Goal: Task Accomplishment & Management: Complete application form

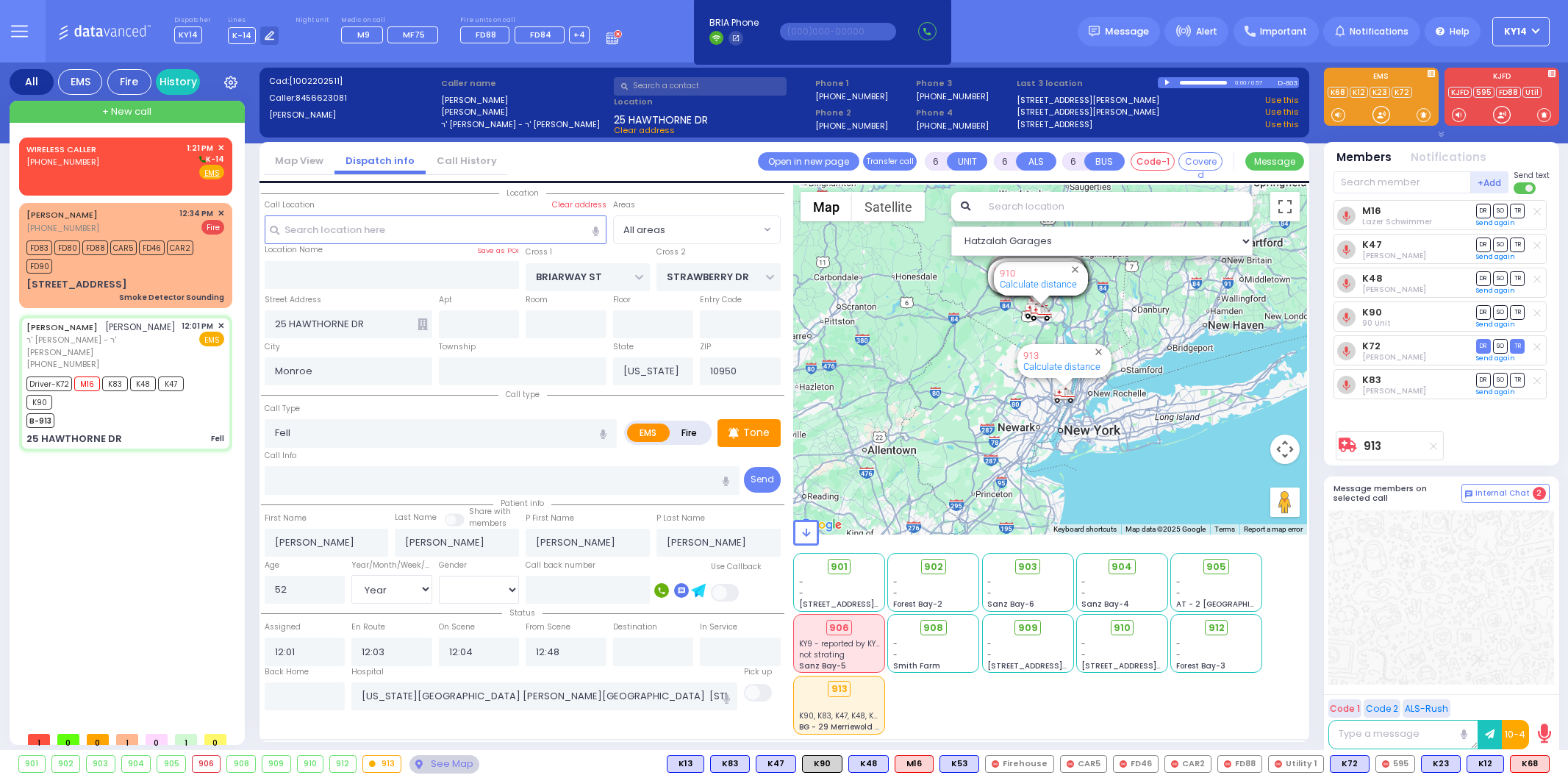
select select "Year"
select select "[DEMOGRAPHIC_DATA]"
click at [168, 167] on div "WIRELESS CALLER [PHONE_NUMBER] 1:21 PM ✕ K-14" at bounding box center [125, 161] width 198 height 38
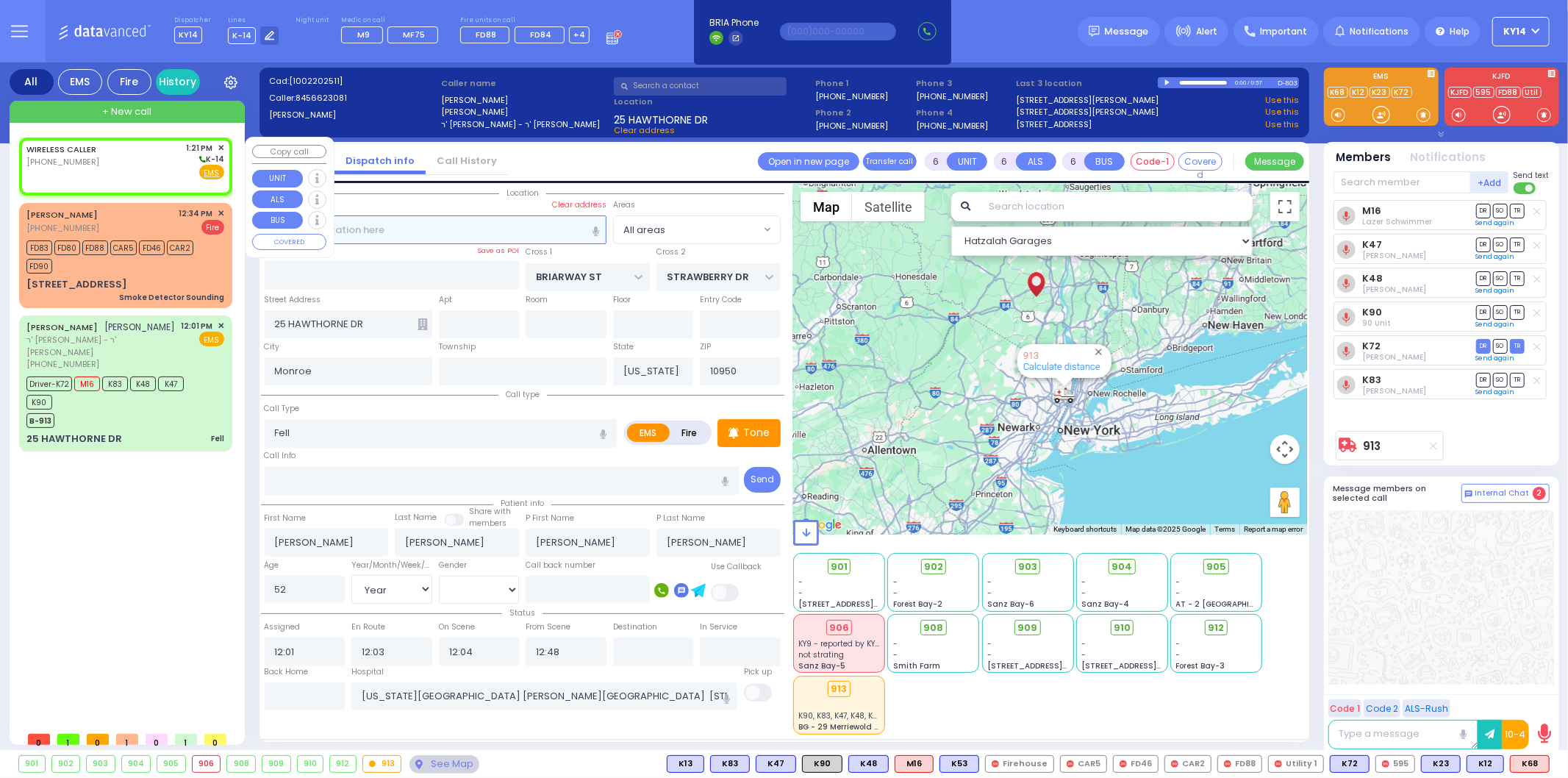
type input "2"
type input "1"
select select
radio input "true"
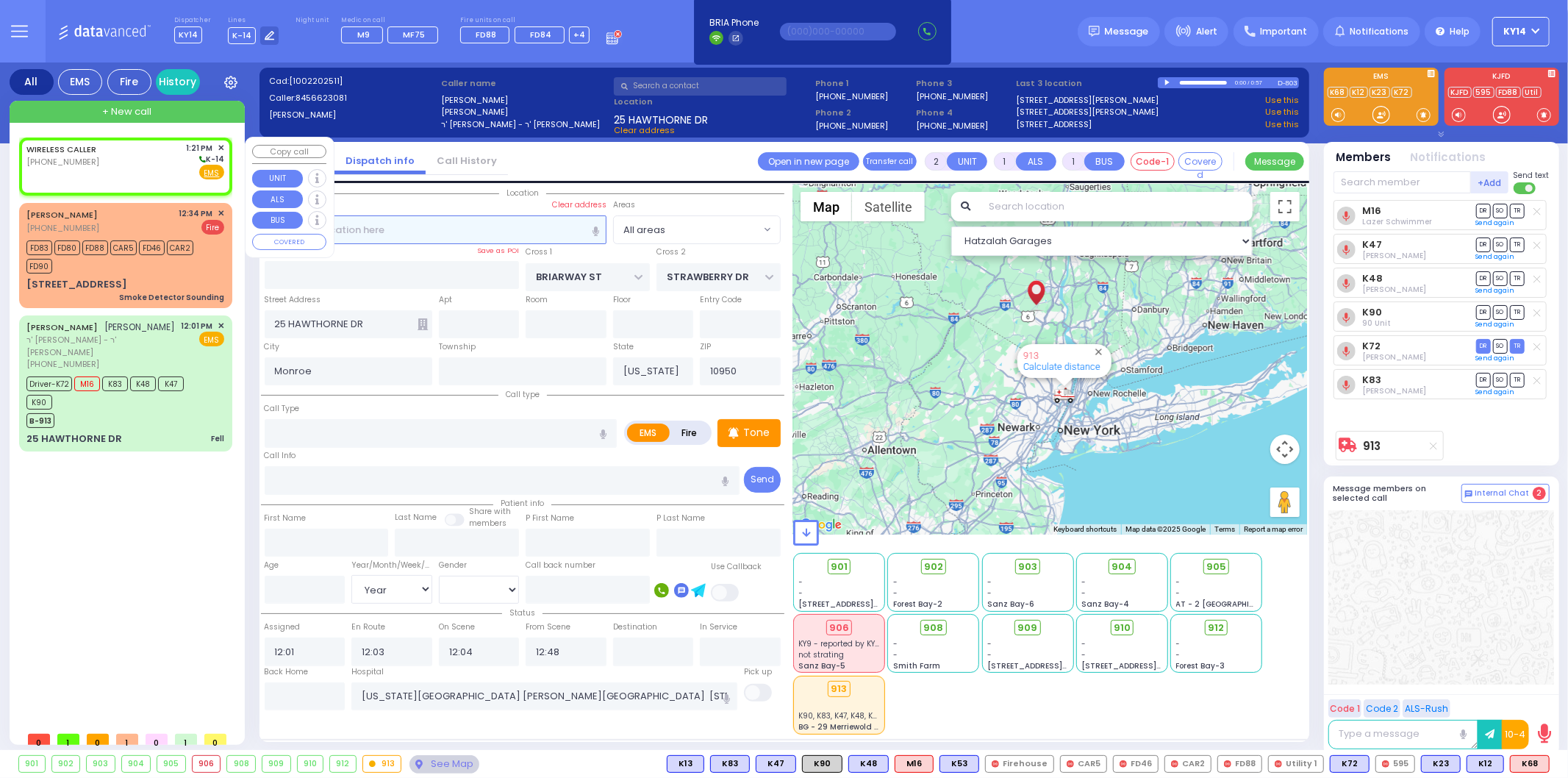
select select
type input "13:21"
select select "Hatzalah Garages"
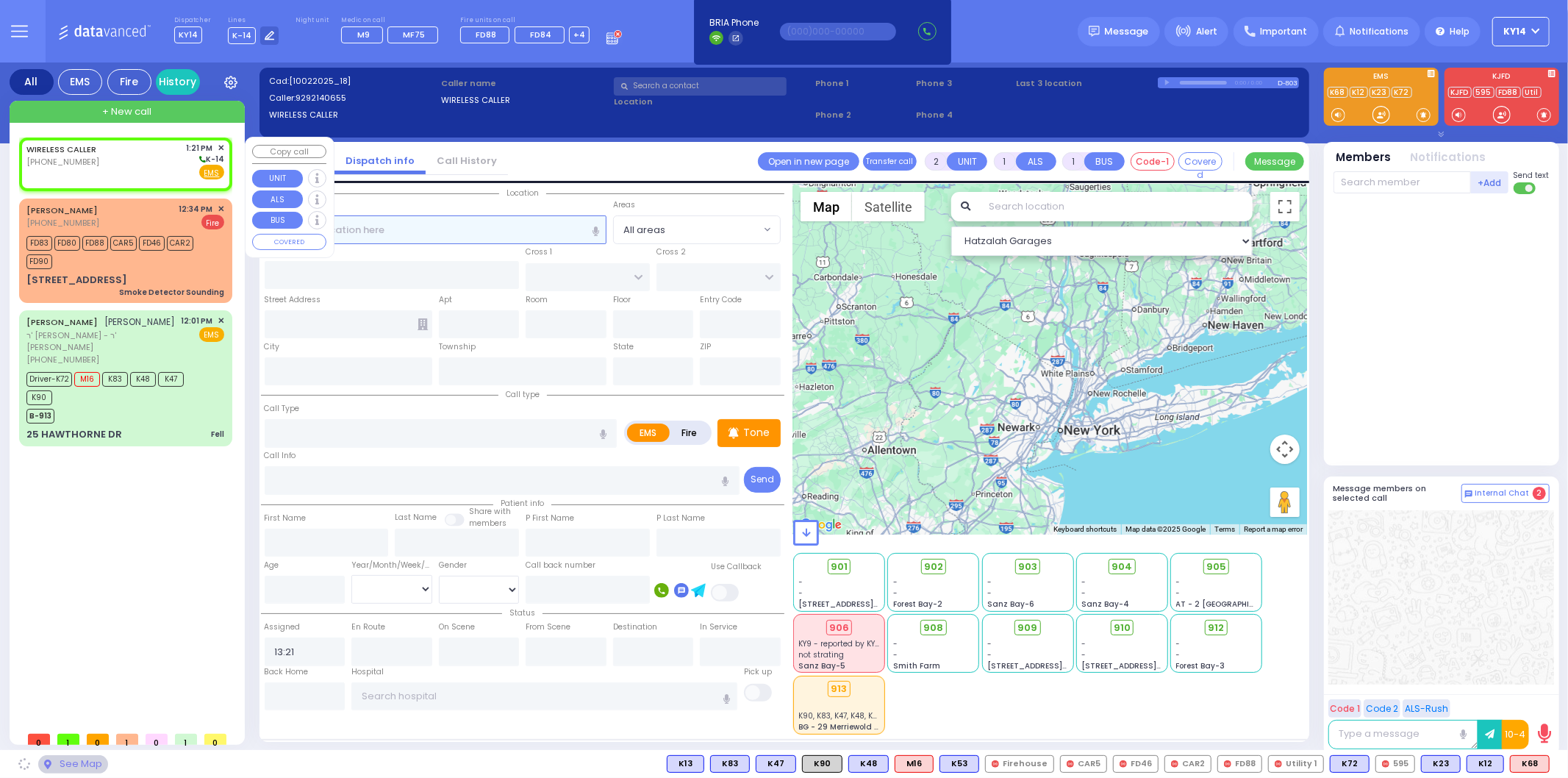
select select
radio input "true"
select select
select select "Hatzalah Garages"
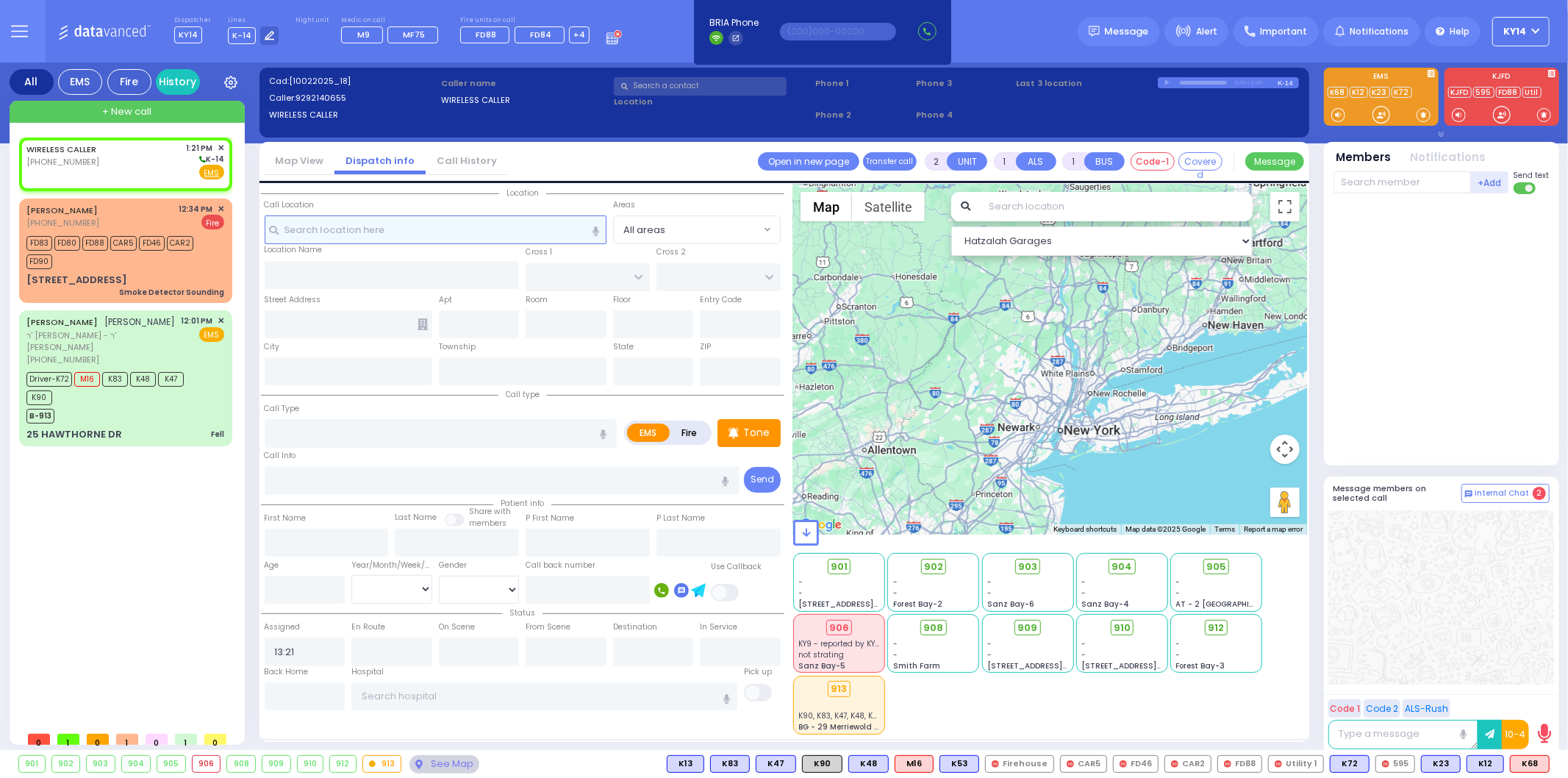
click at [351, 228] on input "text" at bounding box center [435, 229] width 342 height 28
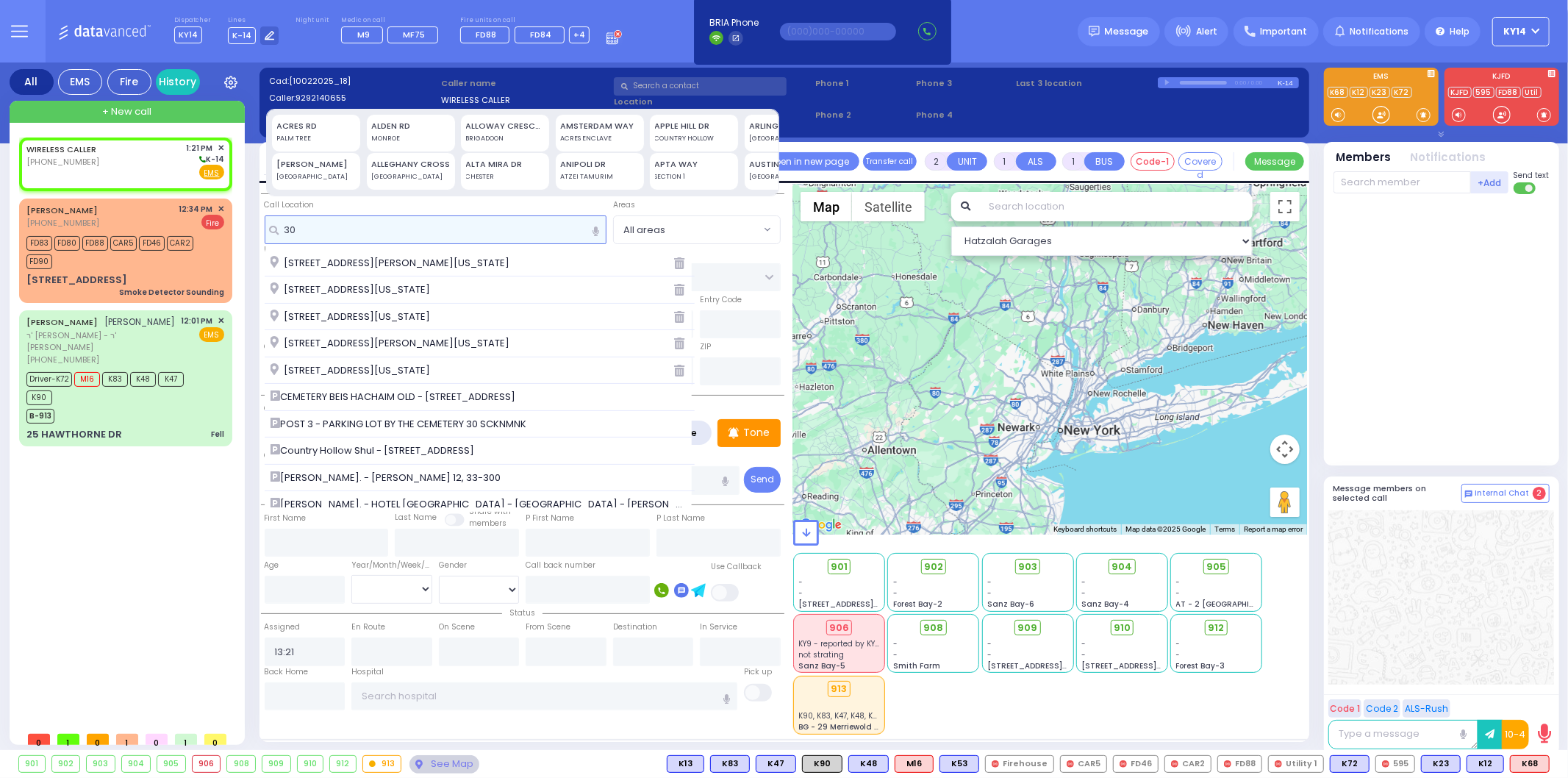
type input "30"
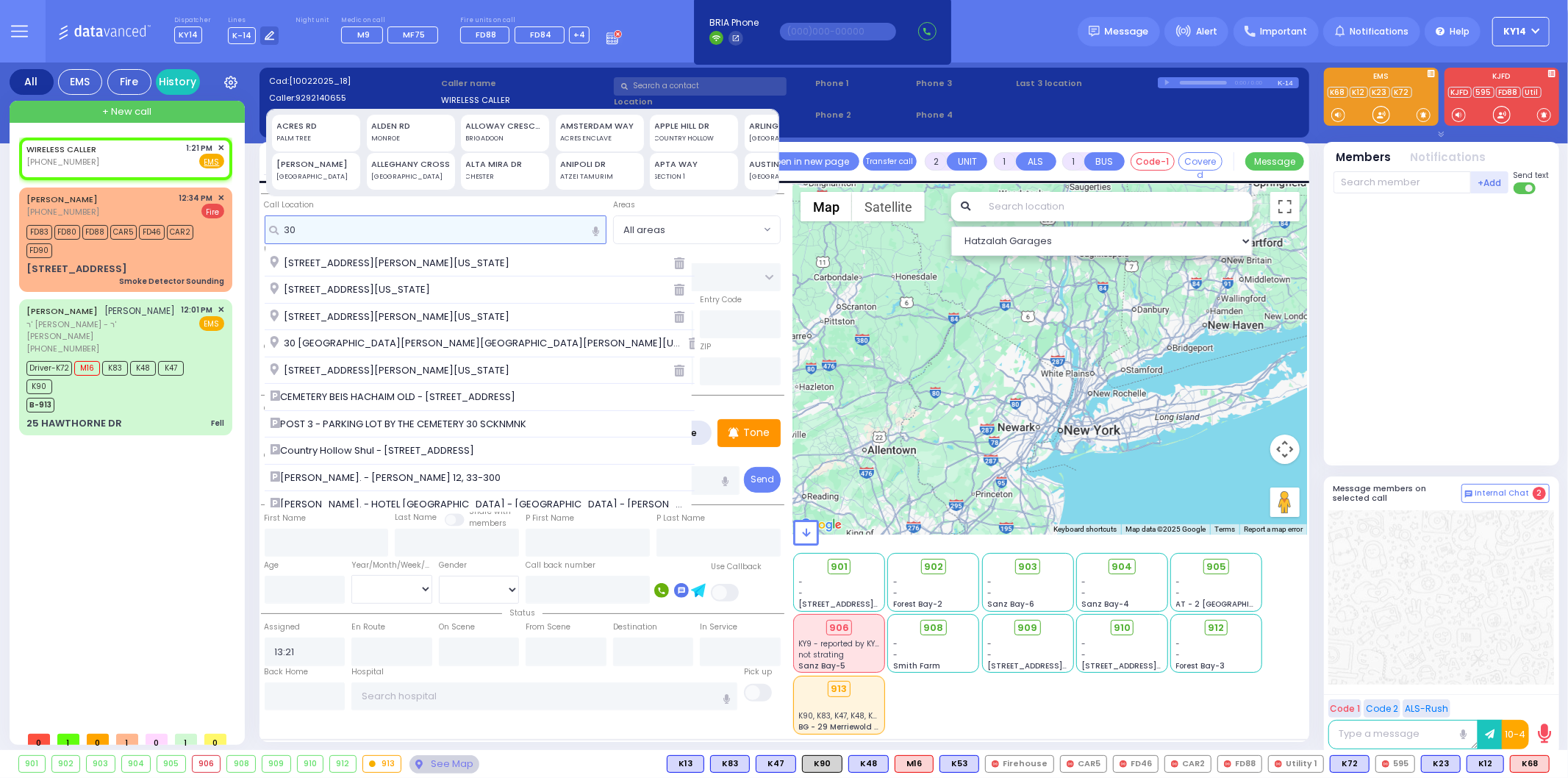
select select
radio input "true"
select select
select select "Hatzalah Garages"
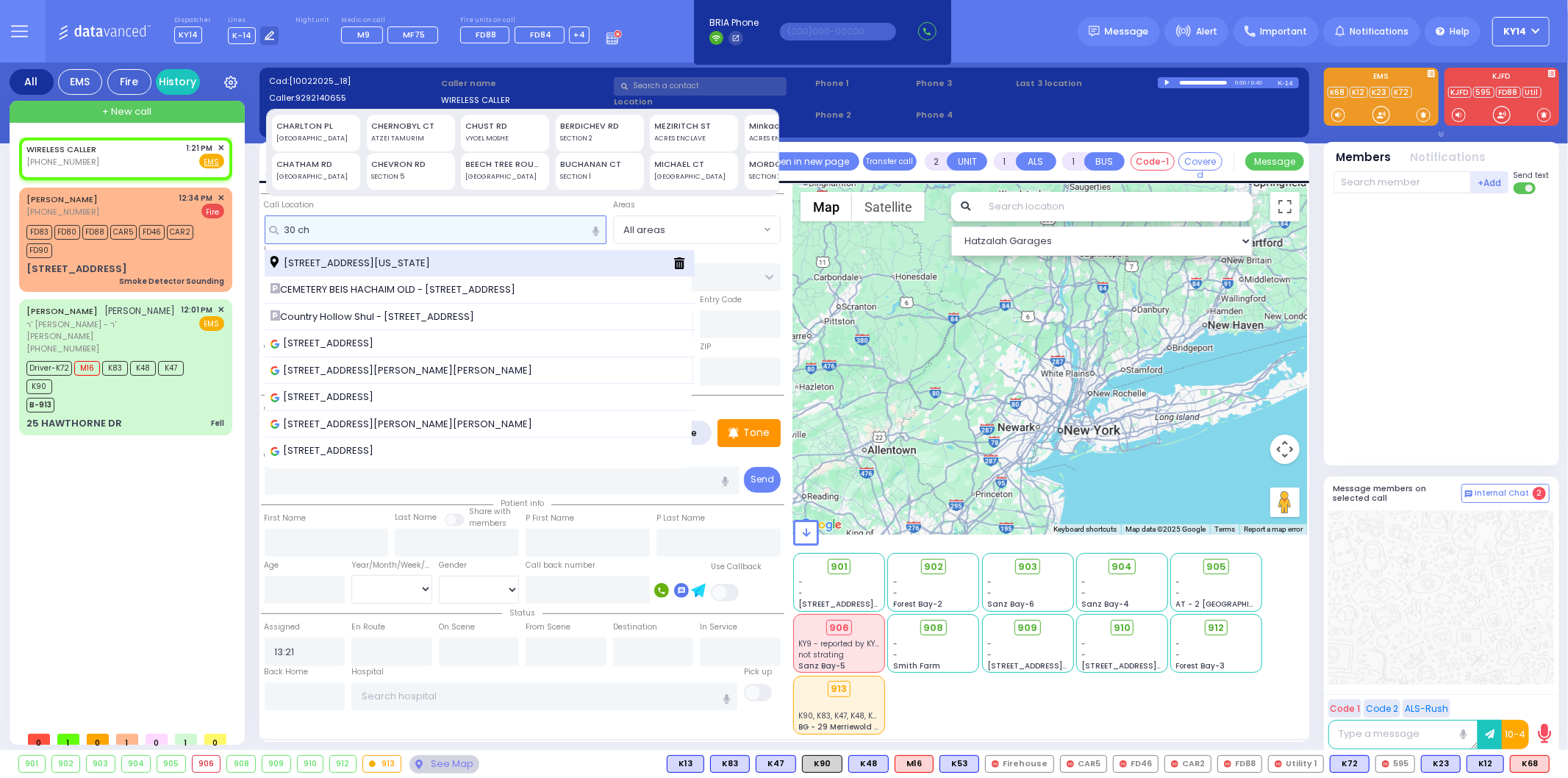
type input "30 ch"
click at [364, 261] on span "[STREET_ADDRESS][US_STATE]" at bounding box center [353, 264] width 165 height 15
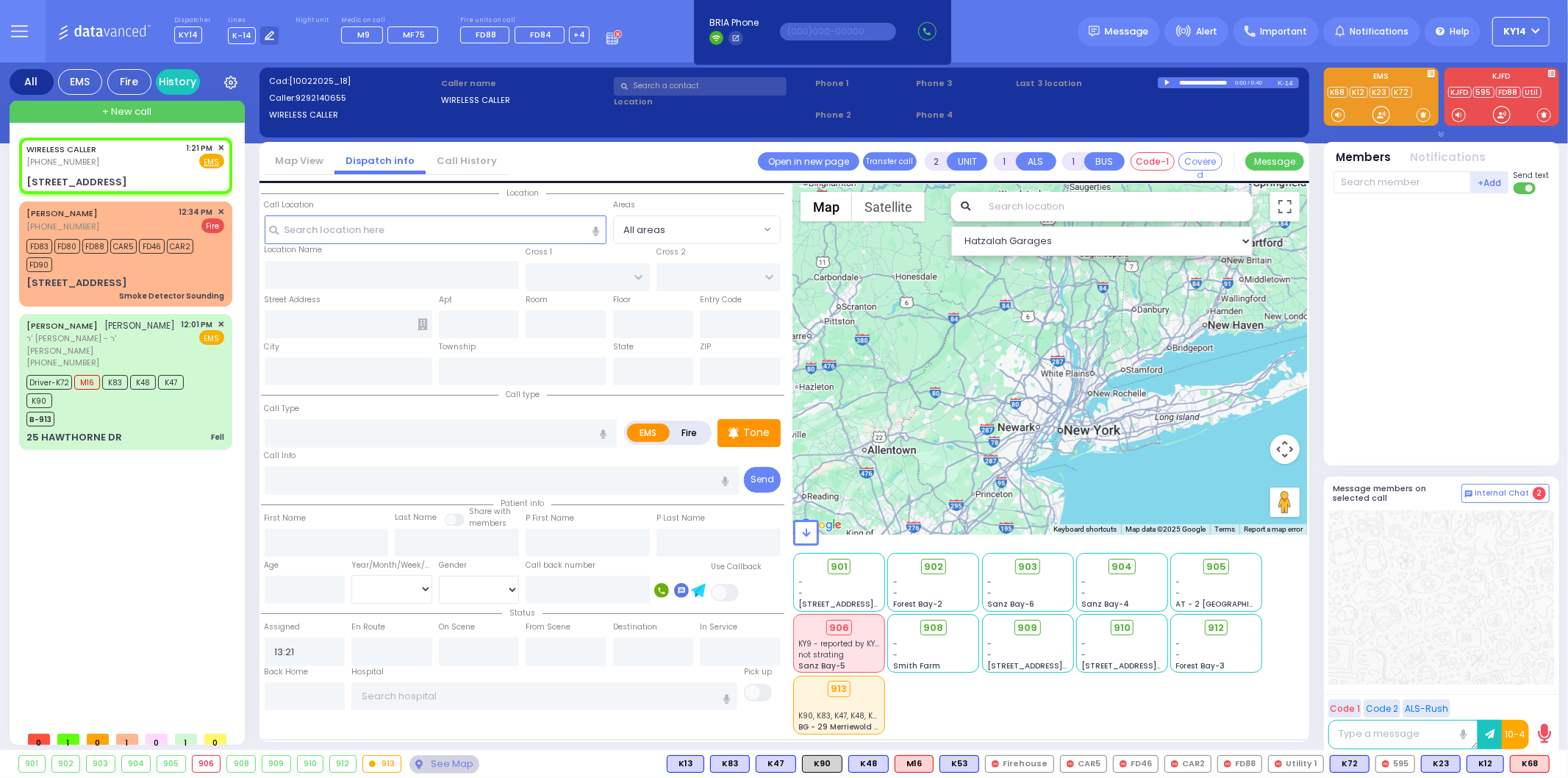
select select
radio input "true"
select select
select select "Hatzalah Garages"
type input "ROVNA COURT"
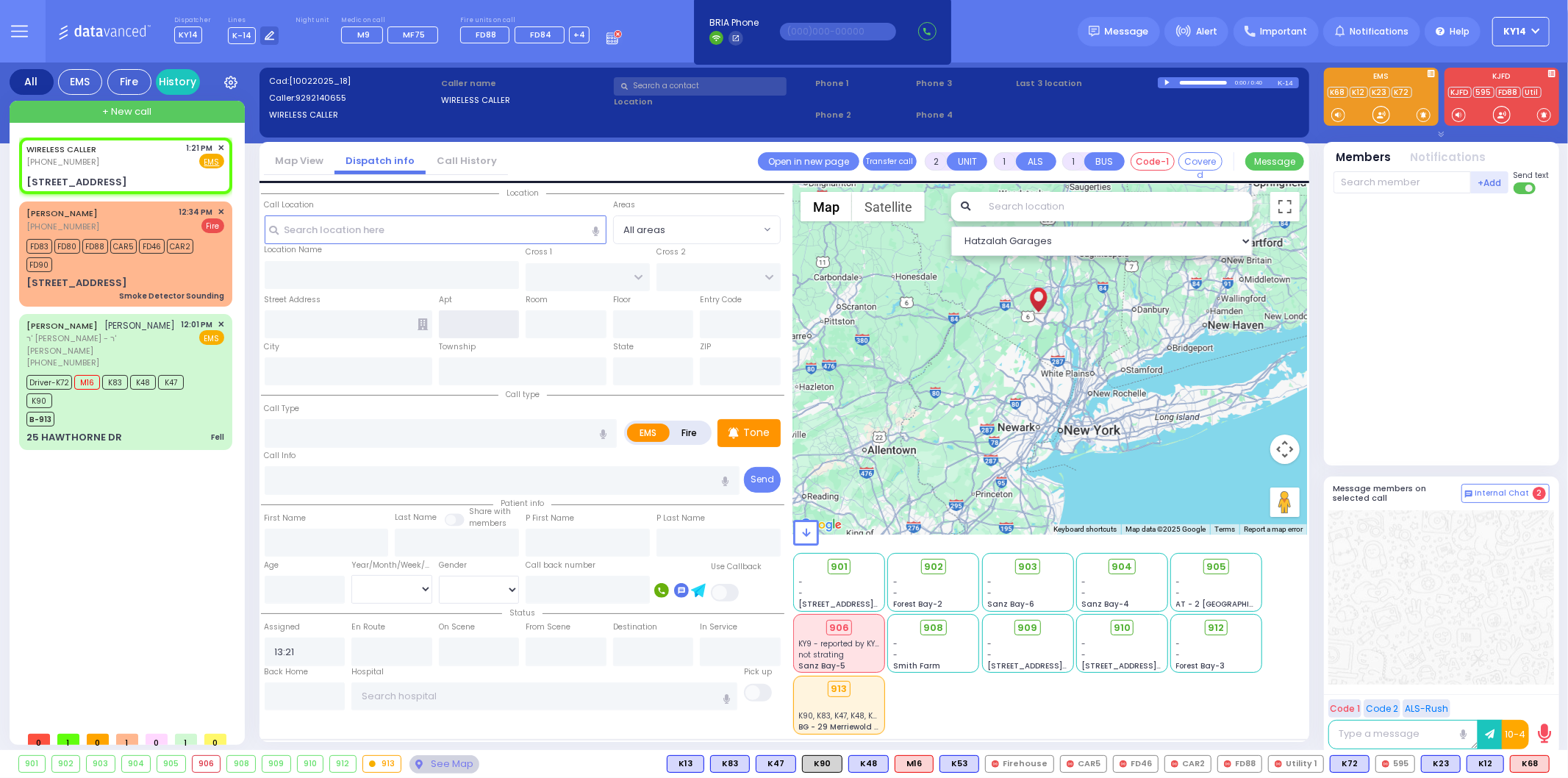
type input "[GEOGRAPHIC_DATA]"
type input "[STREET_ADDRESS]"
type input "Monroe"
type input "[US_STATE]"
type input "10950"
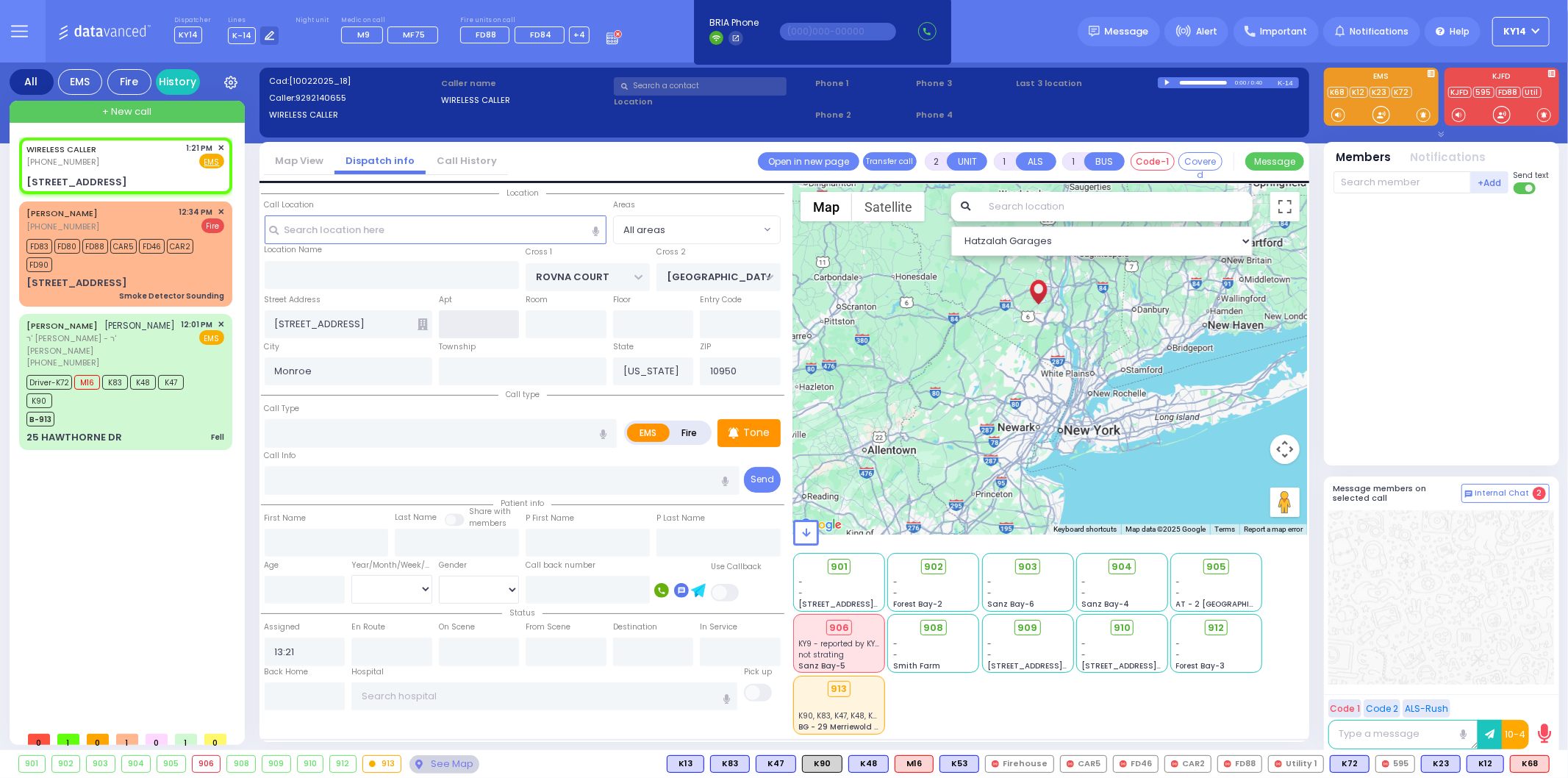
select select "SECTION 5"
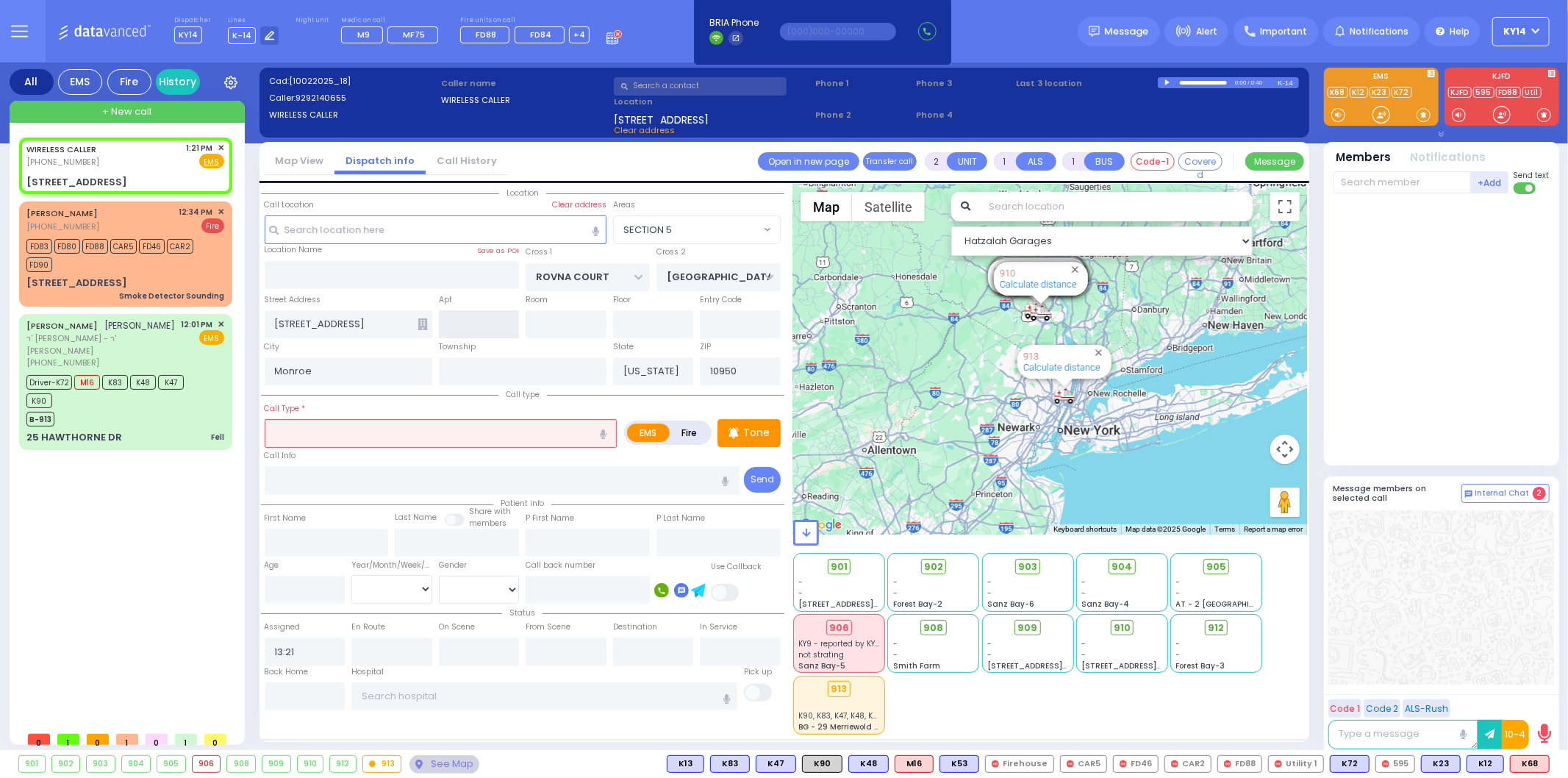
click at [480, 326] on input "text" at bounding box center [479, 324] width 81 height 28
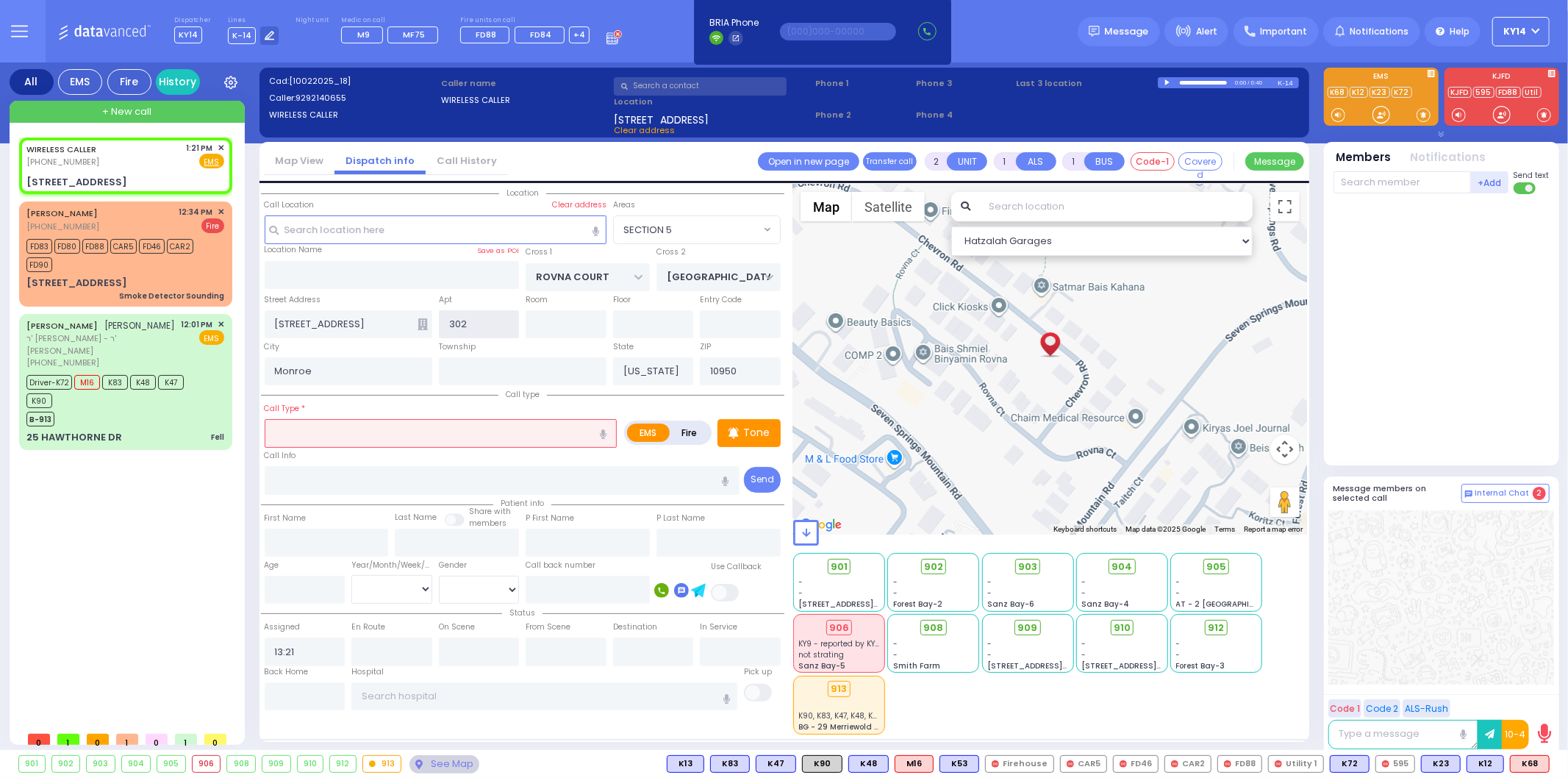
type input "302"
click at [419, 320] on icon at bounding box center [423, 324] width 10 height 12
select select
radio input "true"
select select
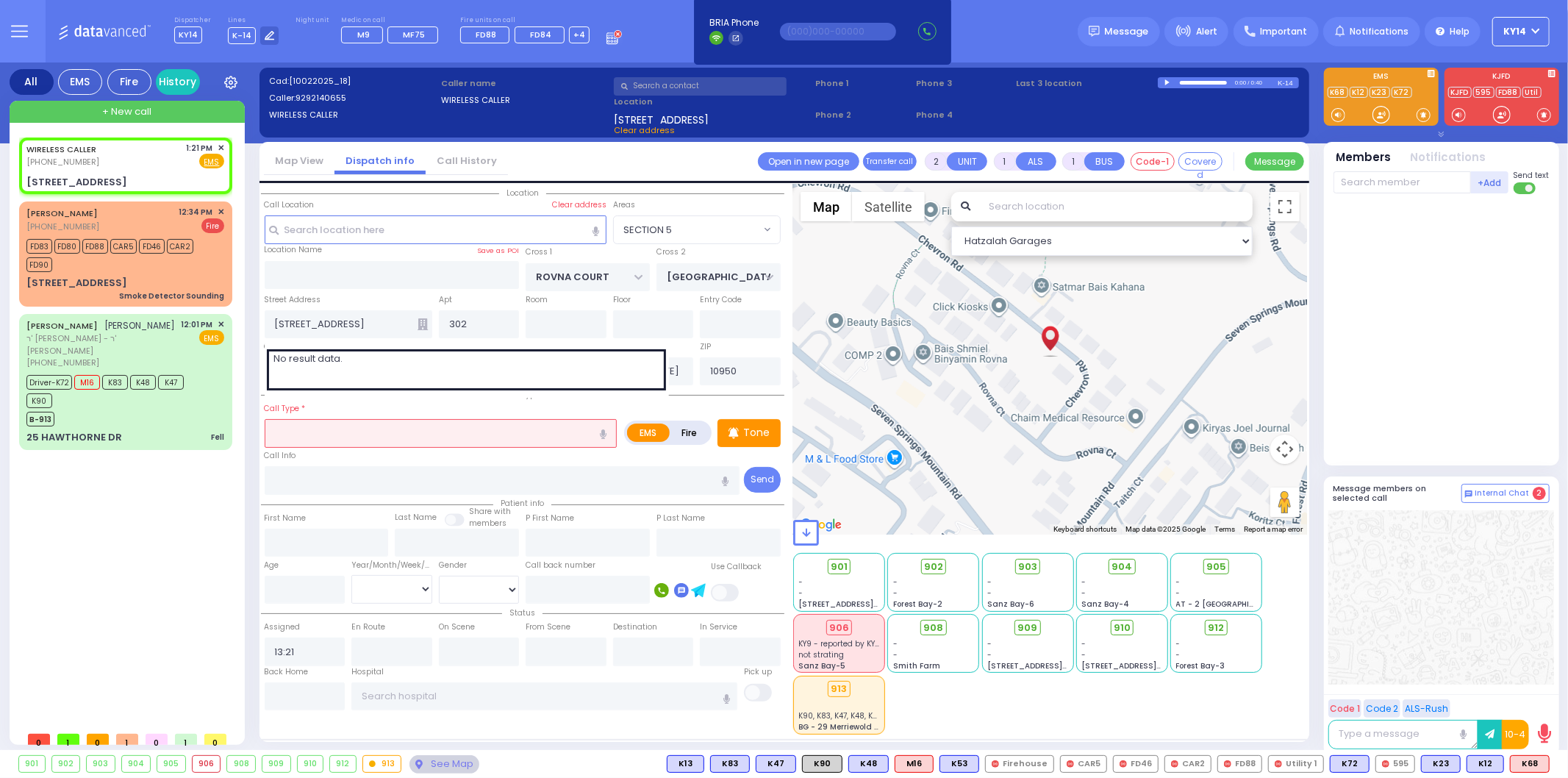
select select "Hatzalah Garages"
select select "SECTION 5"
click at [416, 442] on input "text" at bounding box center [440, 434] width 353 height 28
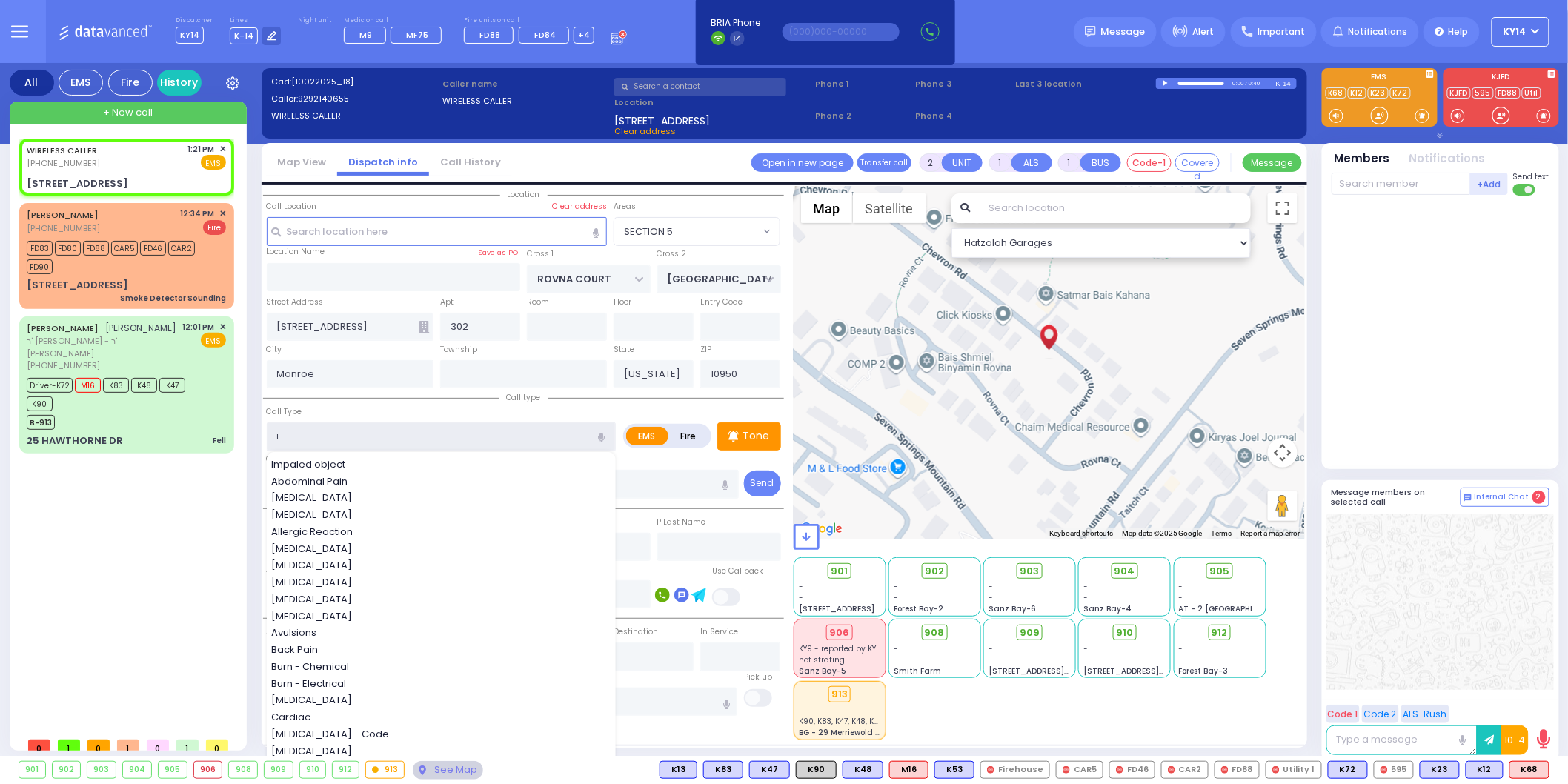
type input "iv"
select select
radio input "true"
select select
select select "Hatzalah Garages"
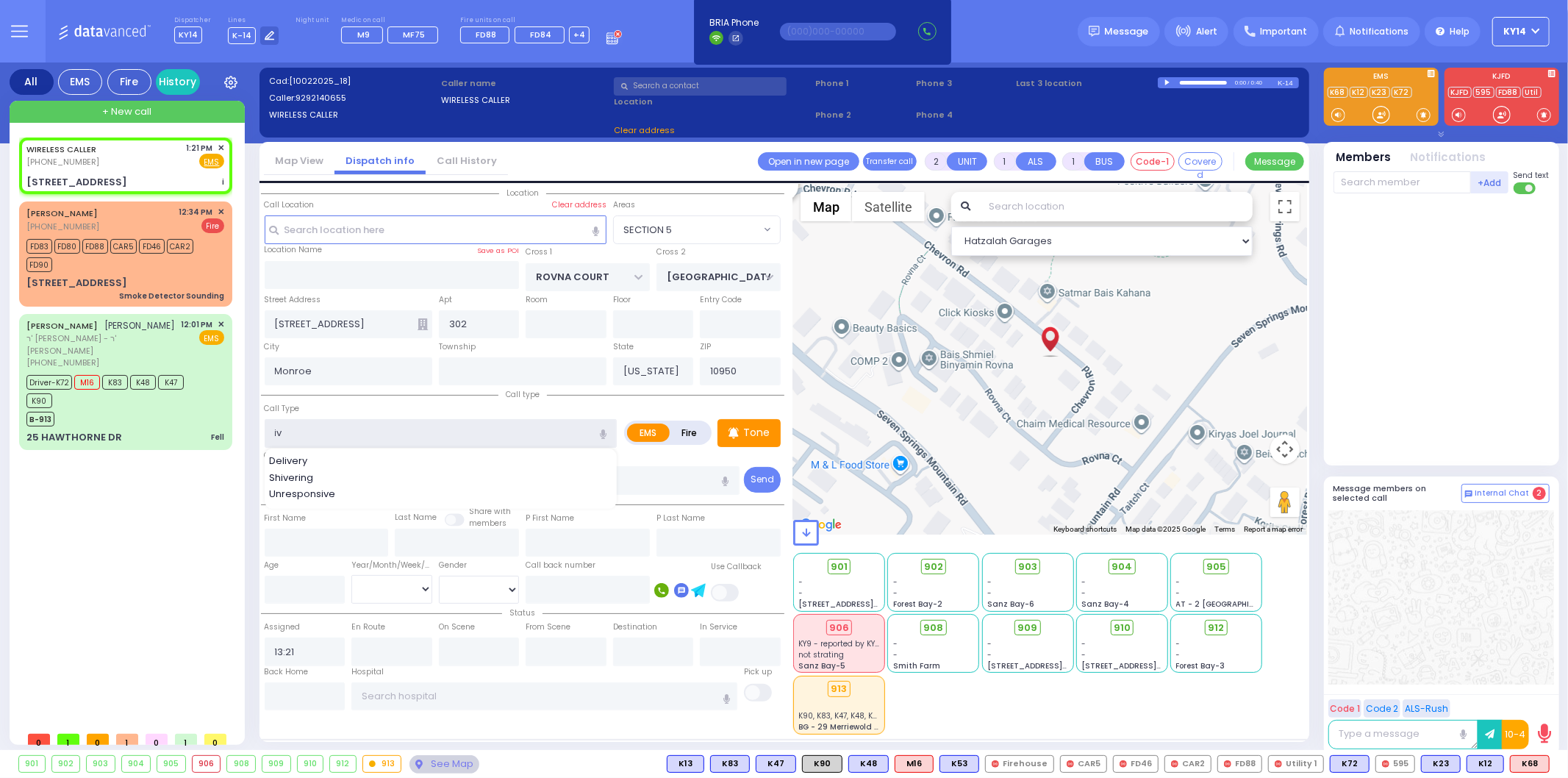
select select "SECTION 5"
select select
radio input "true"
select select
select select "Hatzalah Garages"
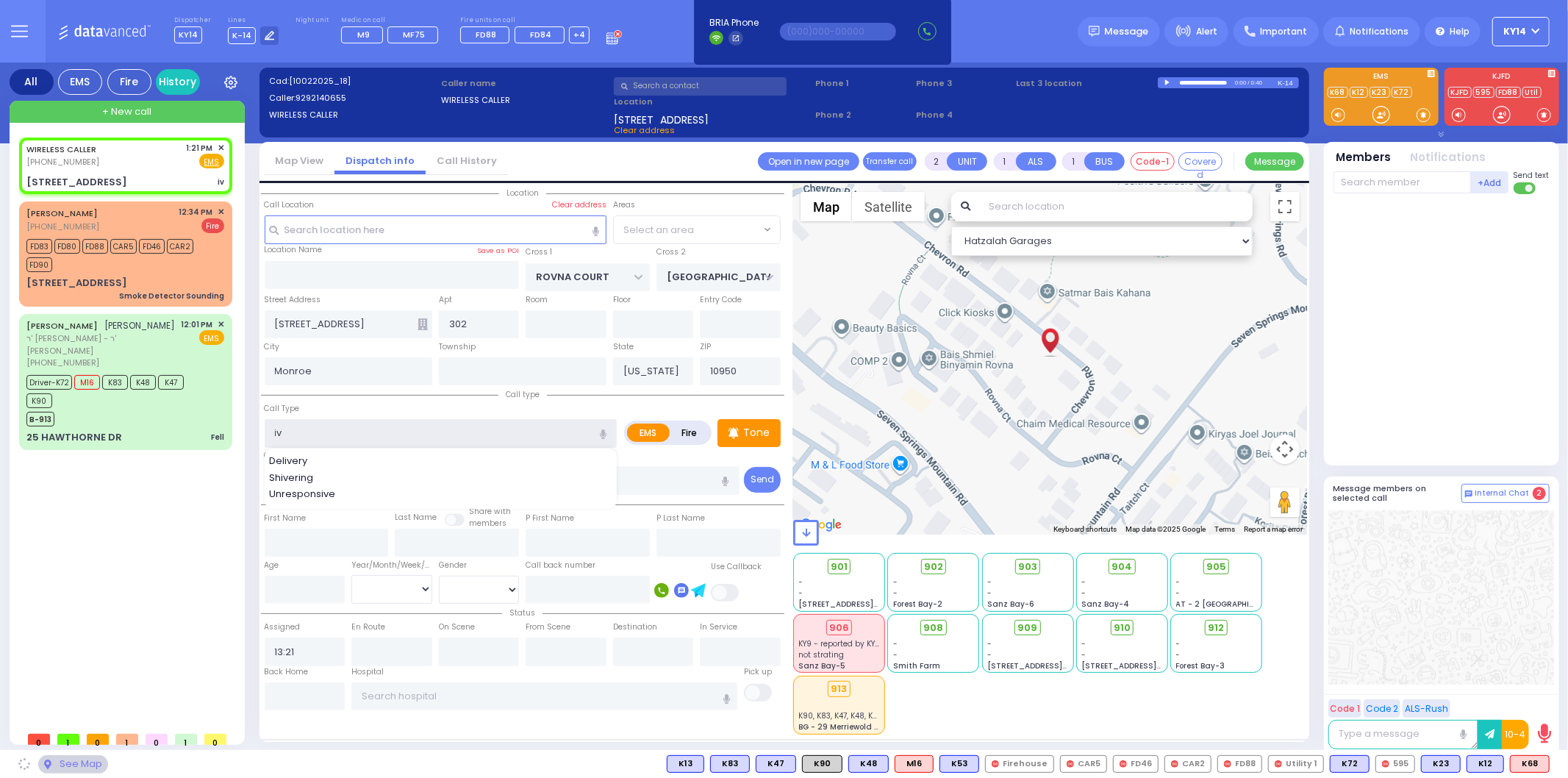
select select "SECTION 5"
click at [368, 435] on input "iv" at bounding box center [440, 434] width 353 height 28
type input "iv"
click at [196, 484] on div "WIRELESS CALLER [PHONE_NUMBER] 1:21 PM ✕ EMS iv FD83" at bounding box center [128, 431] width 219 height 587
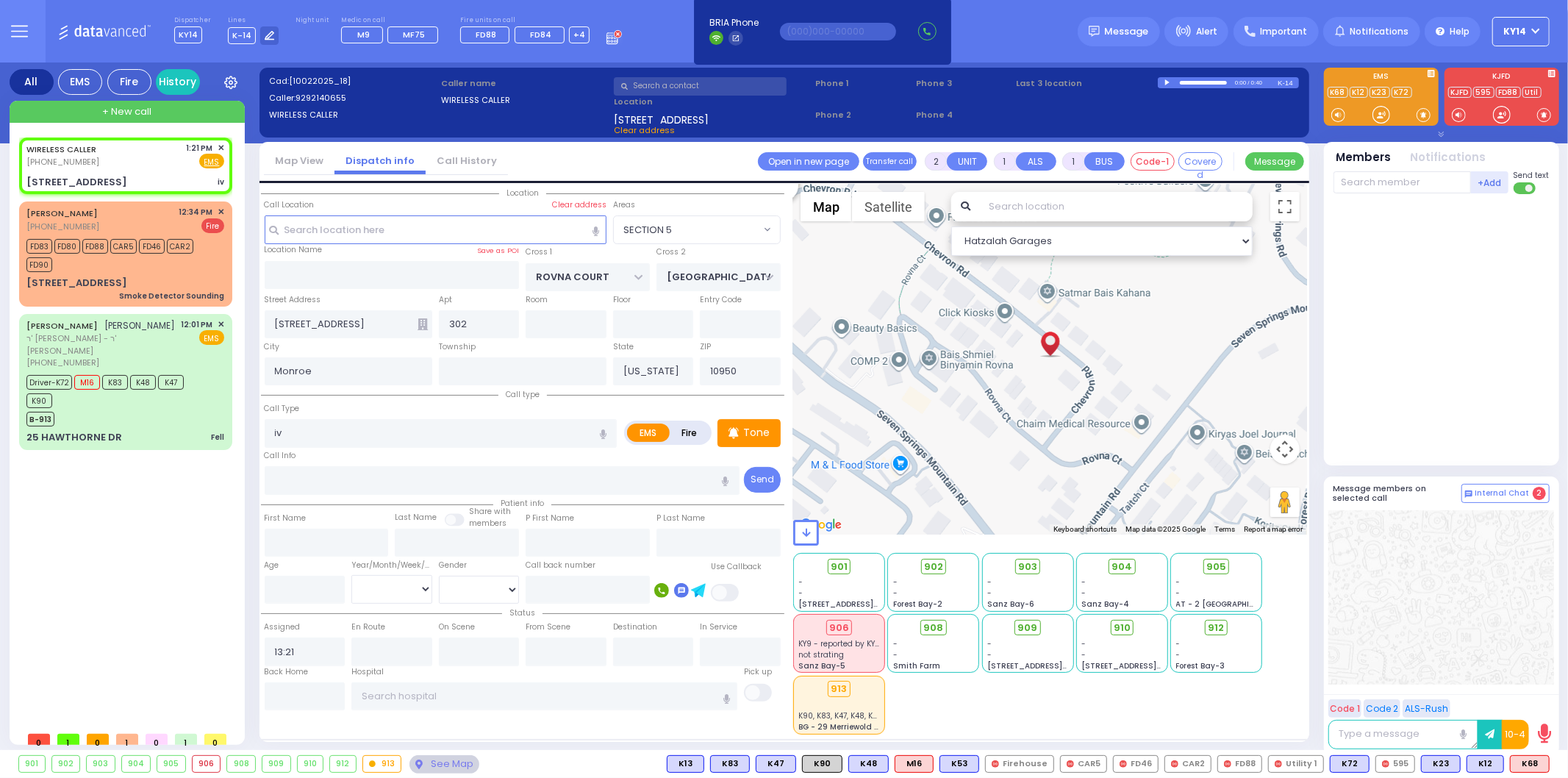
select select
radio input "true"
select select
select select "Hatzalah Garages"
select select "SECTION 5"
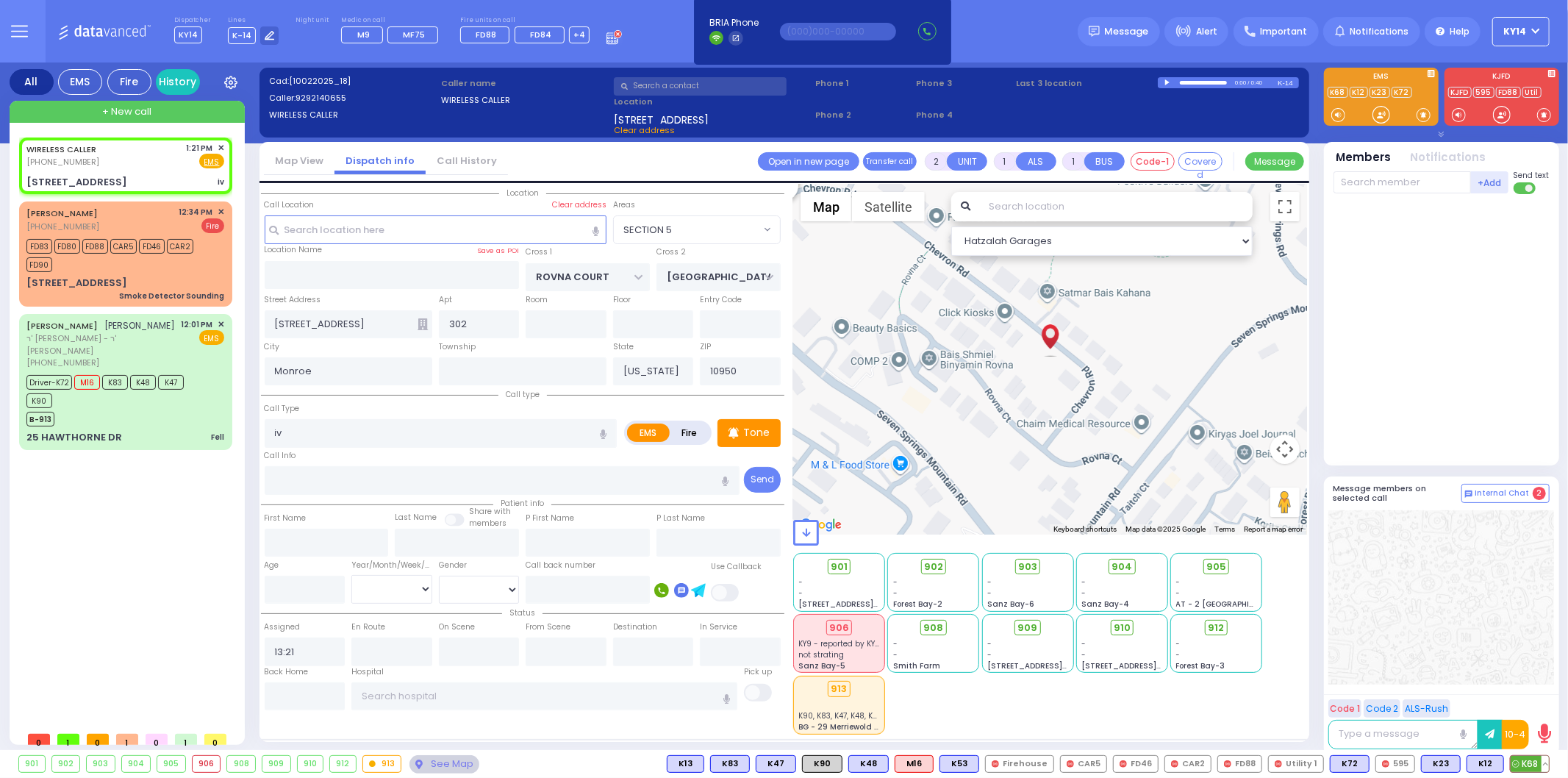
click at [1530, 761] on span "K68" at bounding box center [1530, 764] width 38 height 16
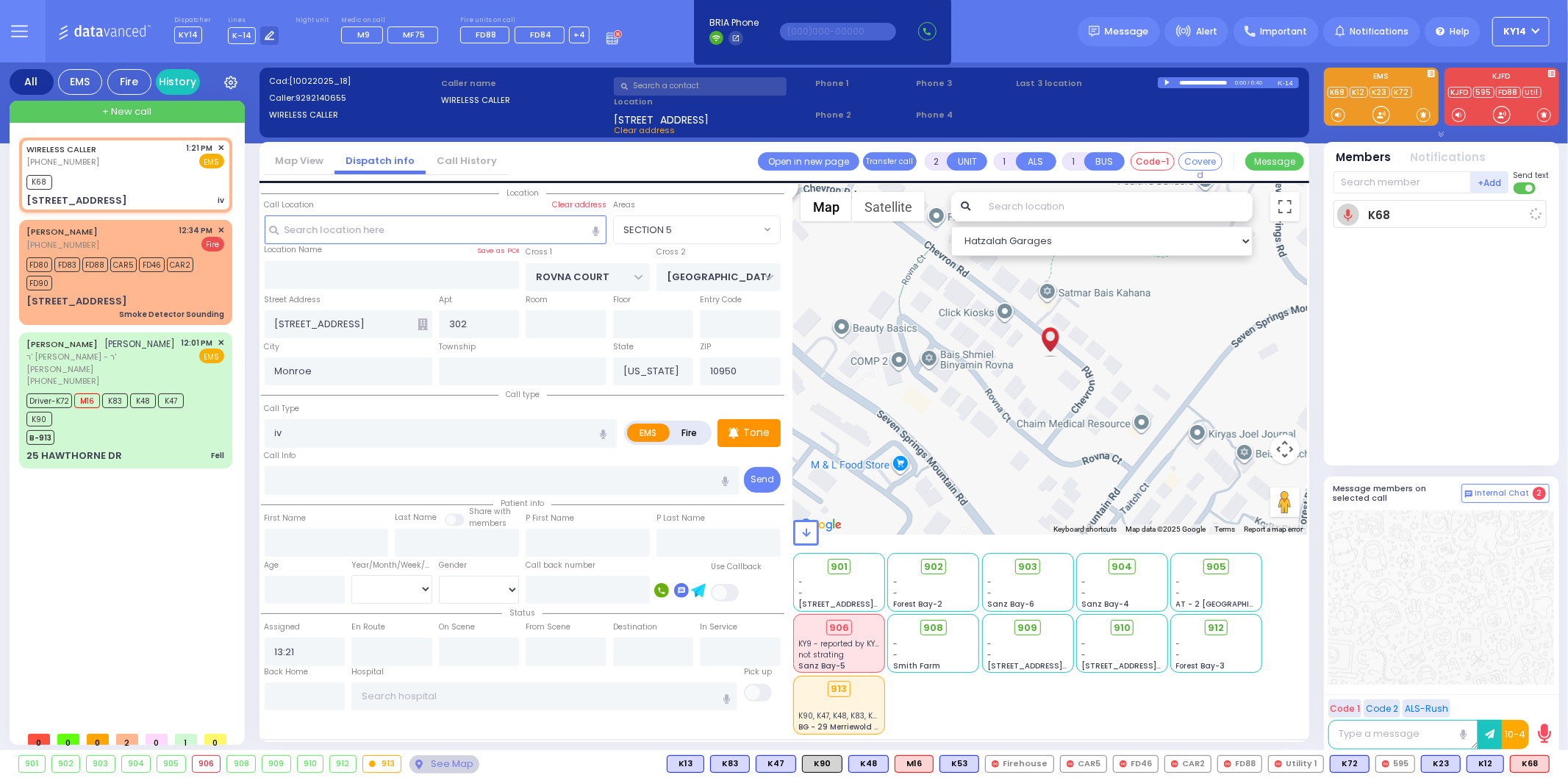
select select
radio input "true"
select select
type input "13:22"
select select "Hatzalah Garages"
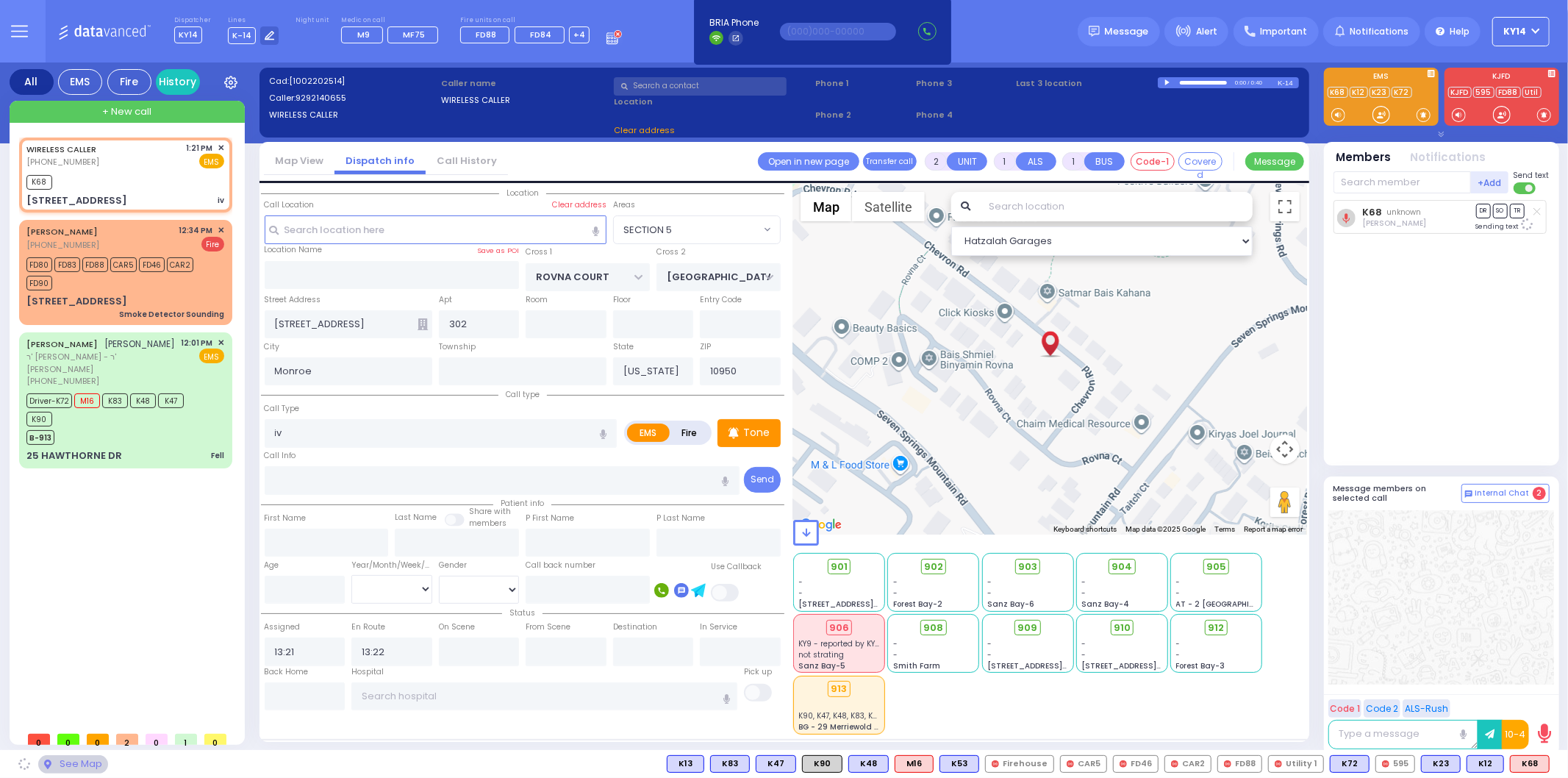
select select "SECTION 5"
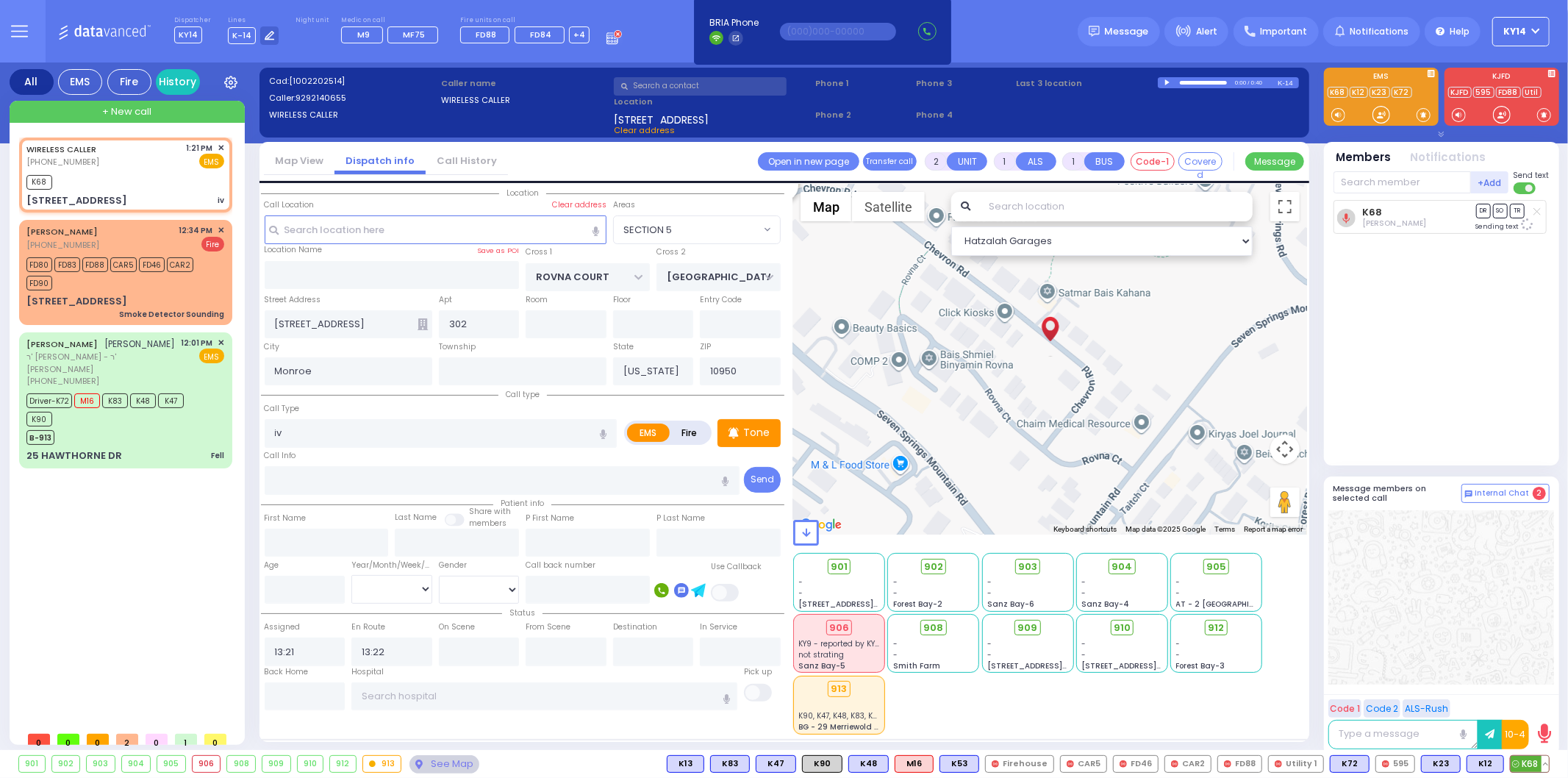
click at [1547, 760] on button at bounding box center [1545, 764] width 8 height 16
click at [1456, 730] on rect at bounding box center [1455, 730] width 19 height 19
type input "8452483100"
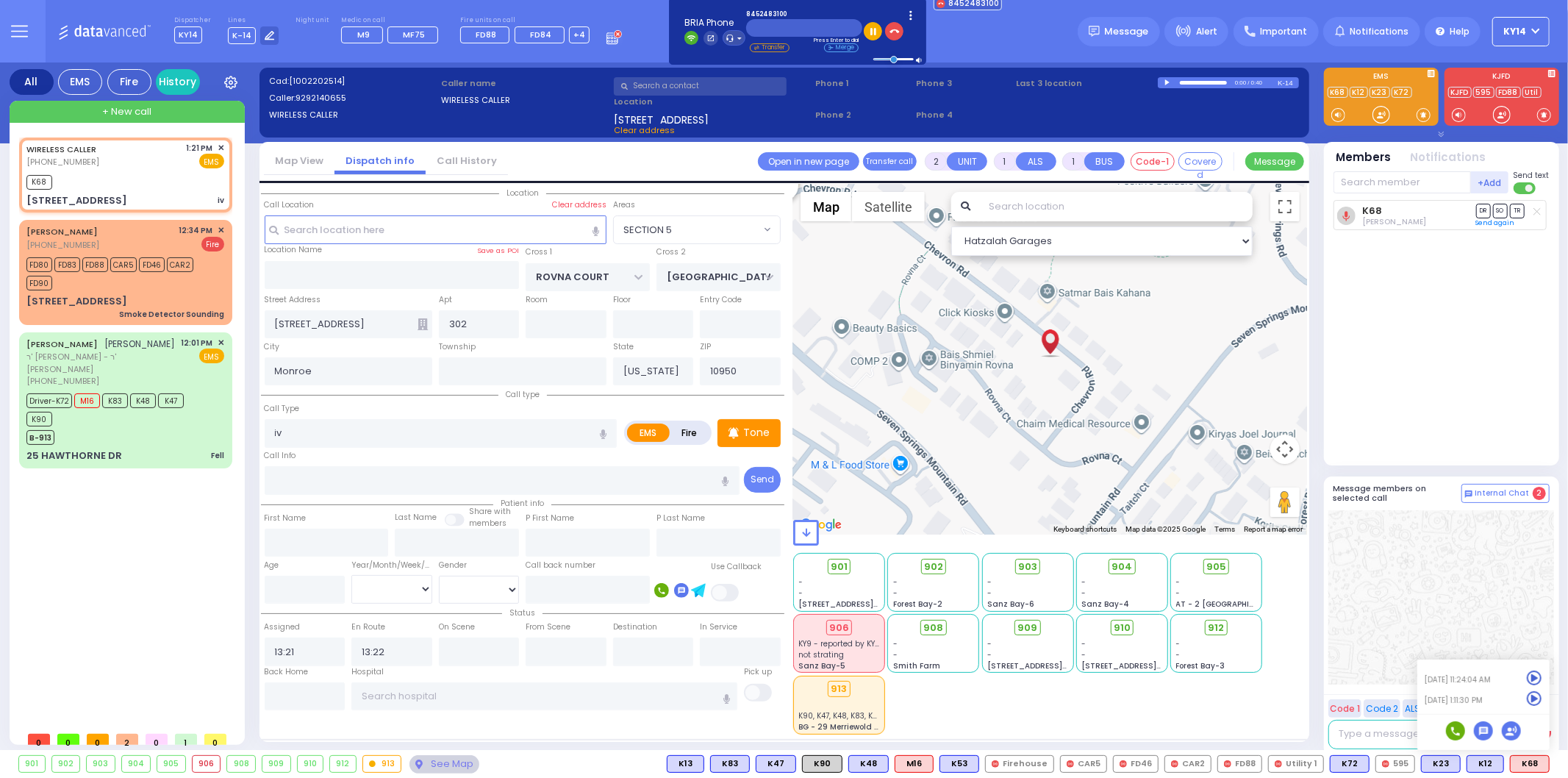
drag, startPoint x: 1398, startPoint y: 373, endPoint x: 1481, endPoint y: 364, distance: 83.5
click at [1481, 364] on div "K68 [PERSON_NAME] DR SO TR Sending text" at bounding box center [1443, 326] width 219 height 253
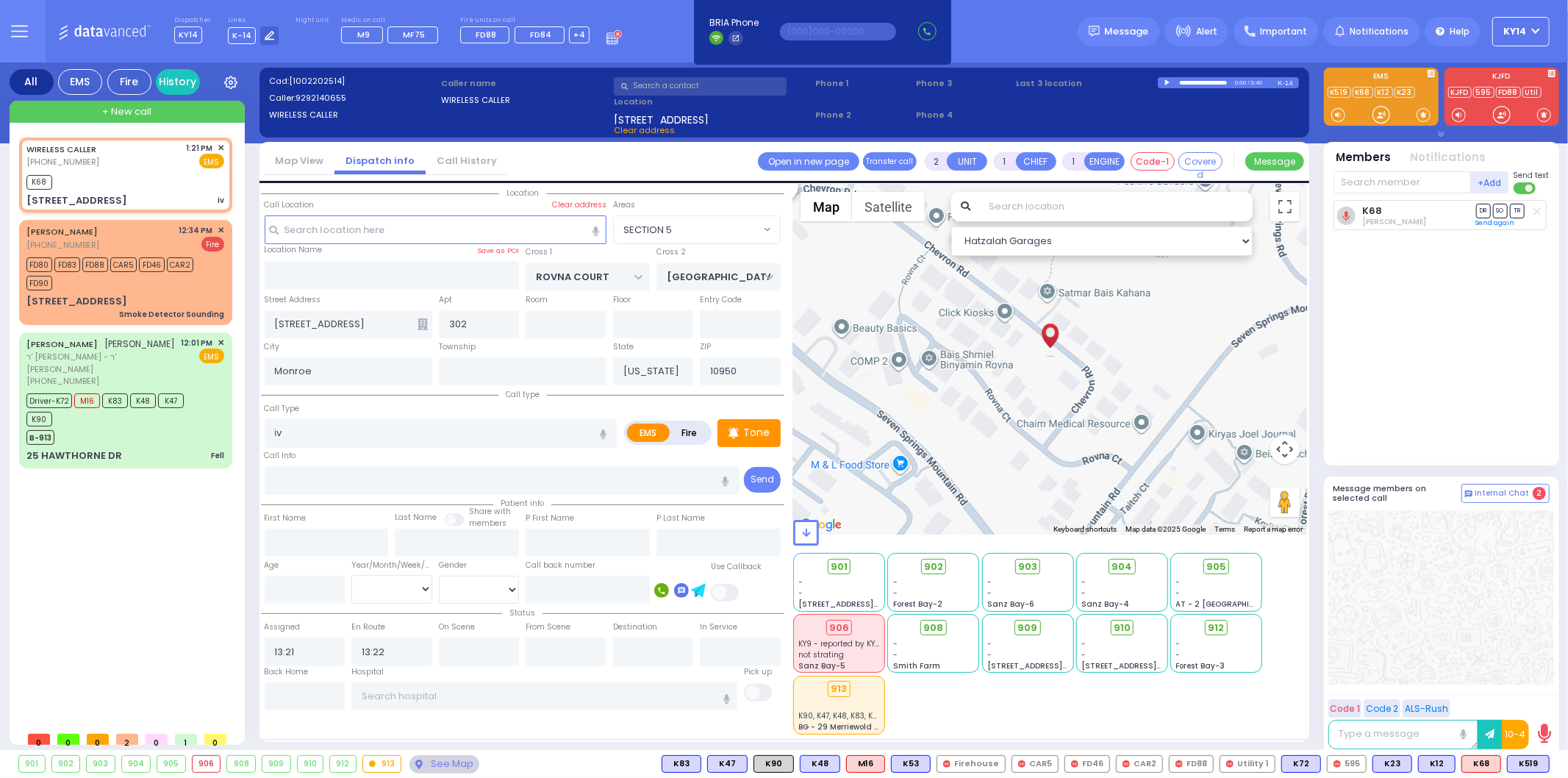
click at [179, 113] on div "+ New call" at bounding box center [127, 112] width 235 height 22
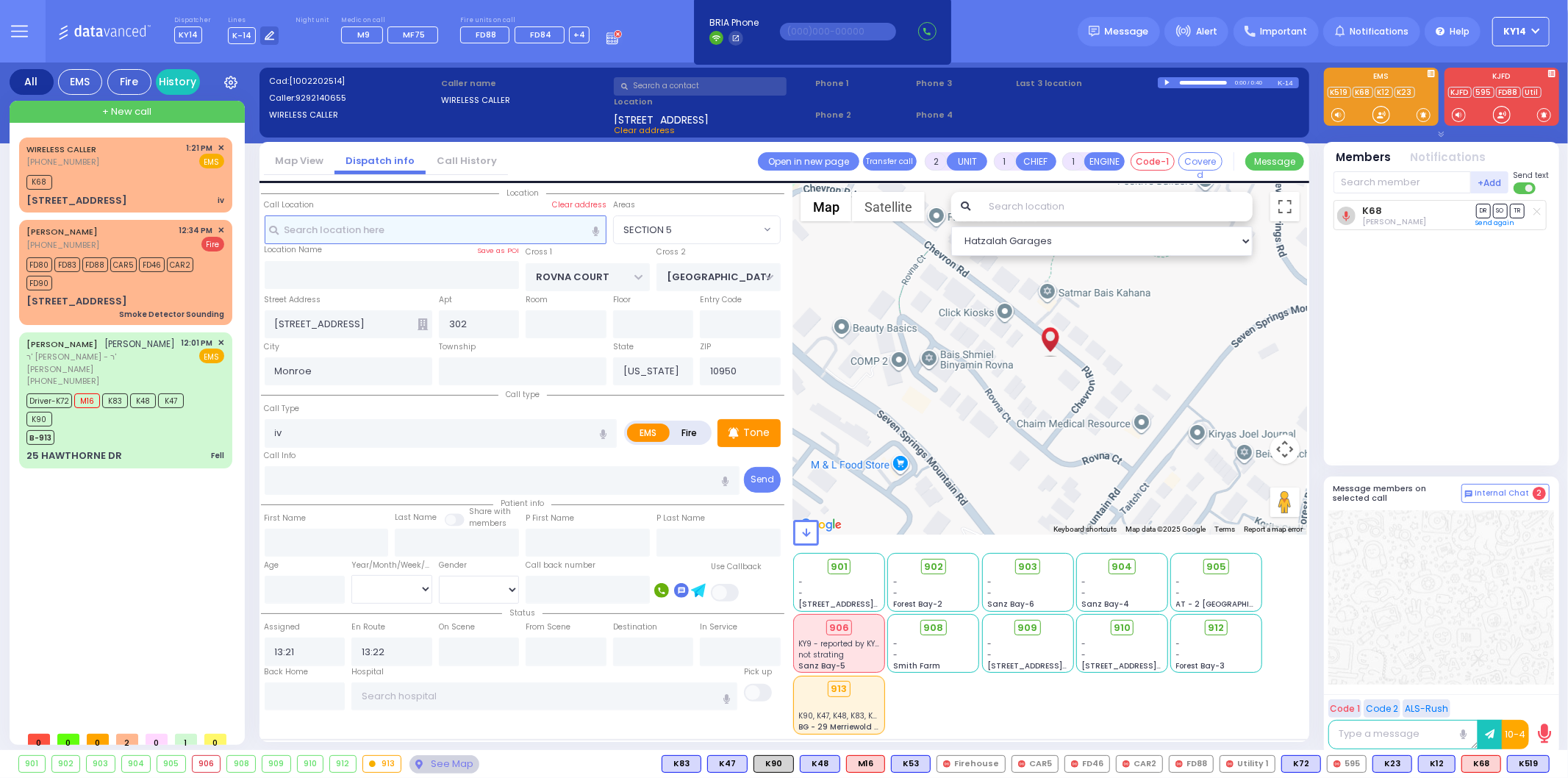
select select
radio input "true"
select select
type input "13:24"
select select "Hatzalah Garages"
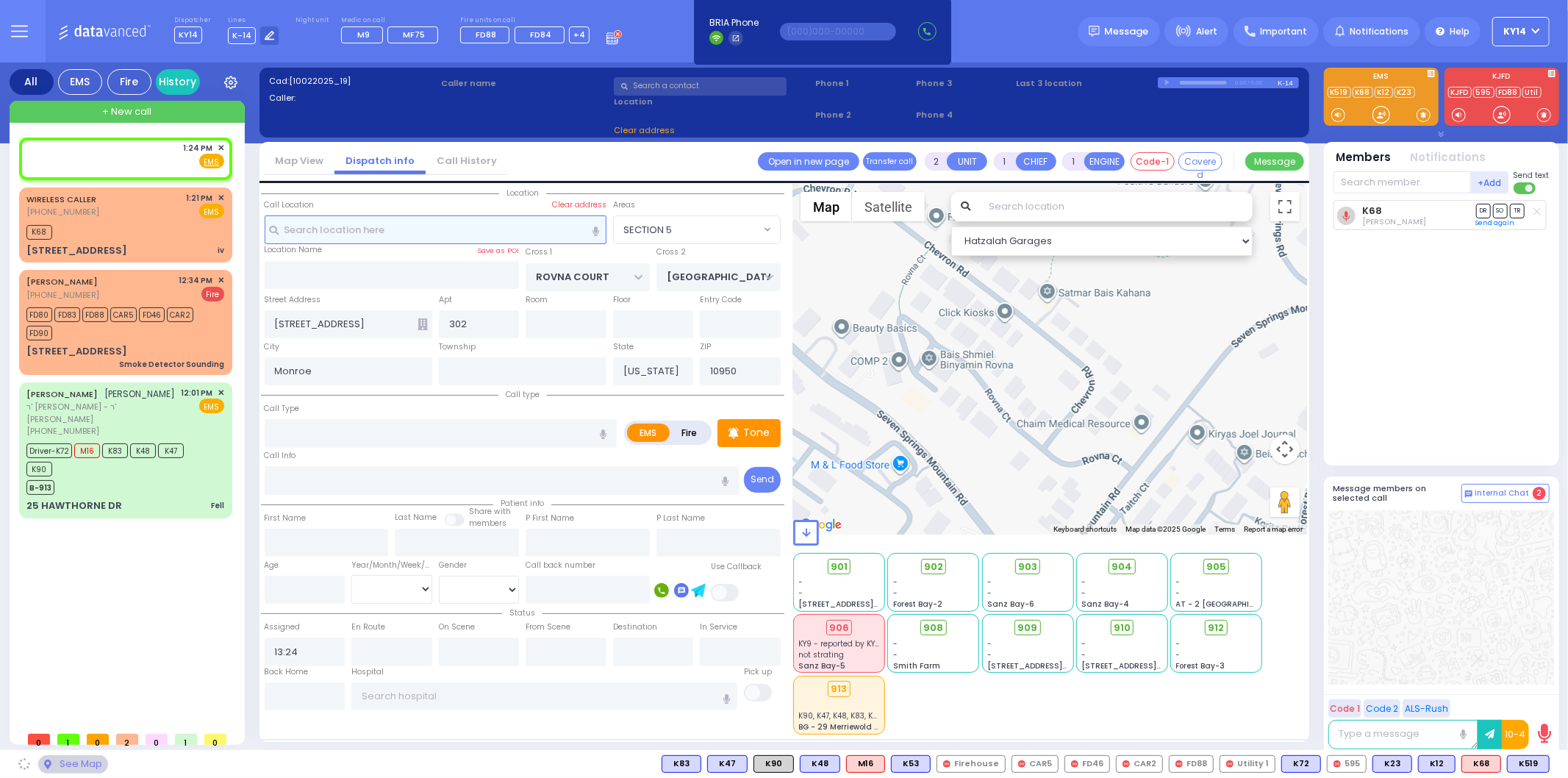
select select
radio input "true"
select select
select select "Hatzalah Garages"
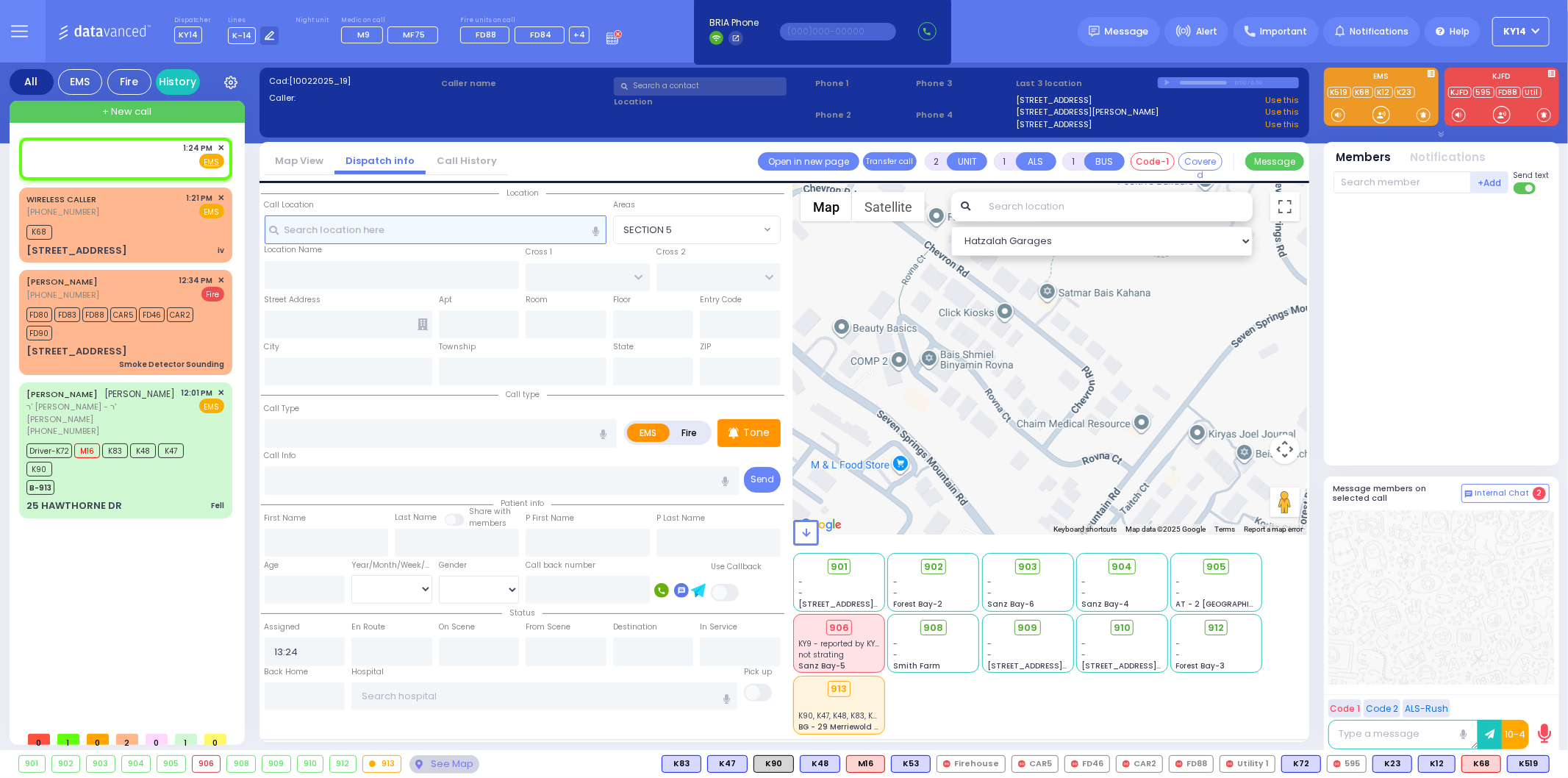
click at [392, 233] on input "text" at bounding box center [435, 229] width 342 height 28
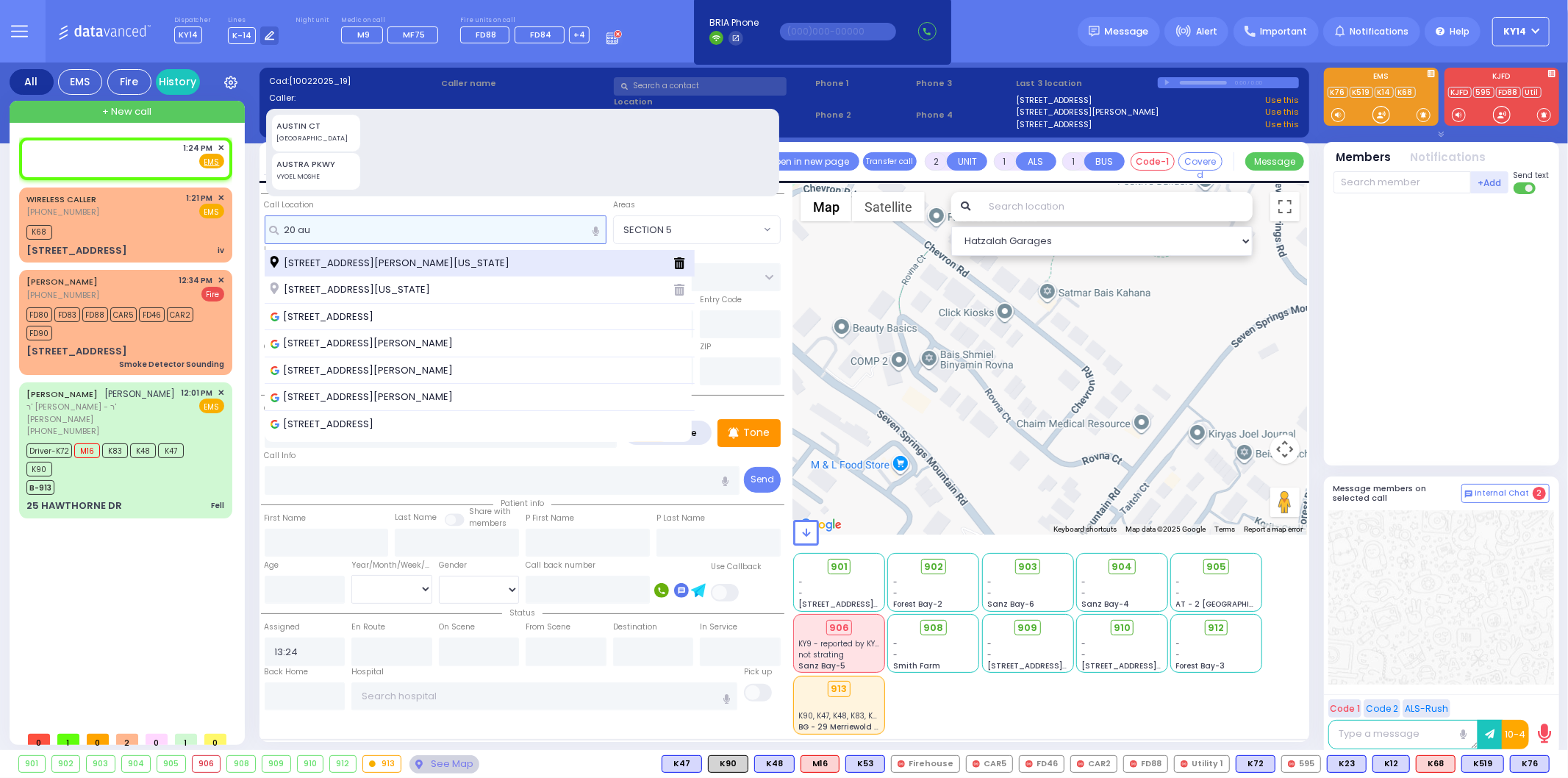
type input "20 au"
click at [391, 258] on span "[STREET_ADDRESS][PERSON_NAME][US_STATE]" at bounding box center [393, 264] width 244 height 15
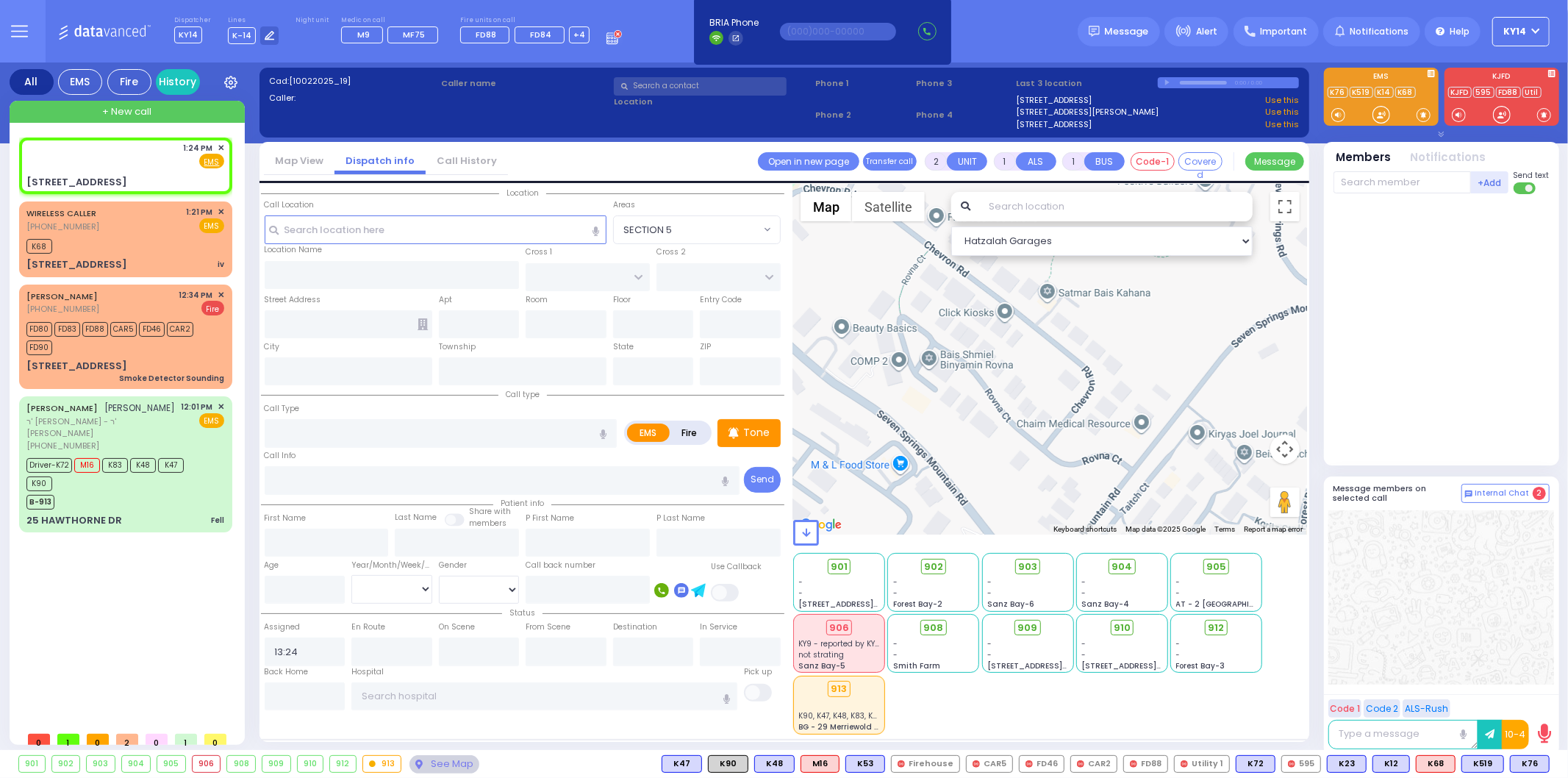
select select
radio input "true"
select select
select select "Hatzalah Garages"
type input "[GEOGRAPHIC_DATA]"
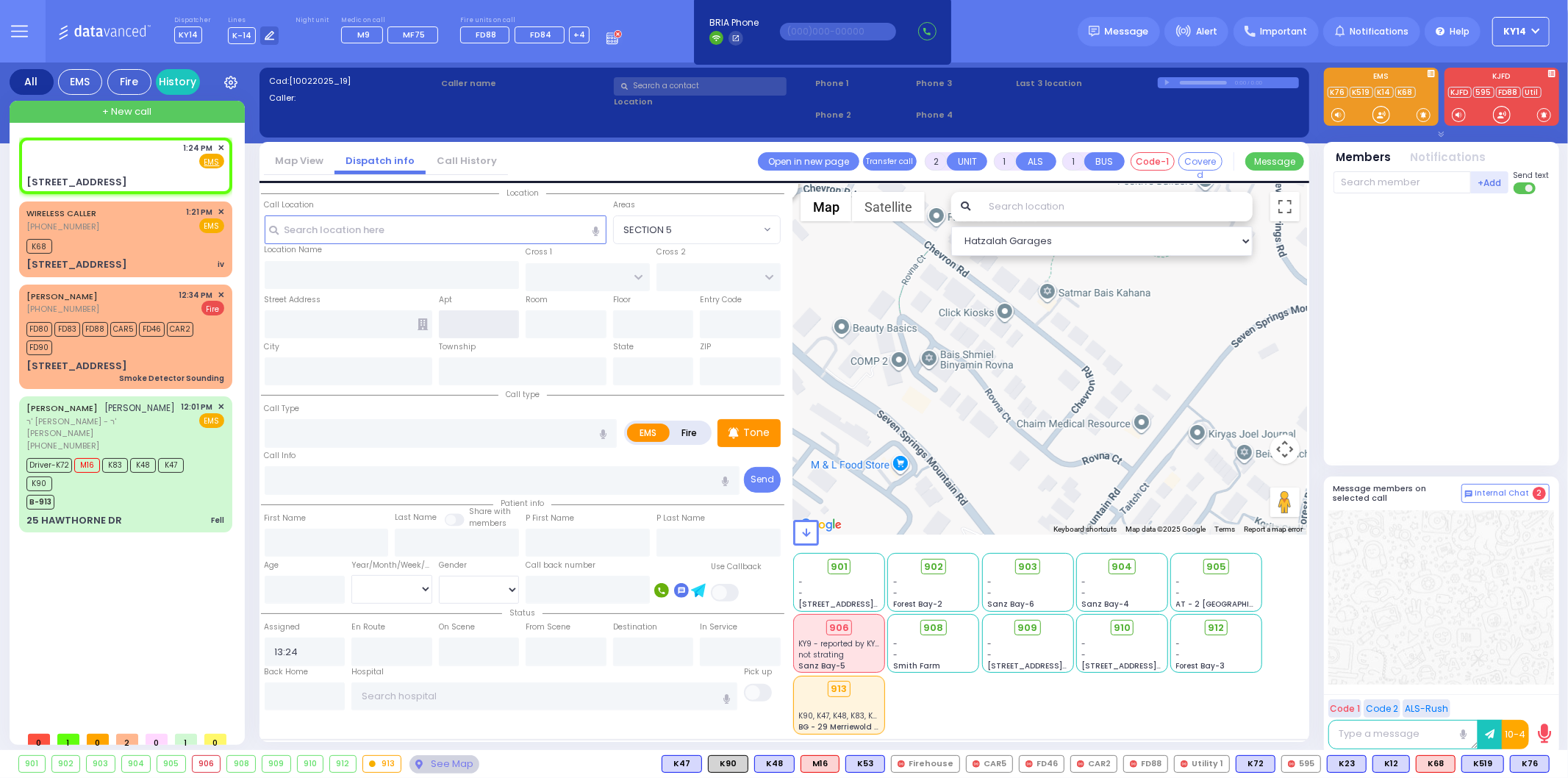
type input "COUNTY ROUTE 105"
type input "[STREET_ADDRESS]"
type input "[PERSON_NAME]"
type input "[US_STATE]"
type input "10950"
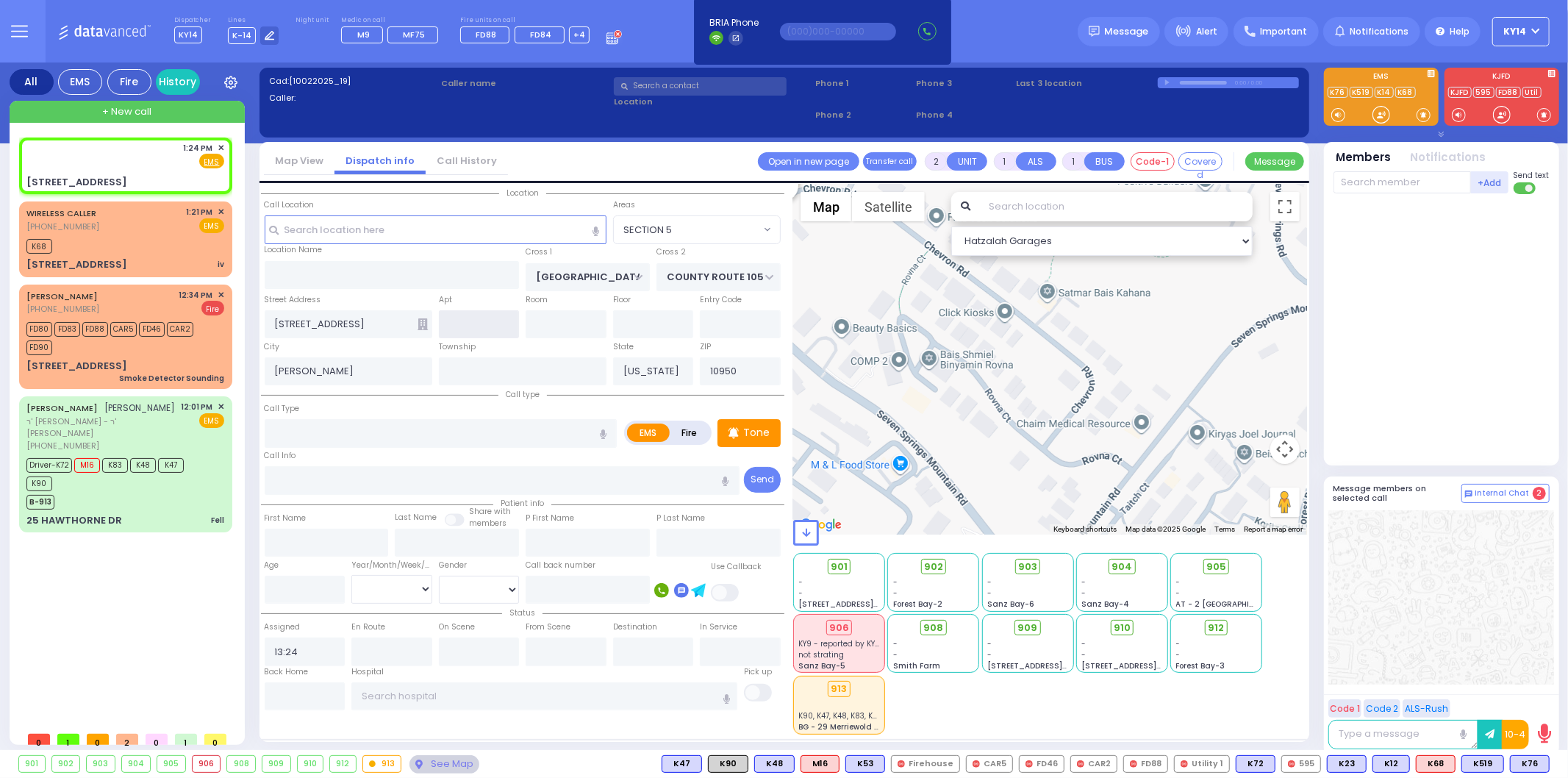
select select "SECTION 4"
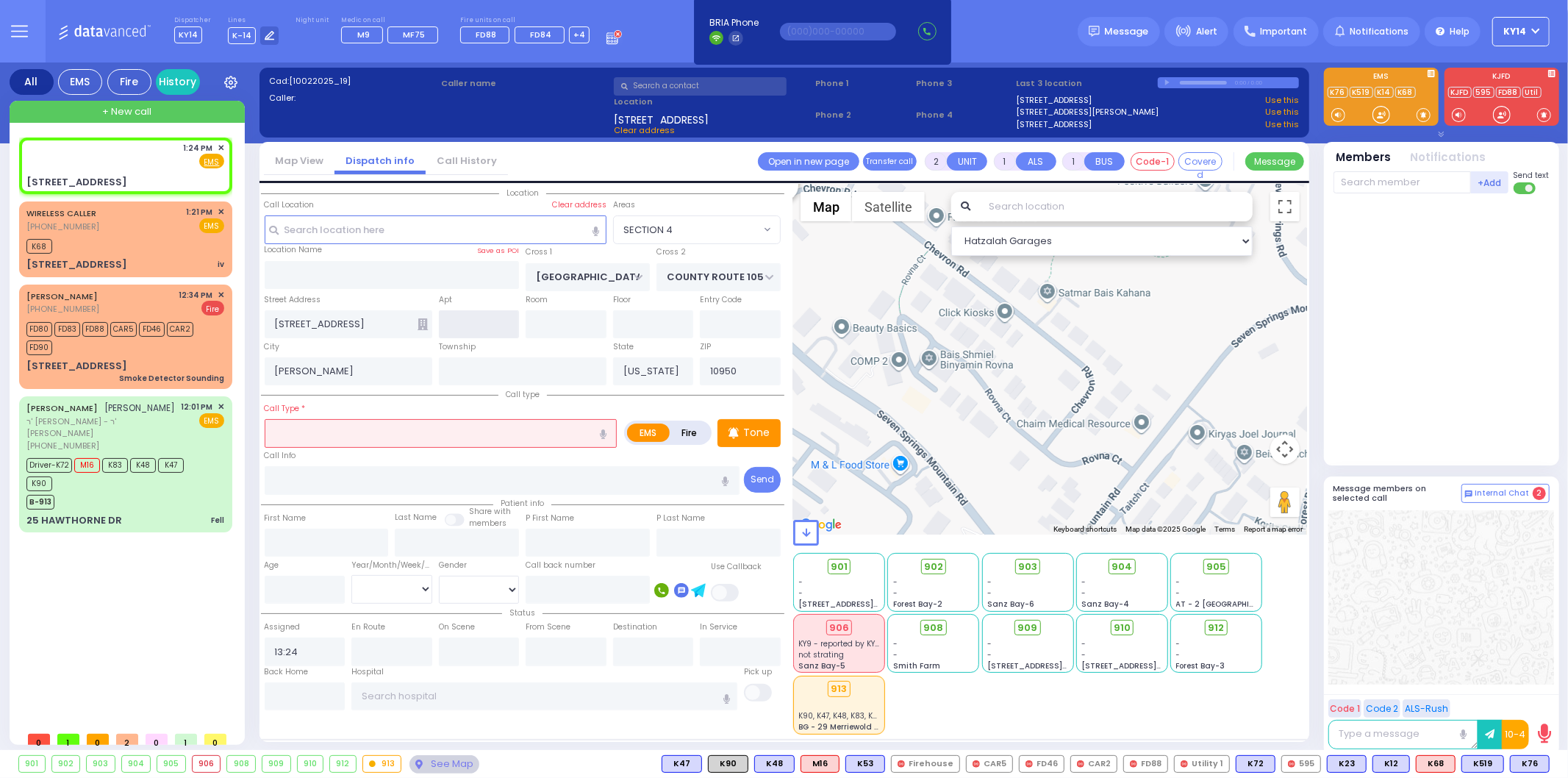
click at [468, 325] on input "text" at bounding box center [479, 324] width 81 height 28
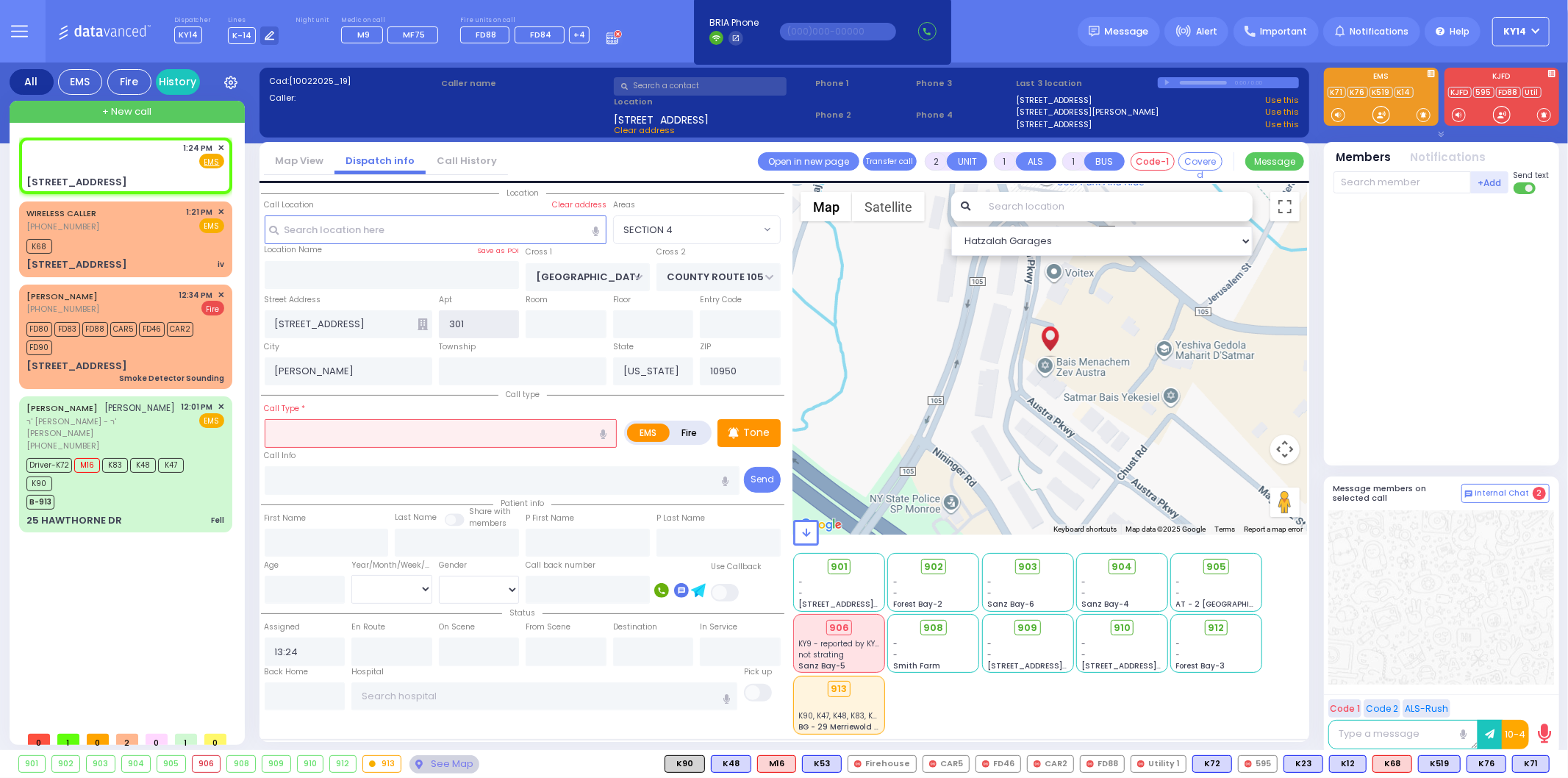
type input "301"
click at [423, 320] on icon at bounding box center [423, 324] width 10 height 12
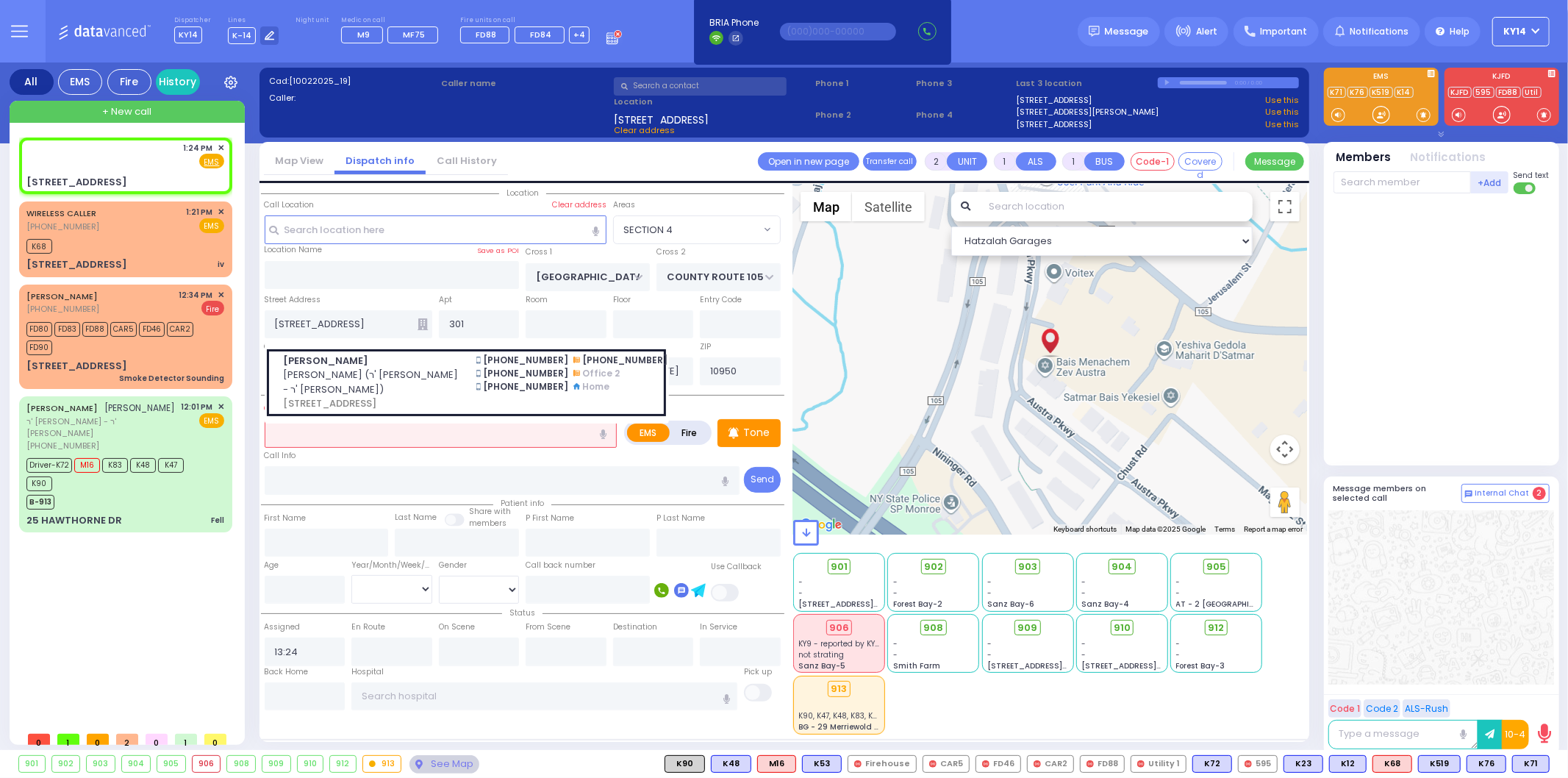
click at [428, 320] on div "[STREET_ADDRESS]" at bounding box center [348, 324] width 168 height 28
select select
radio input "true"
select select
select select "Hatzalah Garages"
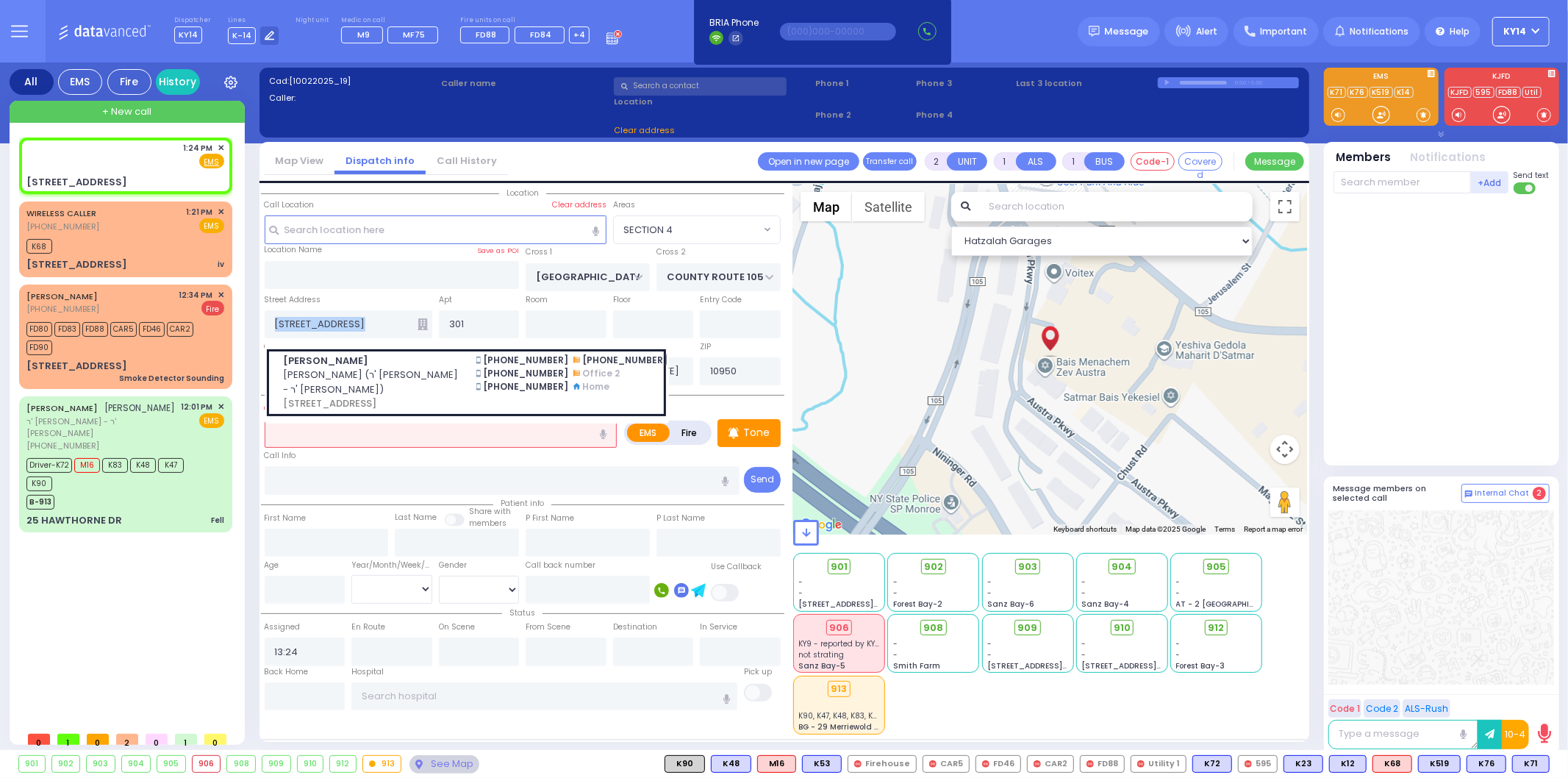
select select "SECTION 4"
click at [337, 424] on div "[PERSON_NAME] (ר' [PERSON_NAME] - ר' [PERSON_NAME] הערשקאוויט) [STREET_ADDRESS]…" at bounding box center [466, 383] width 404 height 82
click at [339, 437] on input "text" at bounding box center [440, 434] width 353 height 28
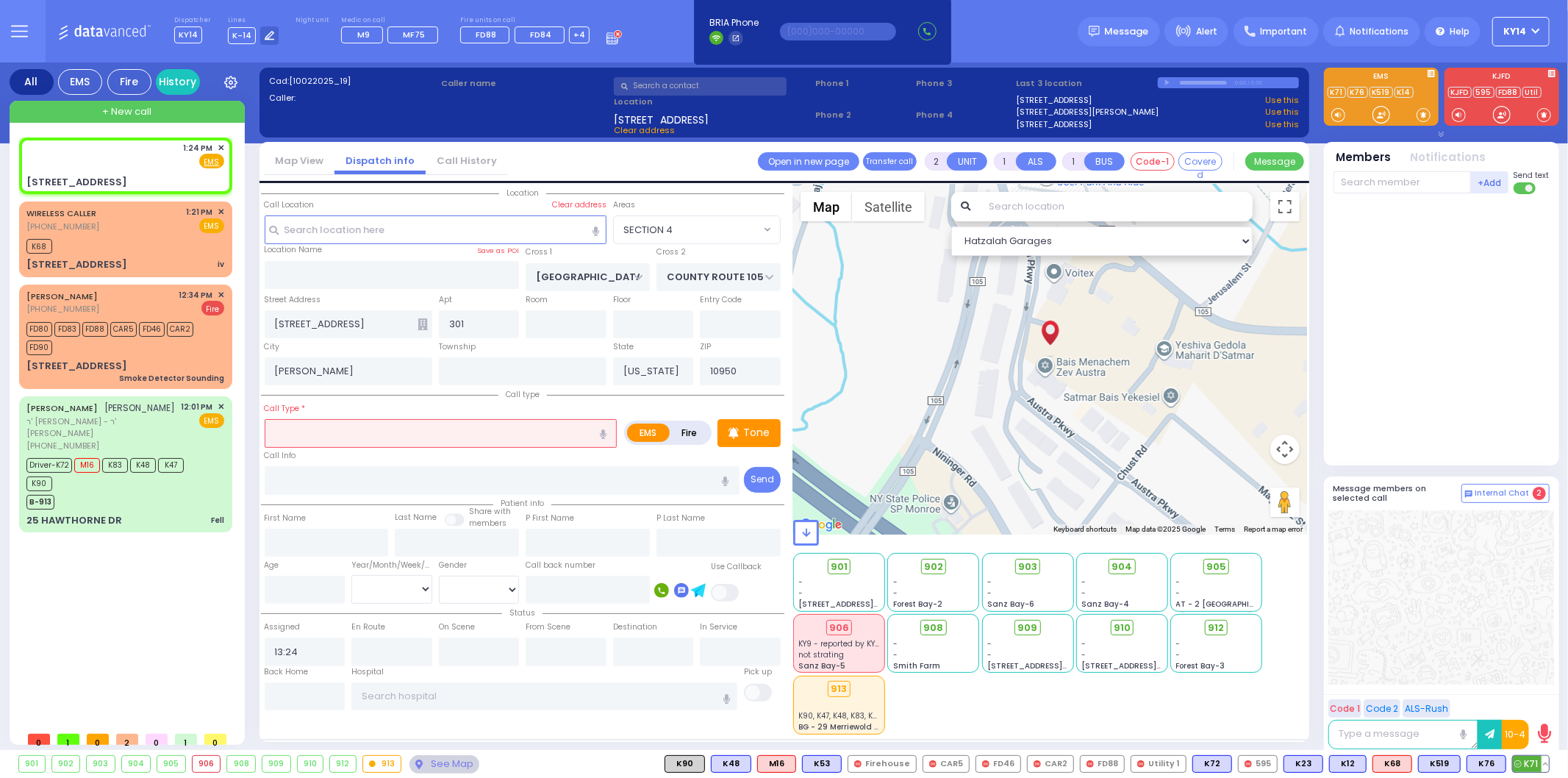
click at [1522, 760] on span "K71" at bounding box center [1530, 764] width 36 height 16
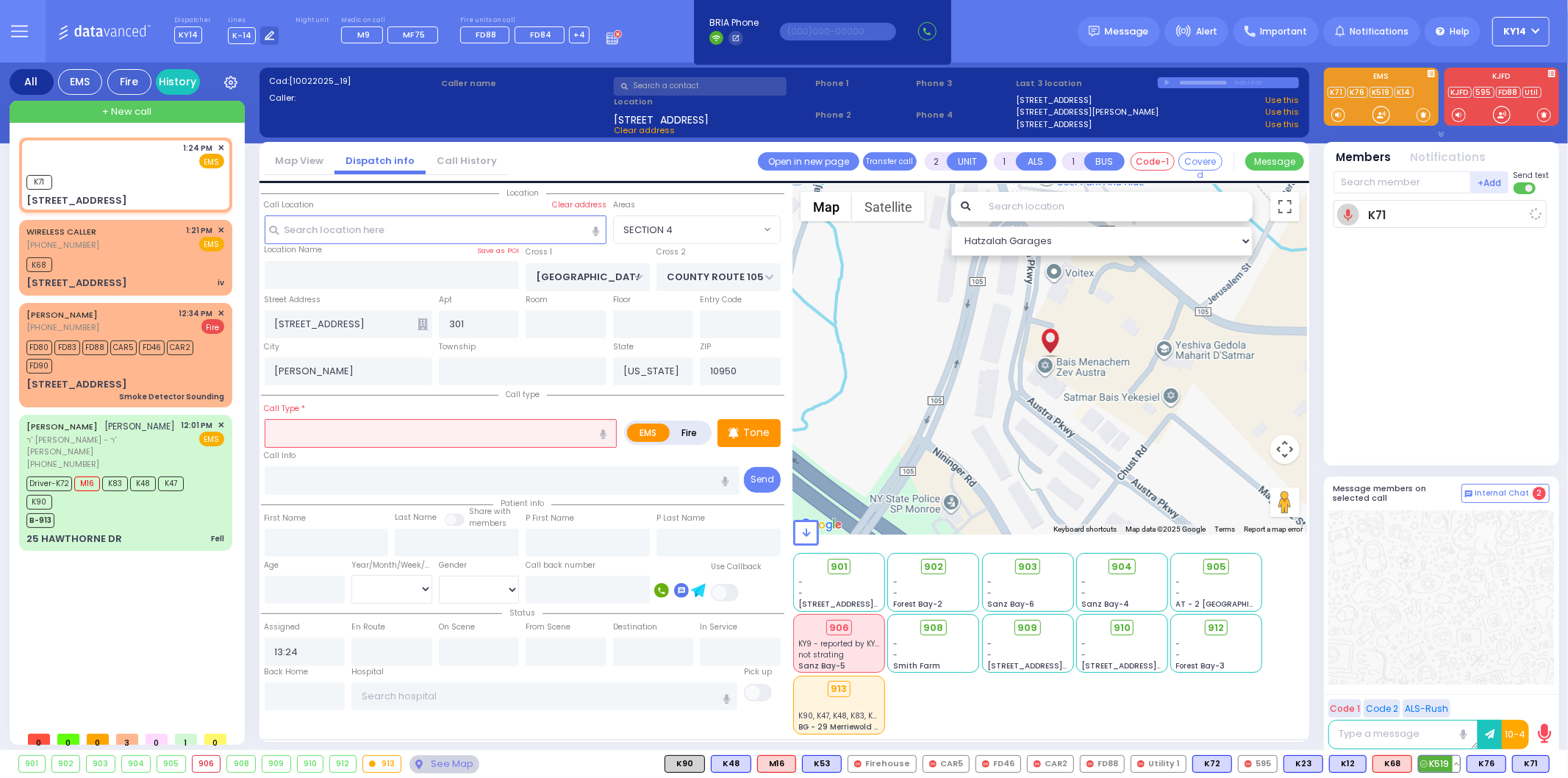
click at [1435, 759] on span "K519" at bounding box center [1439, 764] width 41 height 16
select select
radio input "true"
select select
type input "13:24"
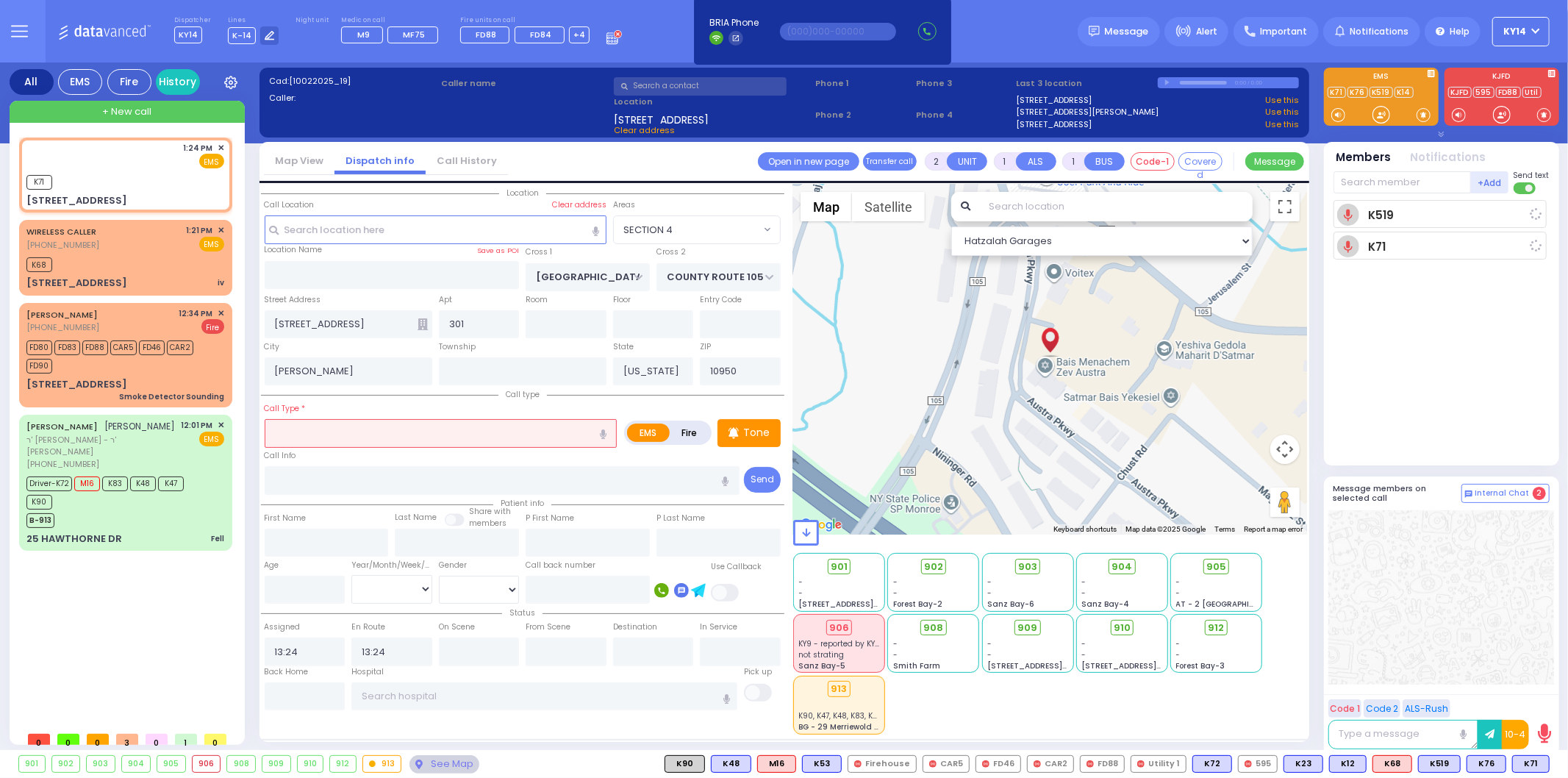
select select "Hatzalah Garages"
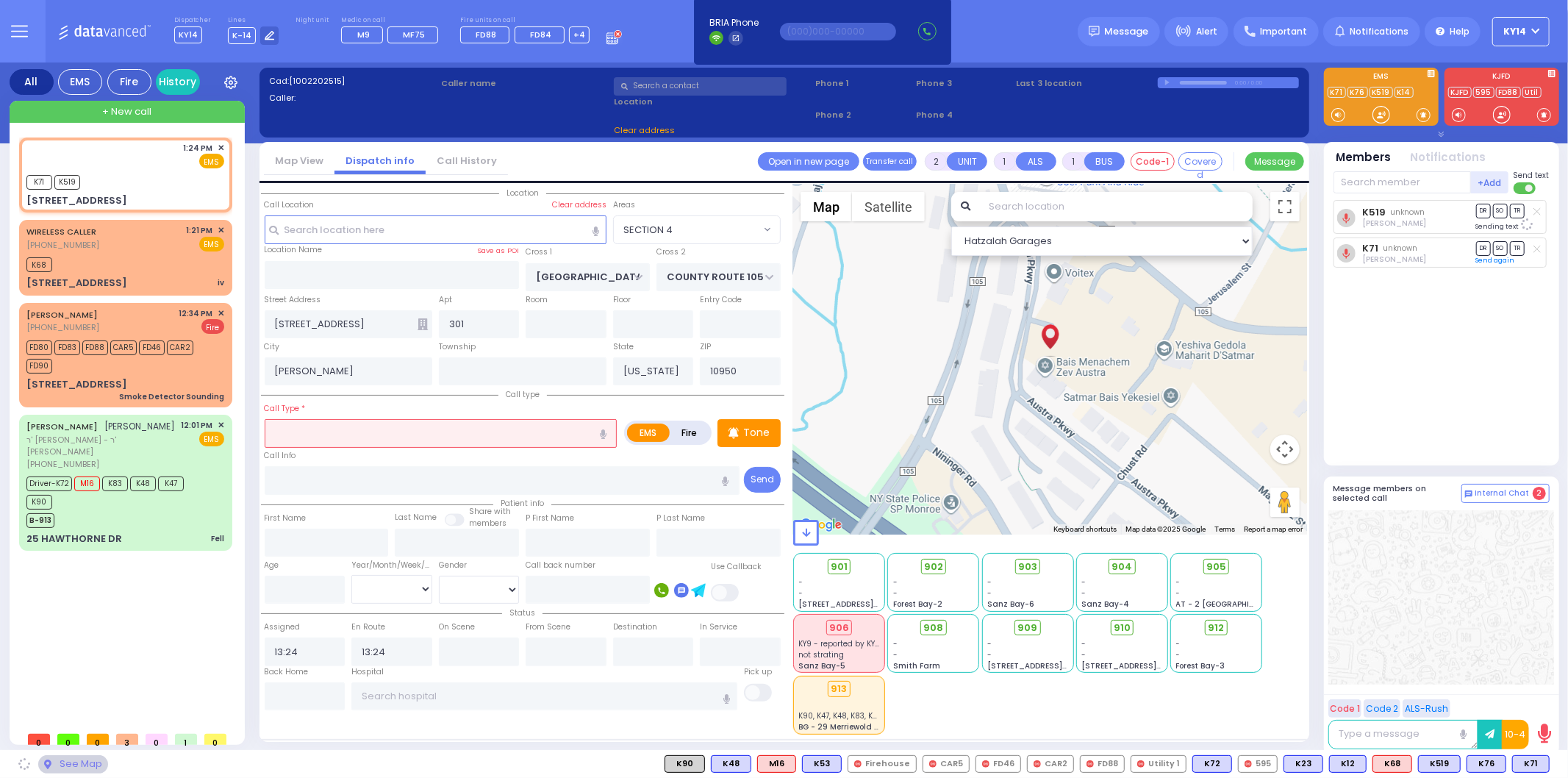
select select "SECTION 4"
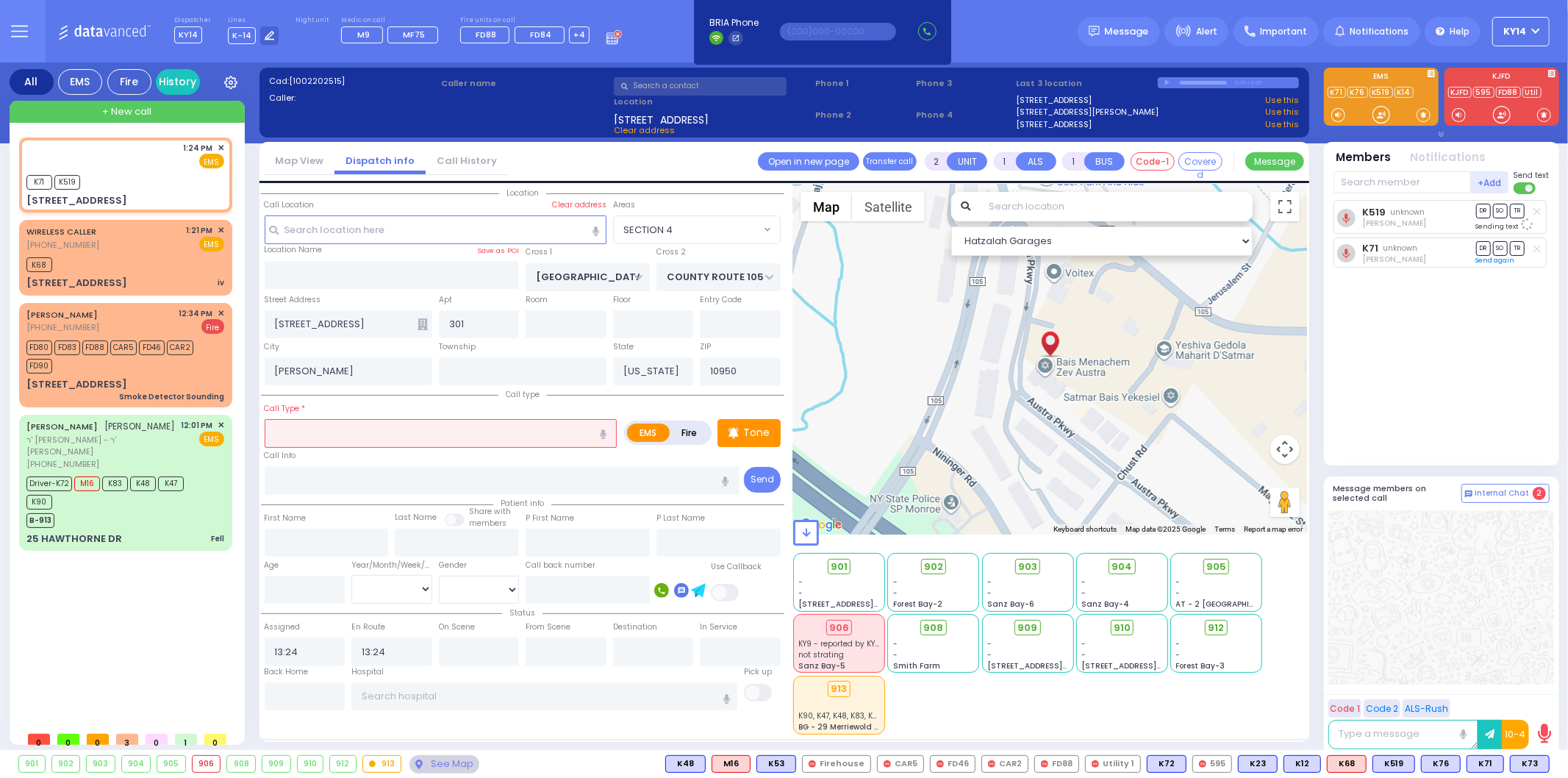
drag, startPoint x: 333, startPoint y: 429, endPoint x: 341, endPoint y: 436, distance: 10.6
click at [339, 435] on input "text" at bounding box center [440, 434] width 353 height 28
select select
radio input "true"
select select
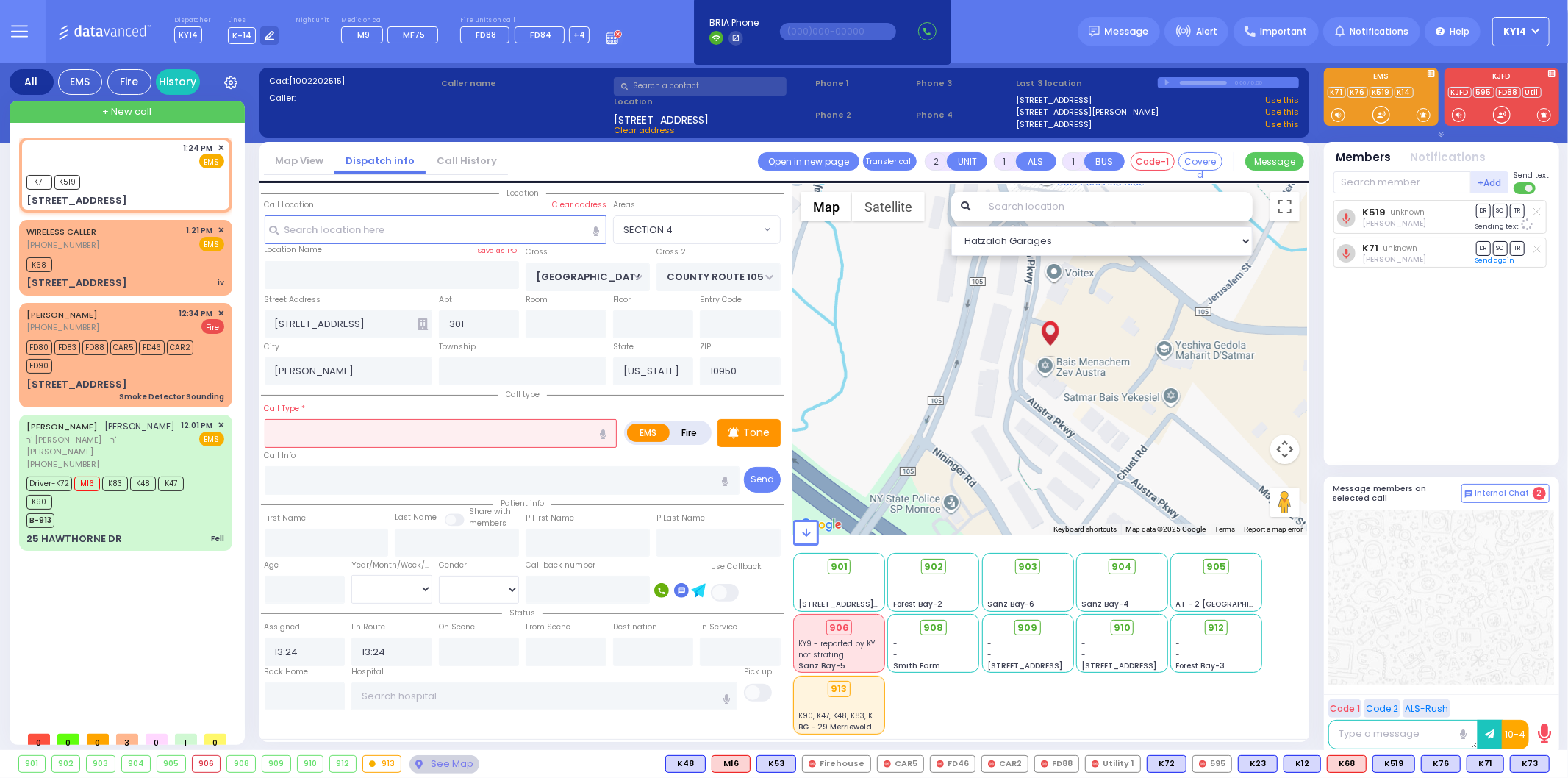
select select "Hatzalah Garages"
select select "SECTION 4"
select select
radio input "true"
select select
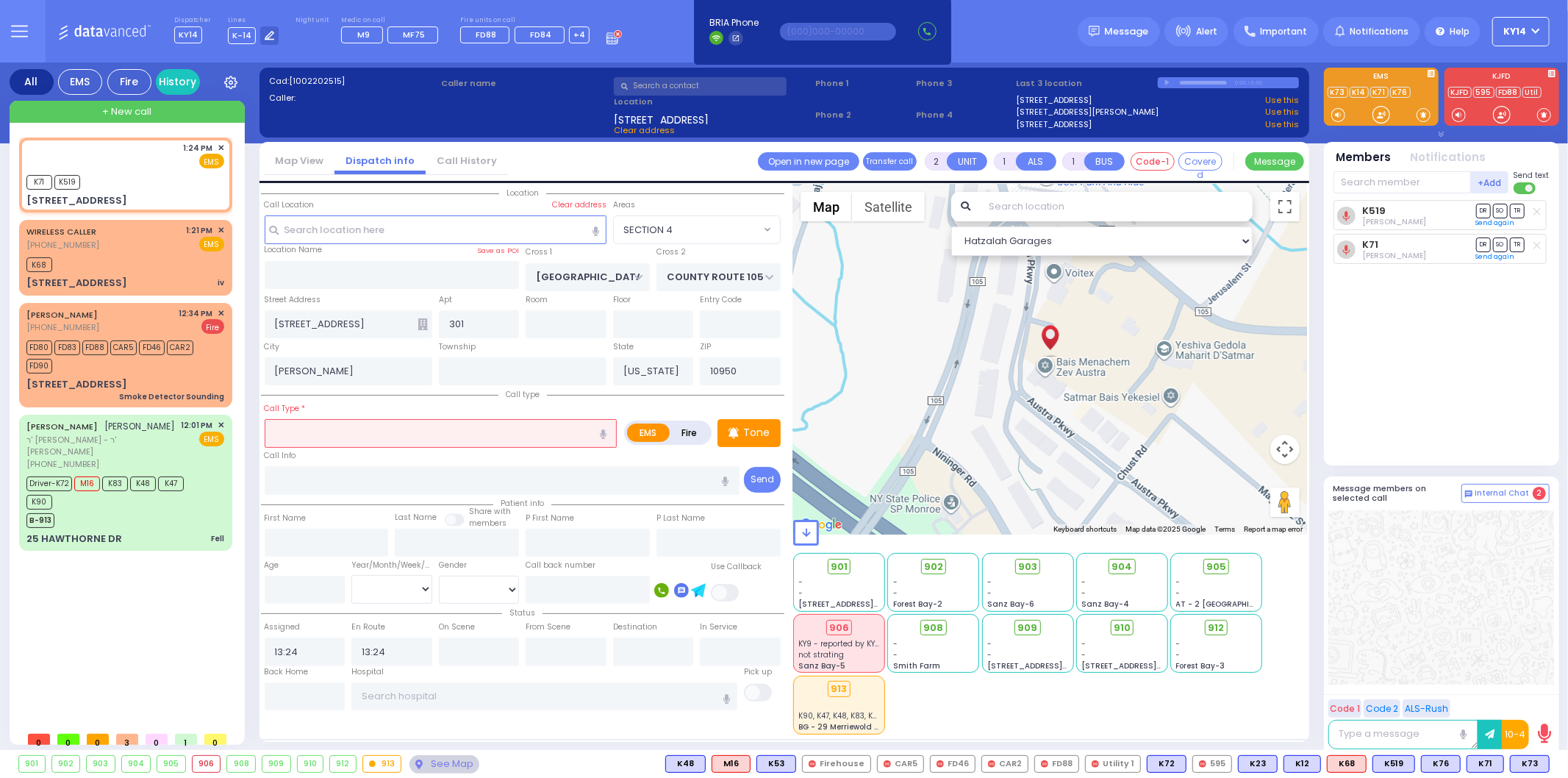
select select "Hatzalah Garages"
select select "SECTION 4"
select select
radio input "true"
select select
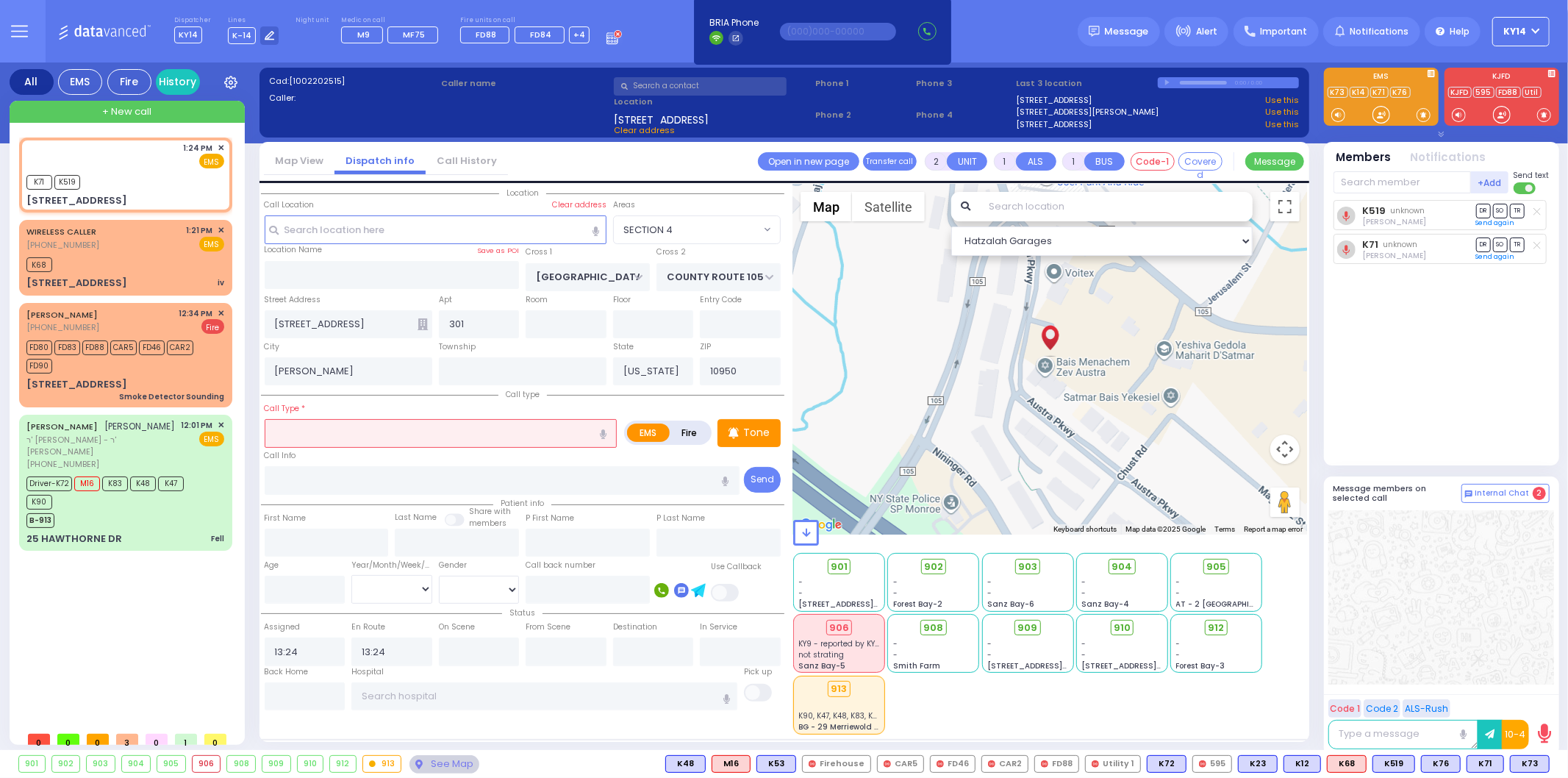
select select "Hatzalah Garages"
select select "SECTION 4"
type input "p"
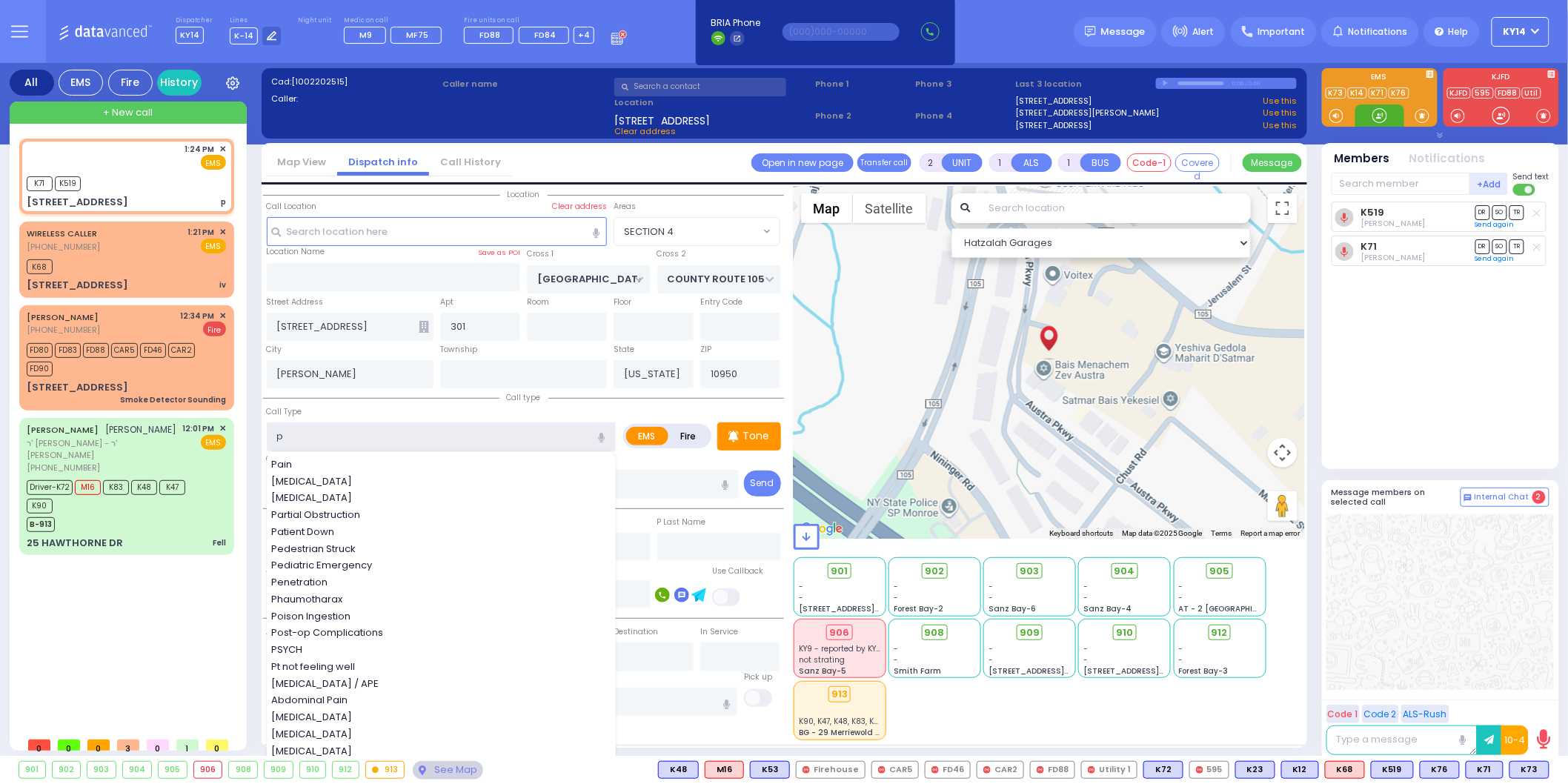
select select
radio input "true"
select select
select select "Hatzalah Garages"
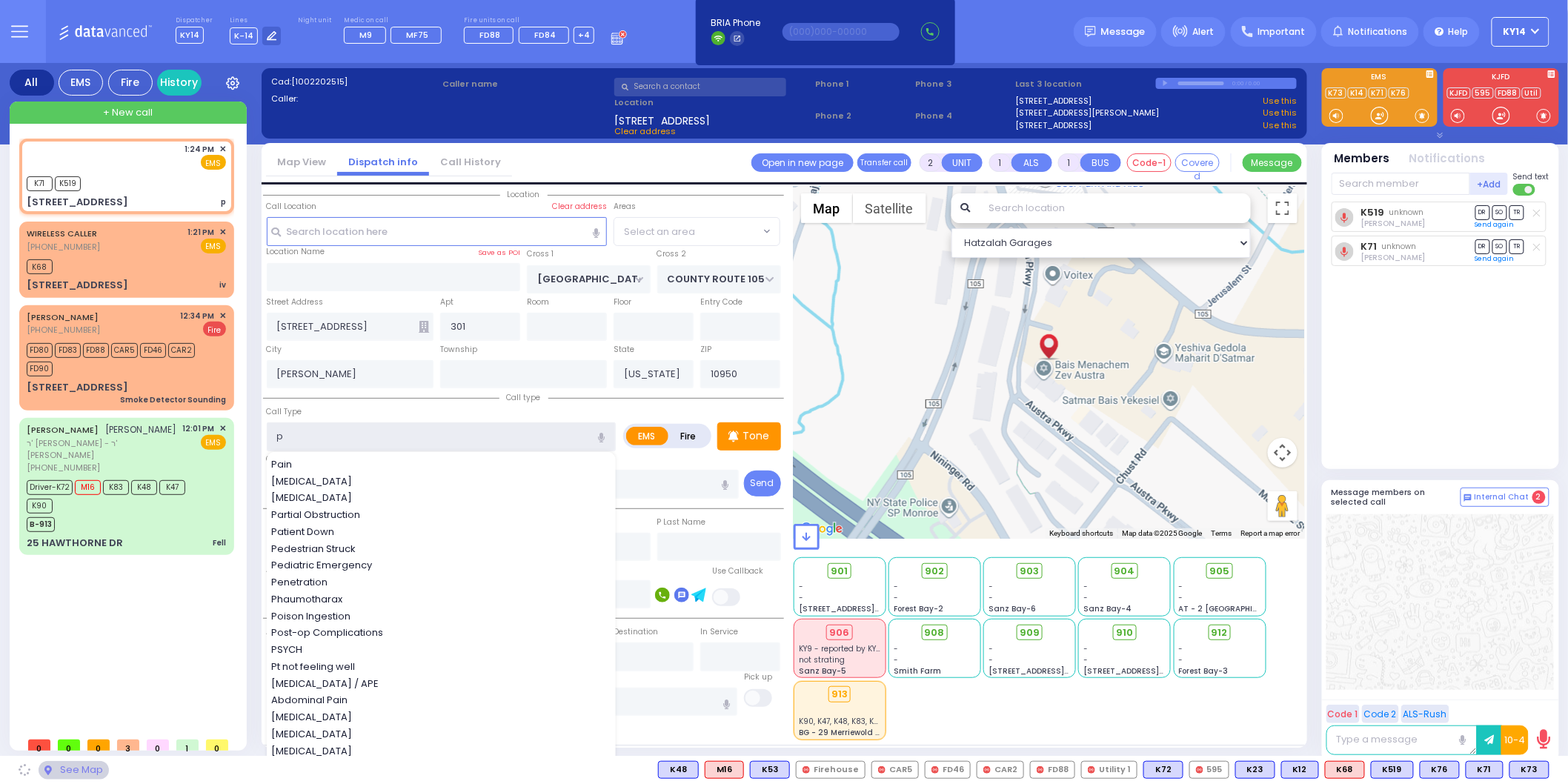
select select "SECTION 4"
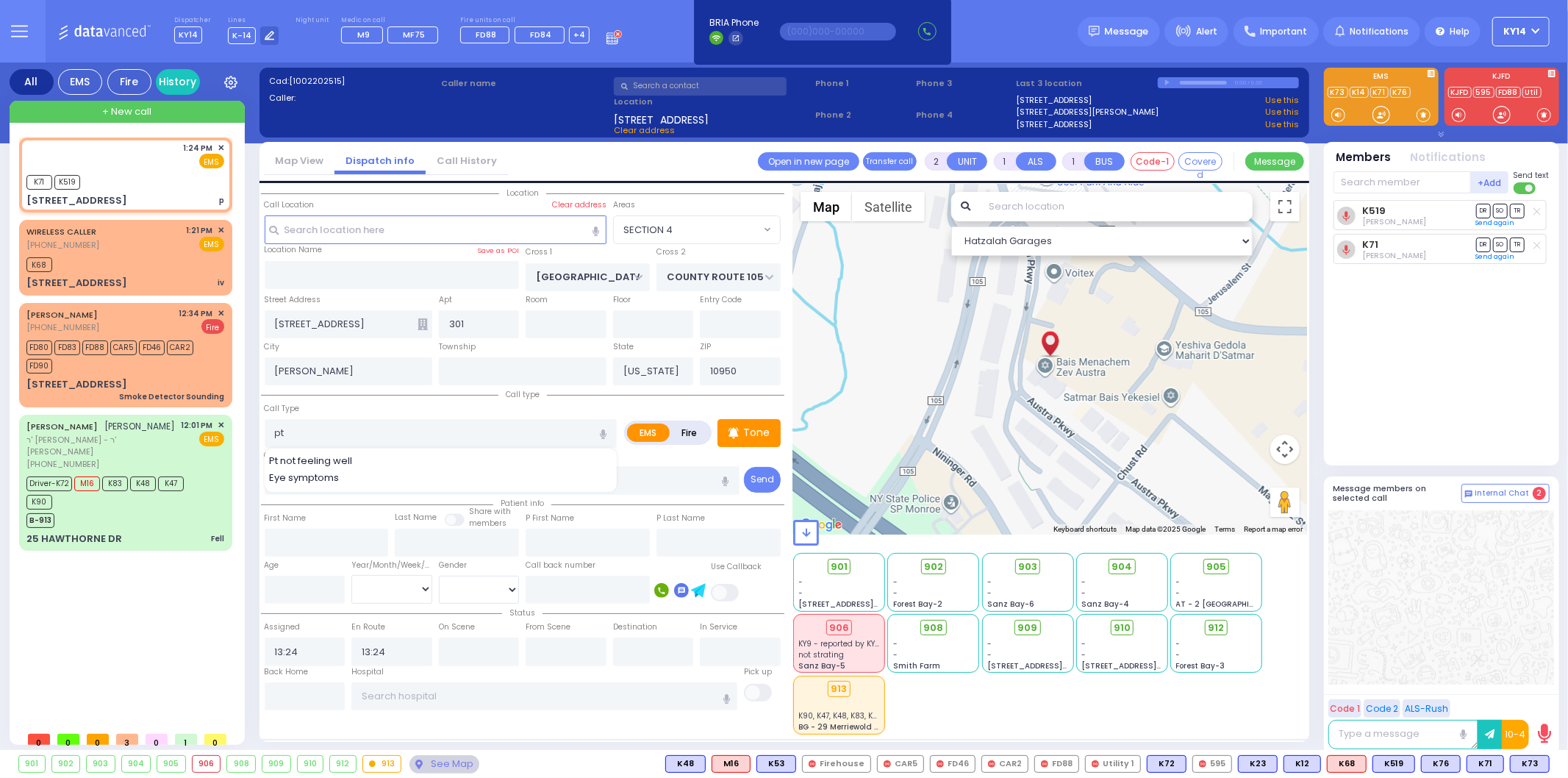
click at [283, 454] on span "Pt not feeling well" at bounding box center [313, 461] width 88 height 15
type input "Pt not feeling well"
type input "1"
type input "0"
select select
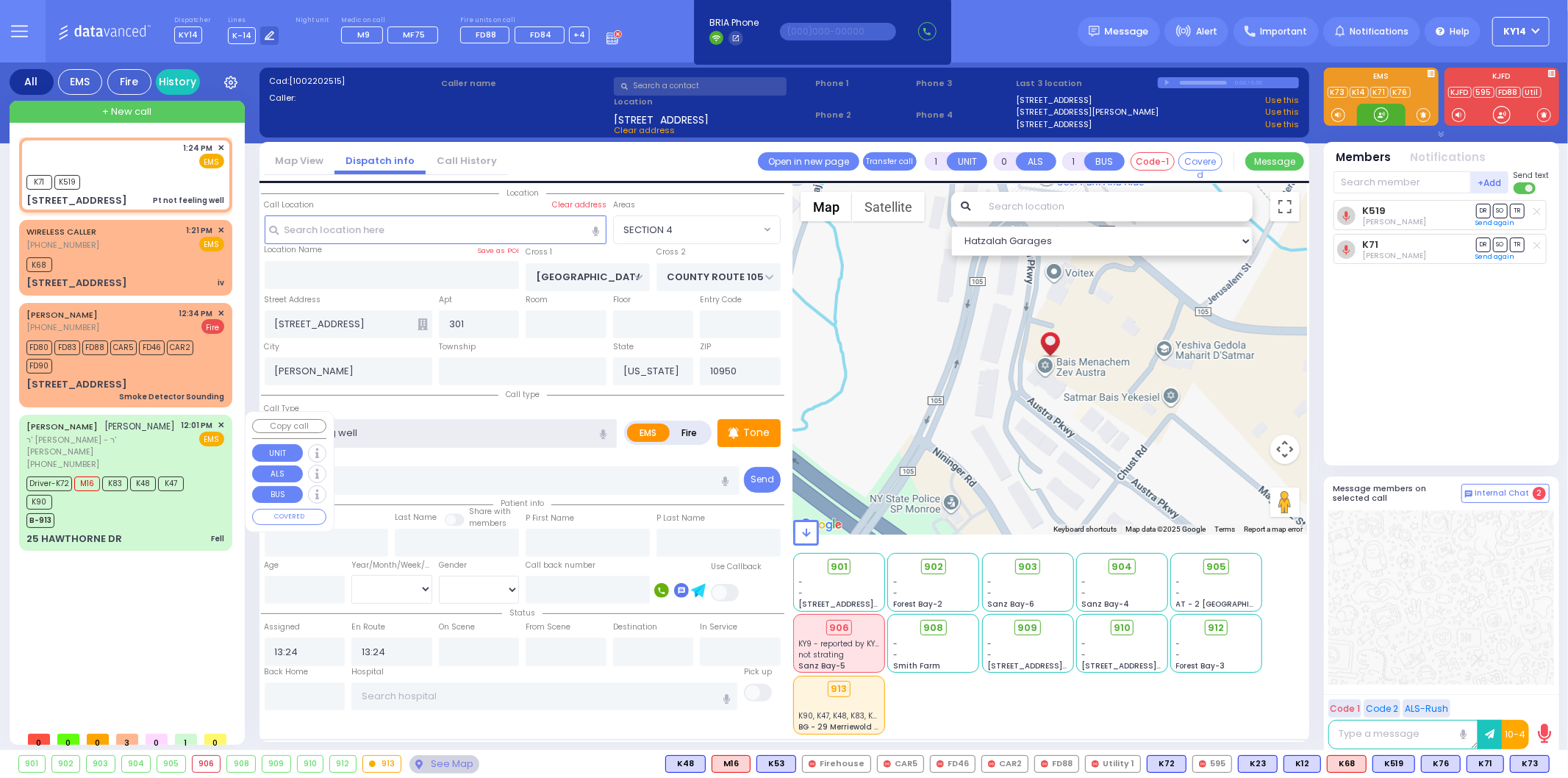
radio input "true"
select select
select select "Hatzalah Garages"
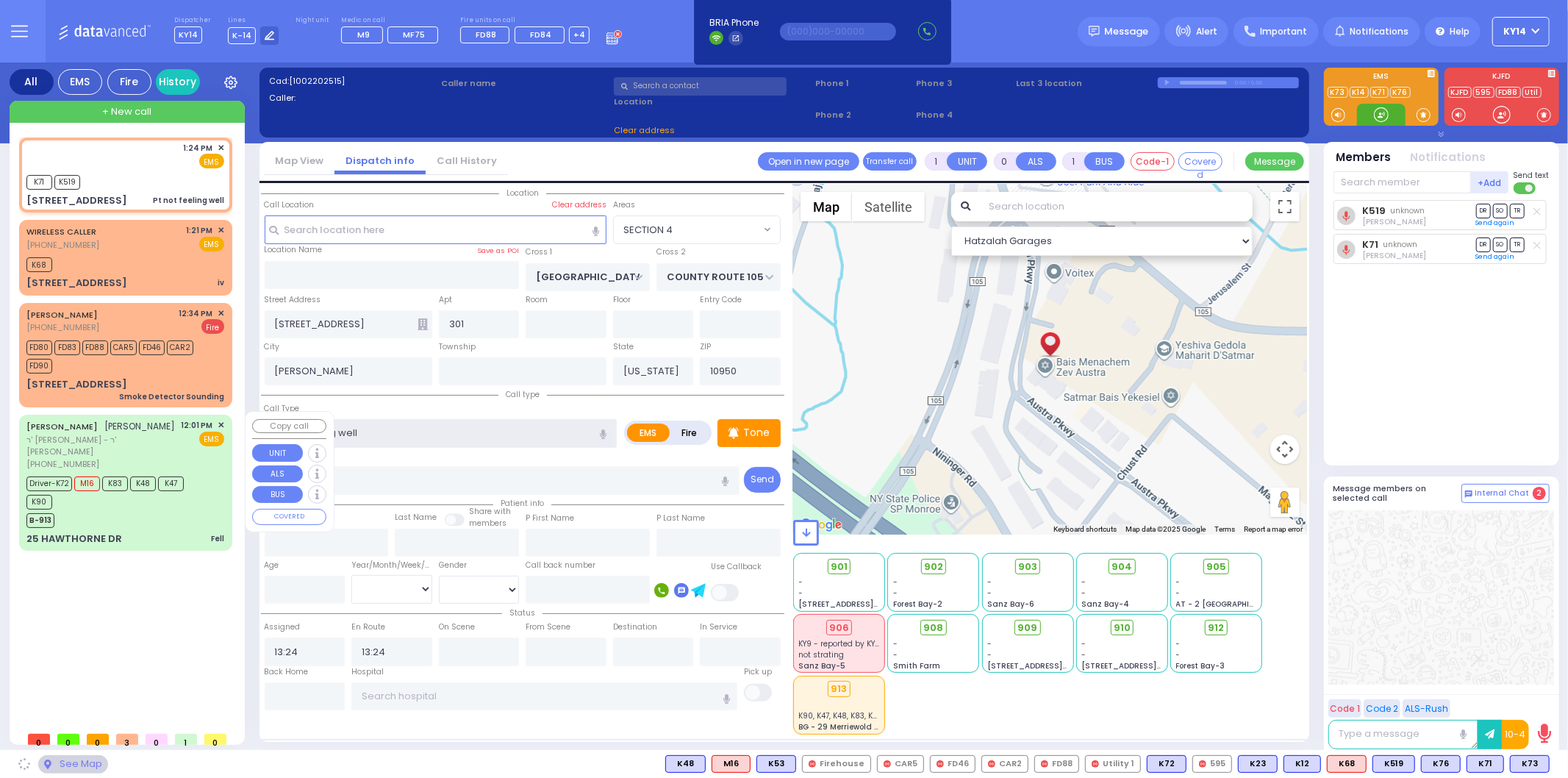
select select "SECTION 4"
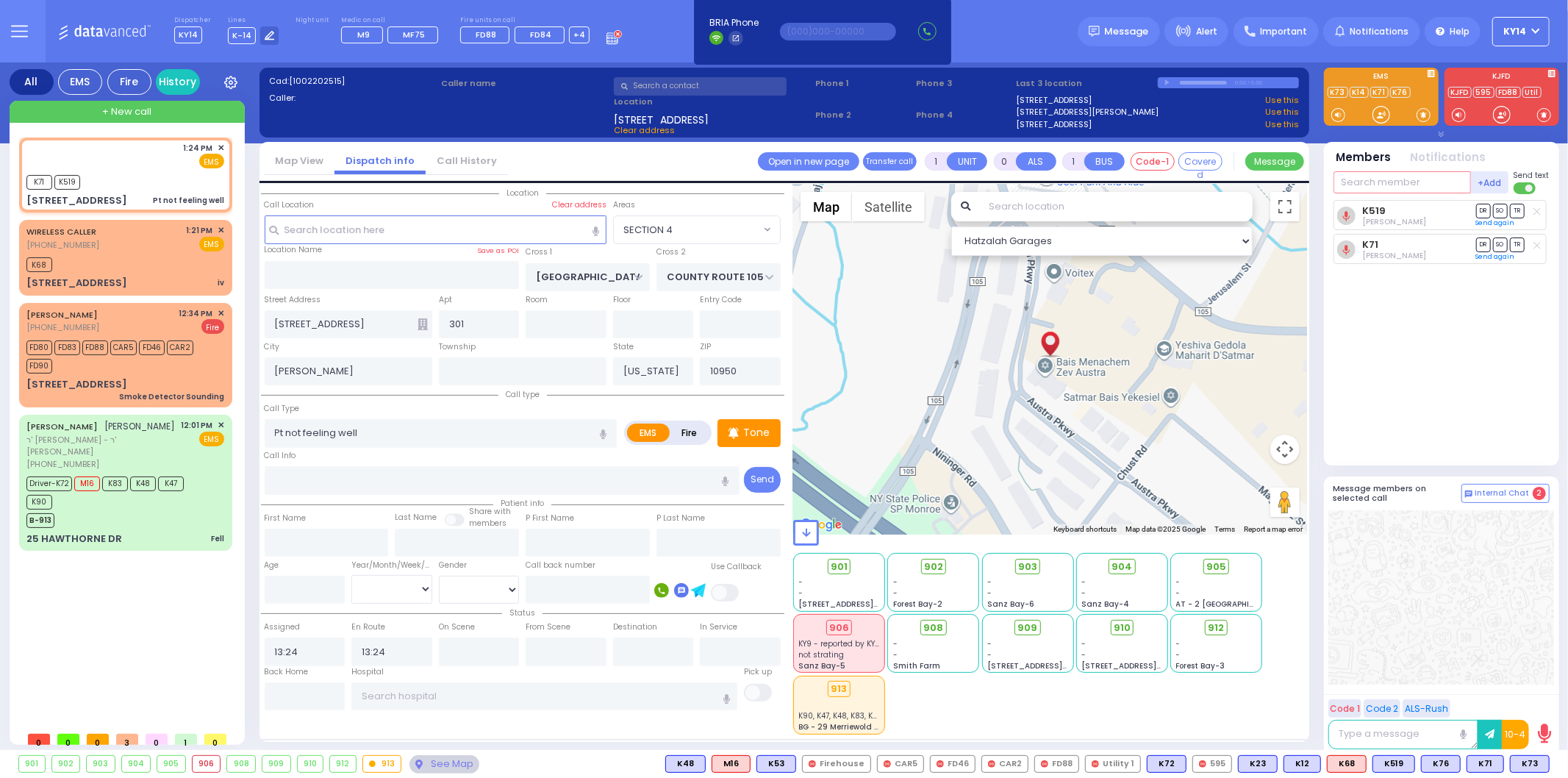
click at [1364, 181] on input "text" at bounding box center [1402, 182] width 138 height 22
select select
radio input "true"
select select
select select "Hatzalah Garages"
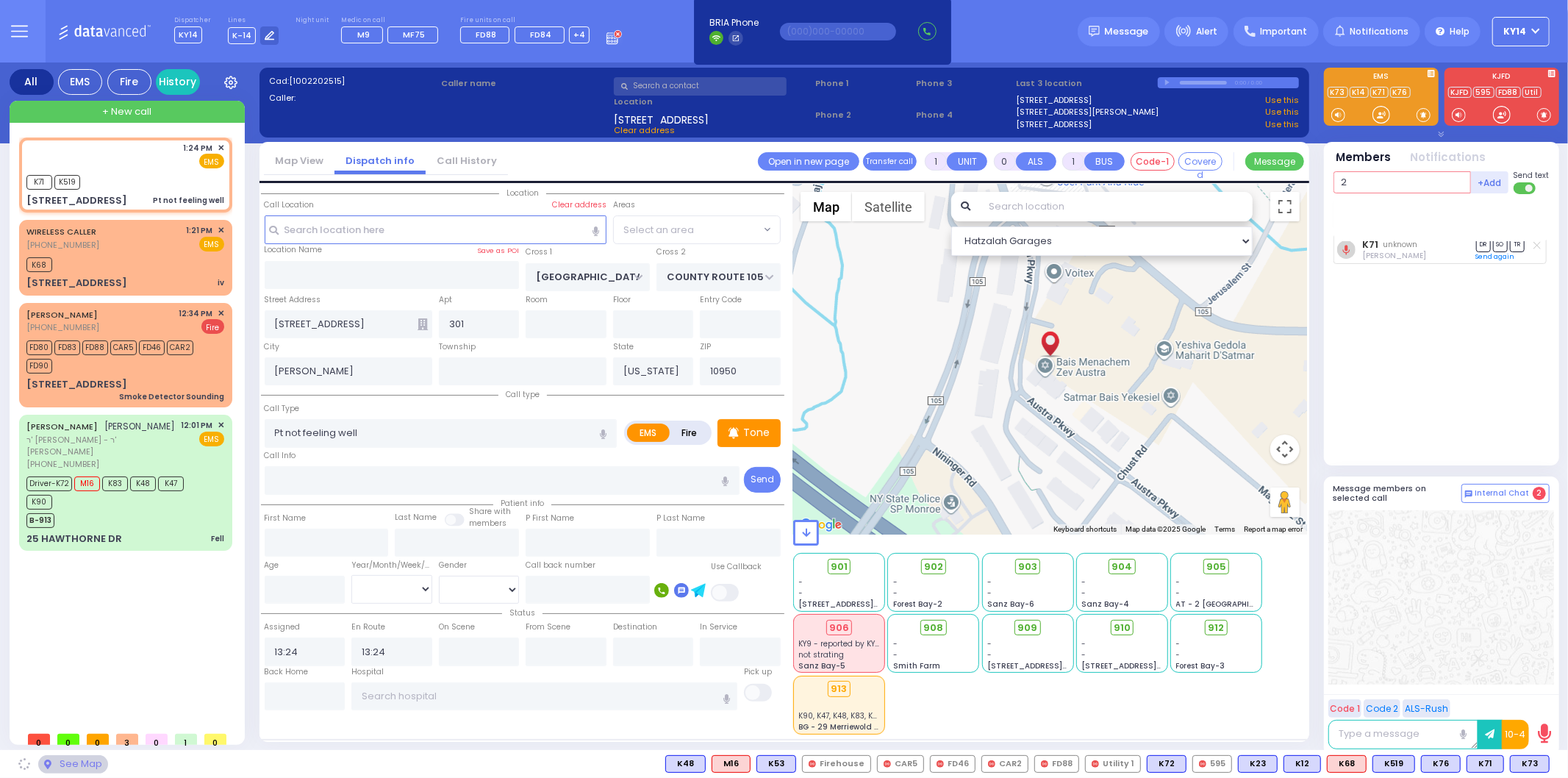
type input "20"
select select "SECTION 4"
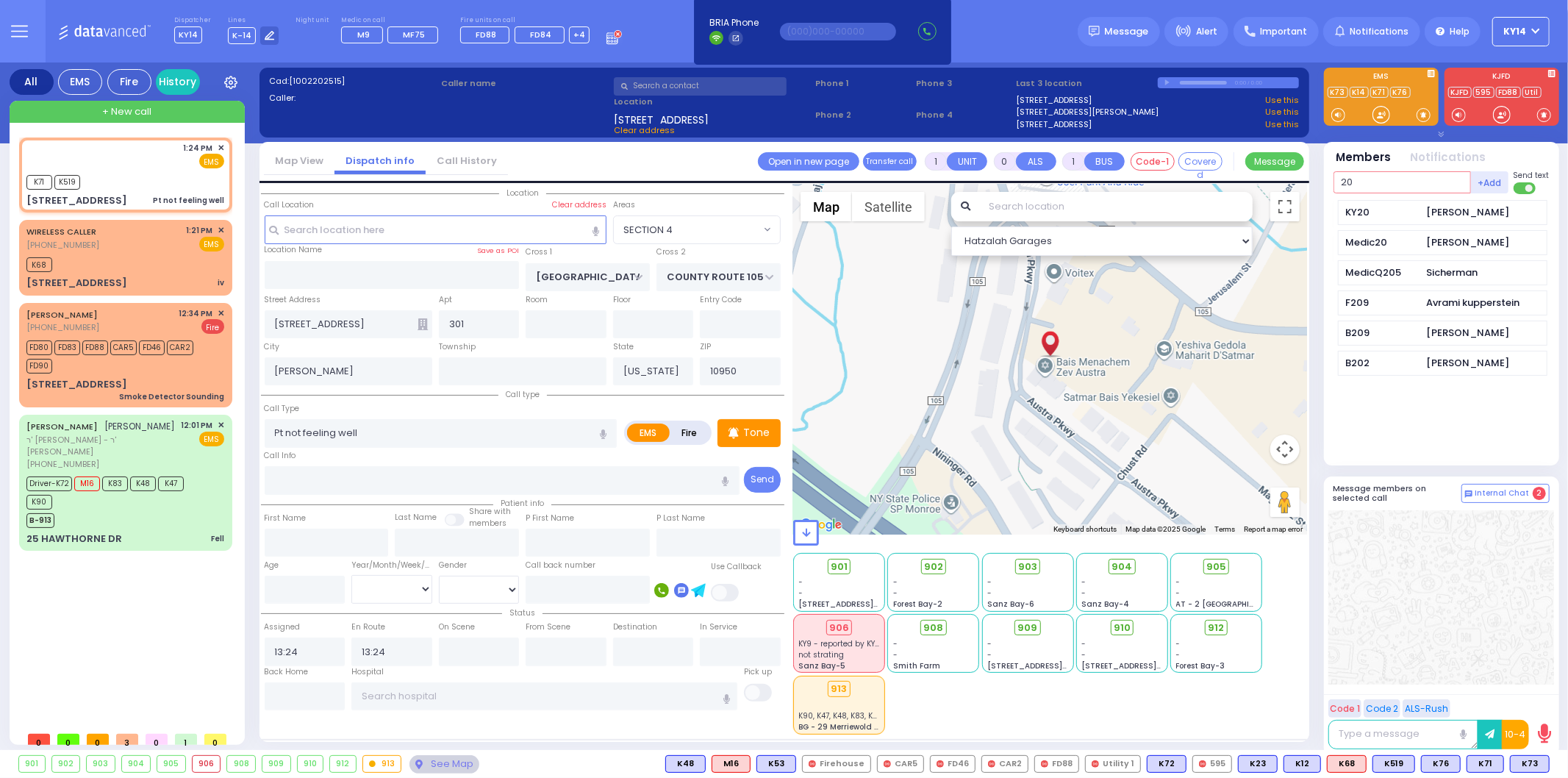
type input "20"
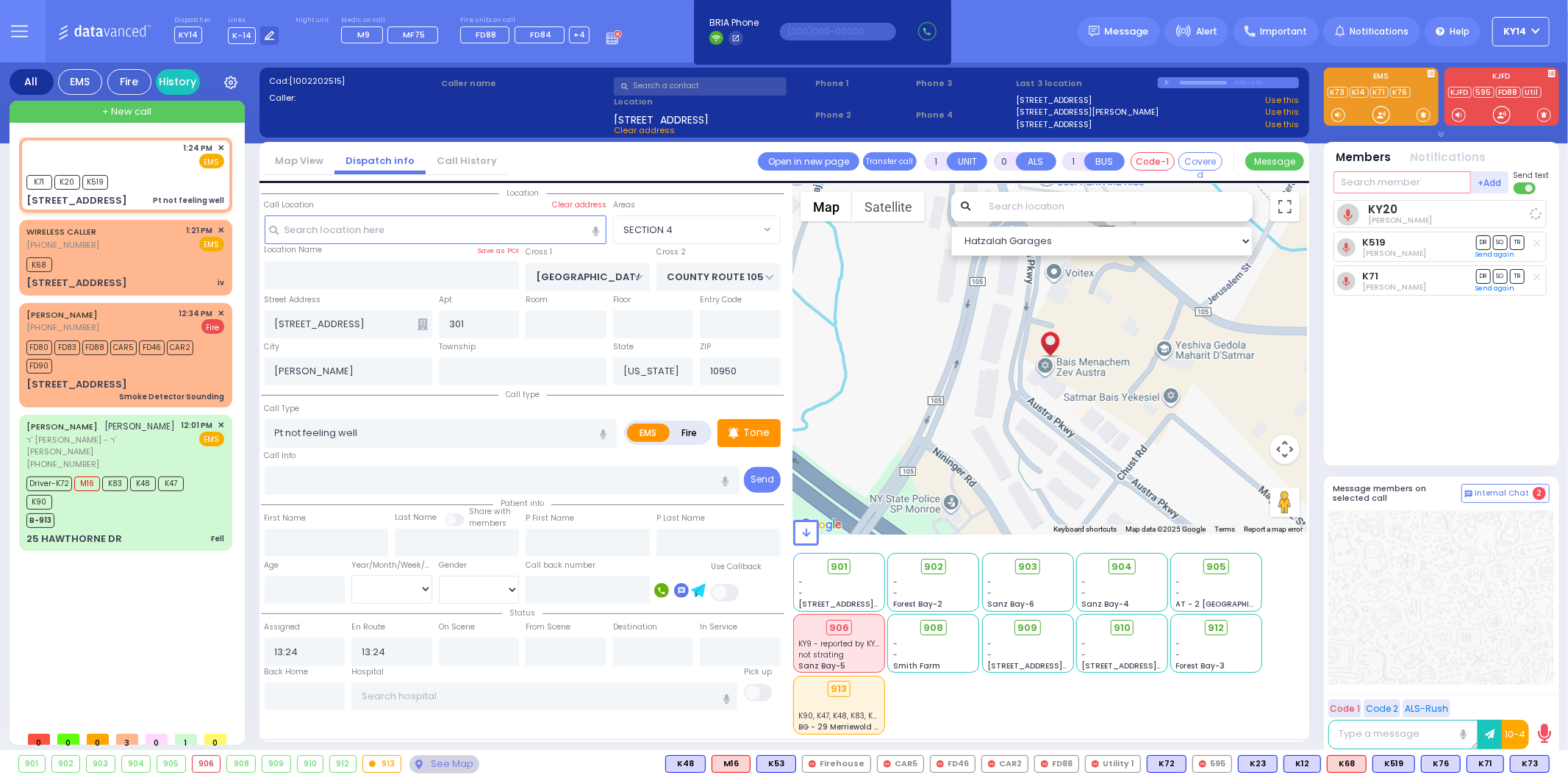
select select
radio input "true"
select select
select select "Hatzalah Garages"
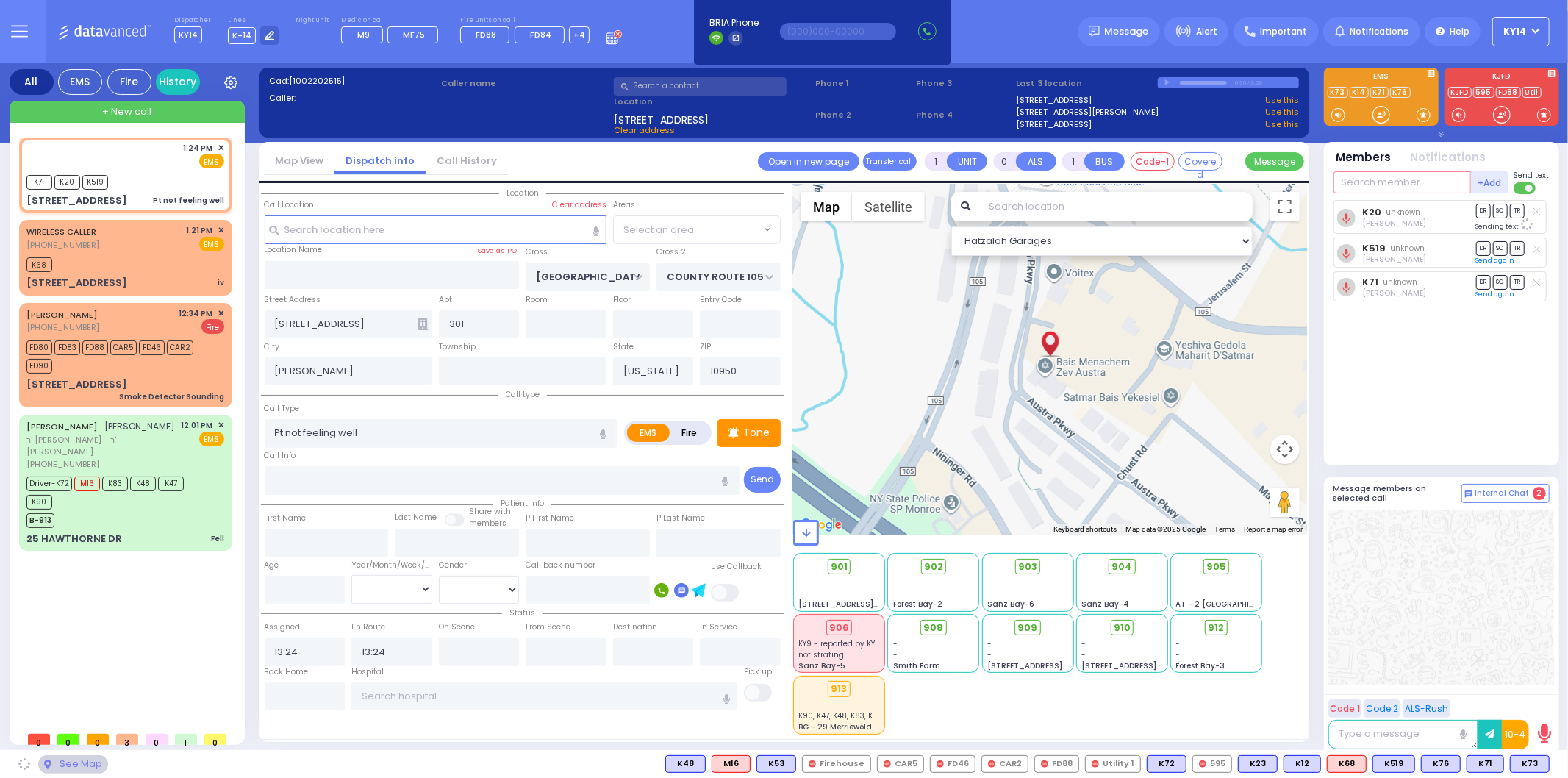
select select "SECTION 4"
click at [1535, 208] on icon at bounding box center [1537, 212] width 8 height 8
select select
radio input "true"
select select
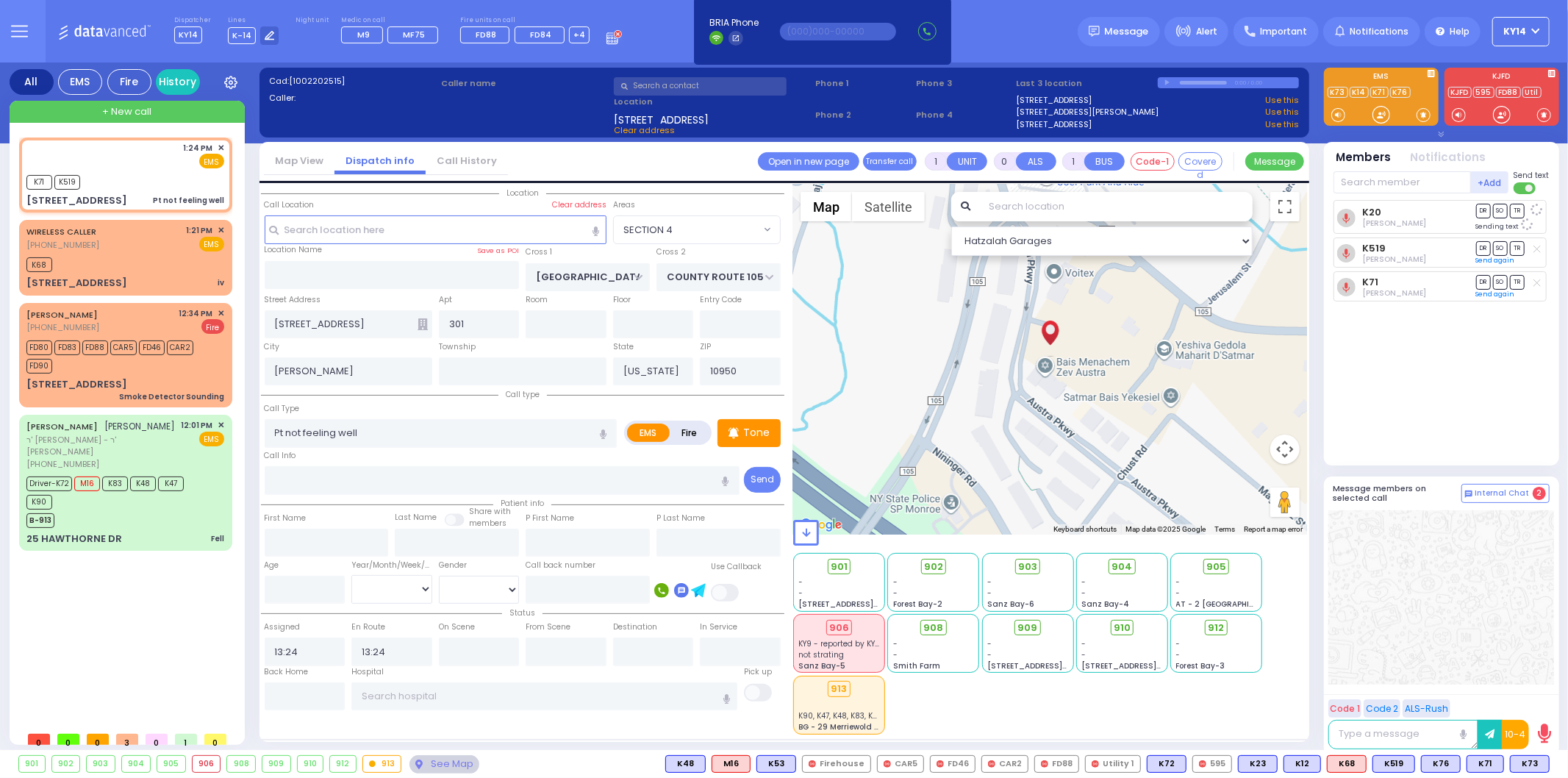
select select "Hatzalah Garages"
select select "SECTION 4"
select select
radio input "true"
select select
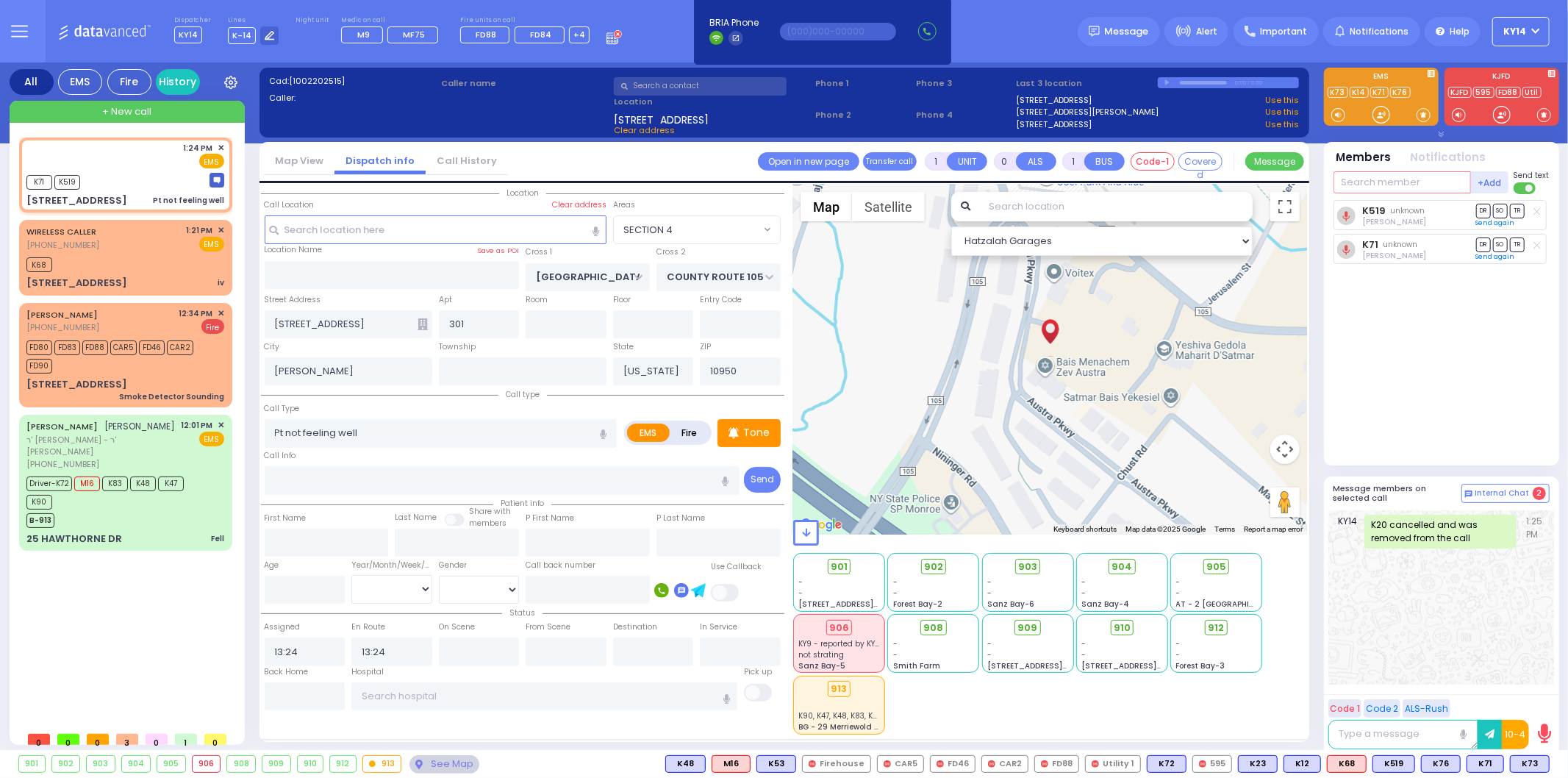
select select "Hatzalah Garages"
click at [1387, 186] on input "text" at bounding box center [1402, 182] width 138 height 22
select select "SECTION 4"
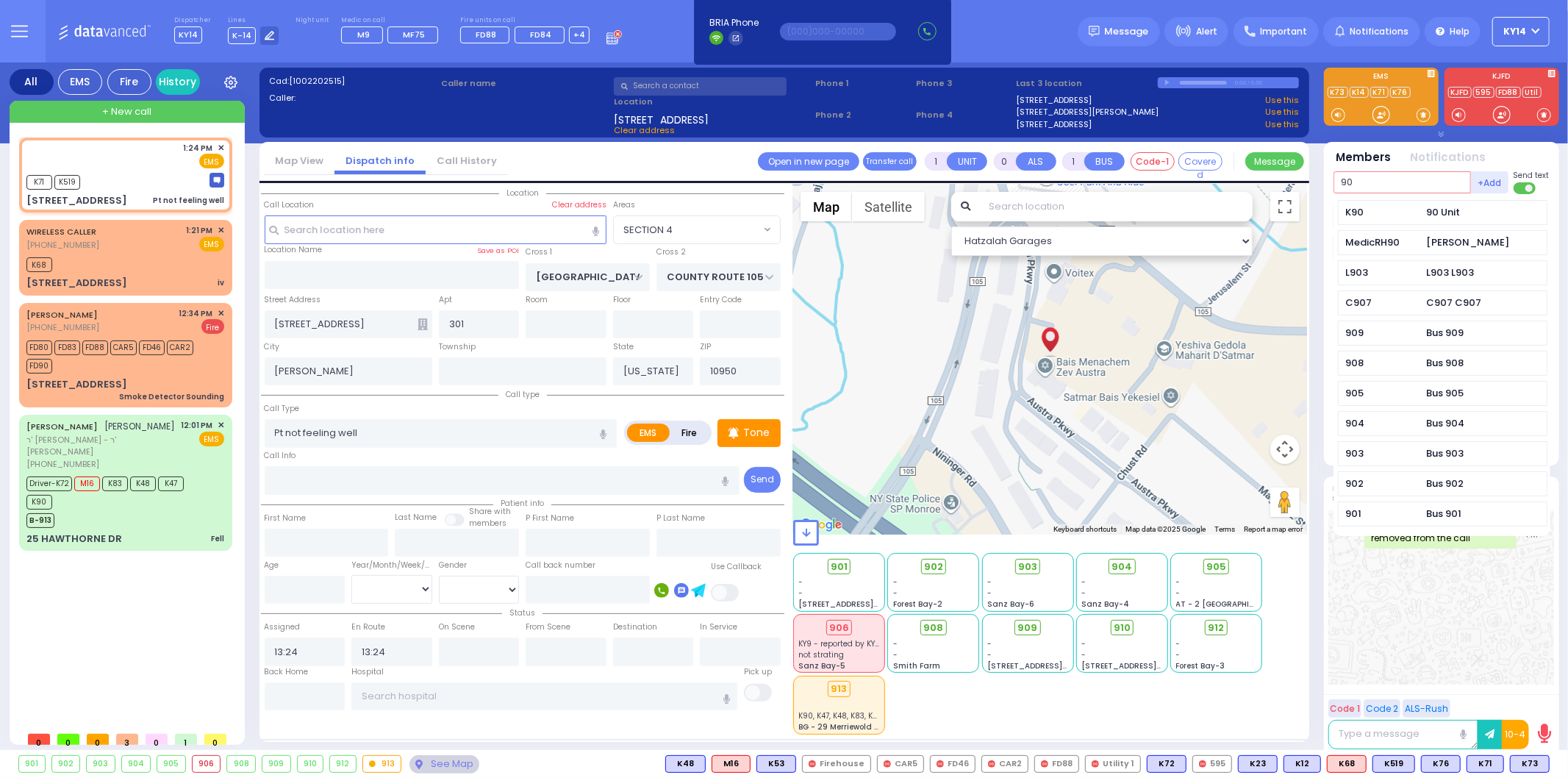
type input "90"
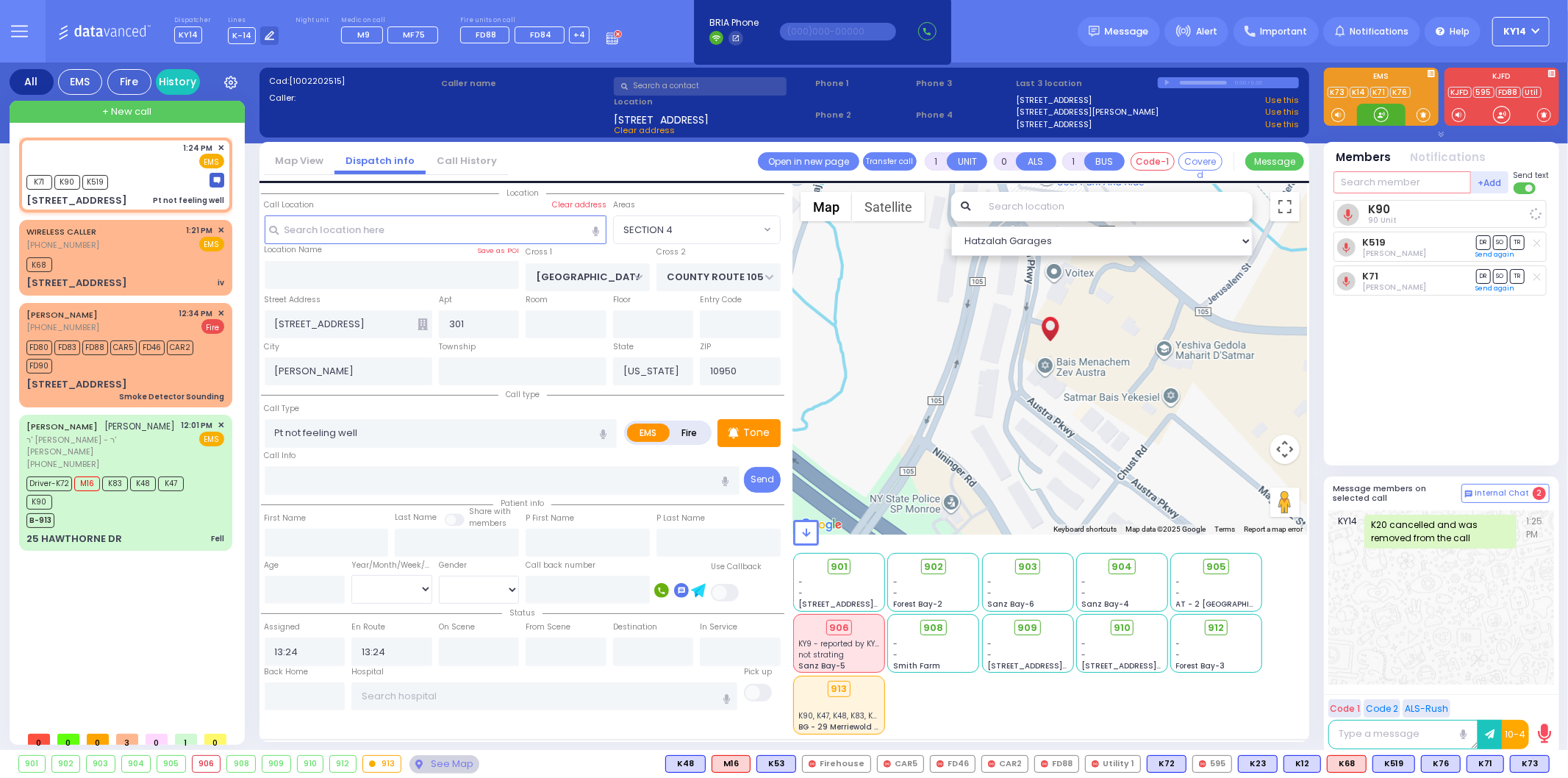
select select
radio input "true"
select select
select select "Hatzalah Garages"
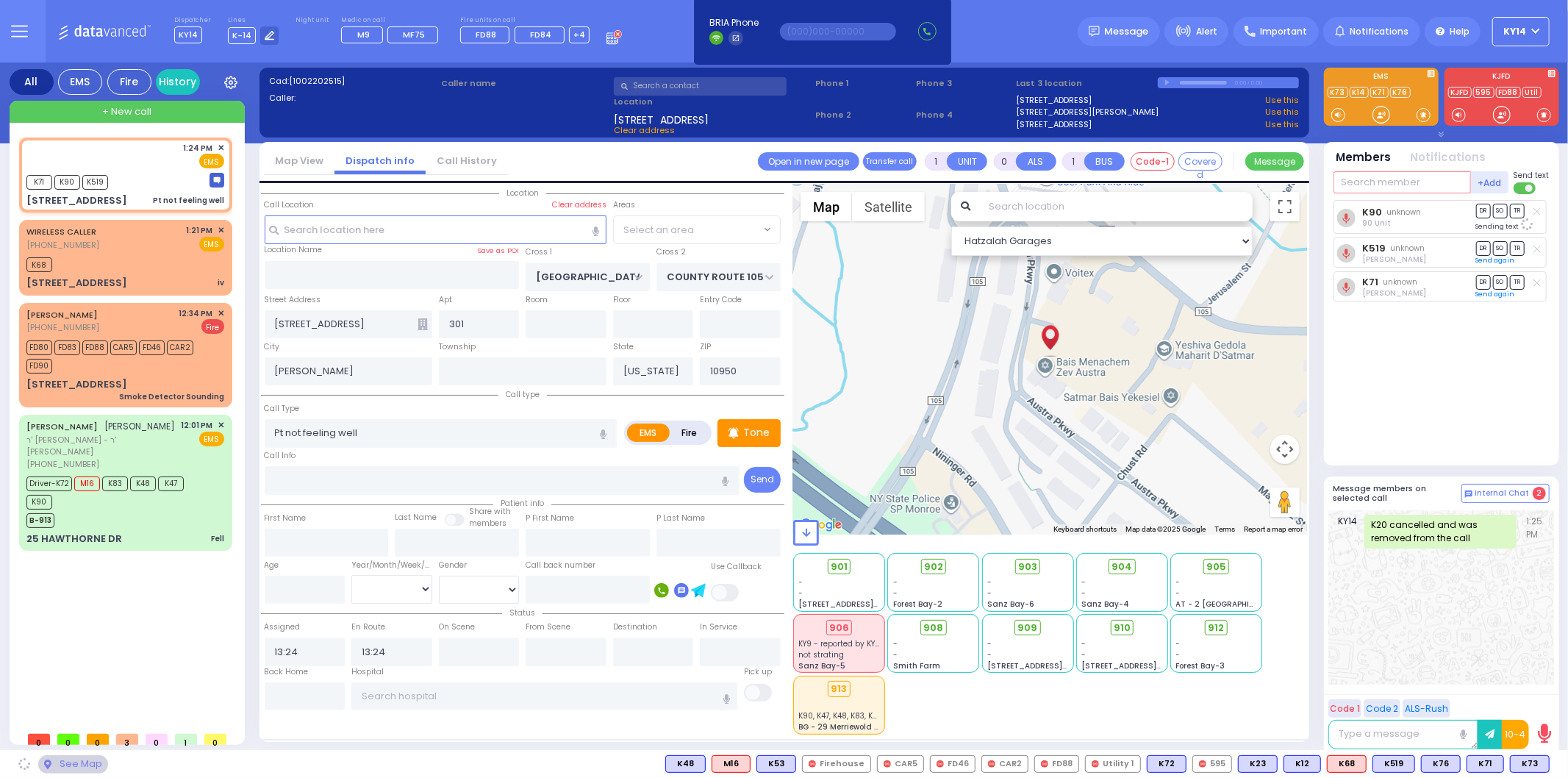
select select "SECTION 4"
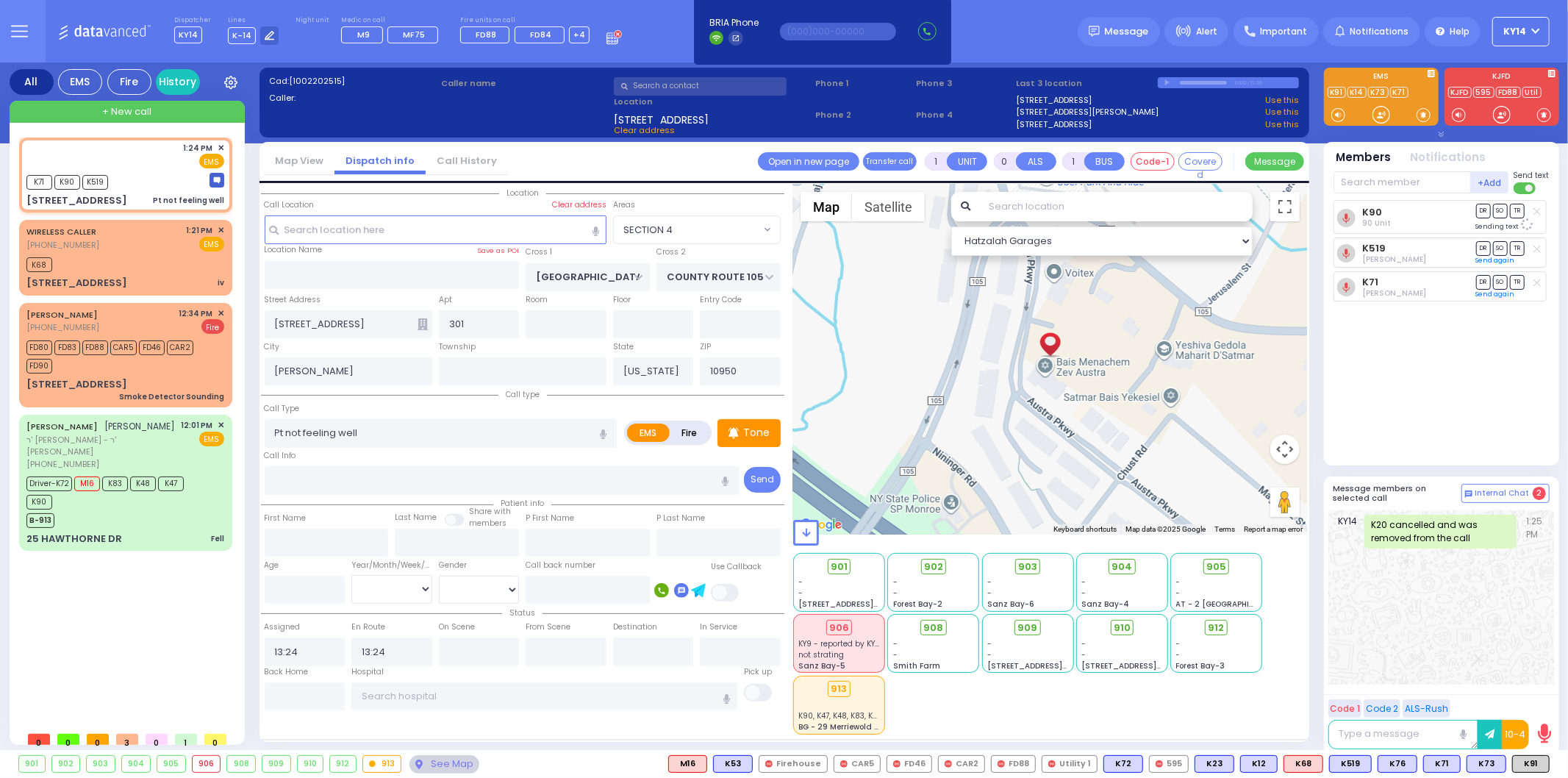
click at [0, 0] on div "K91" at bounding box center [0, 0] width 0 height 0
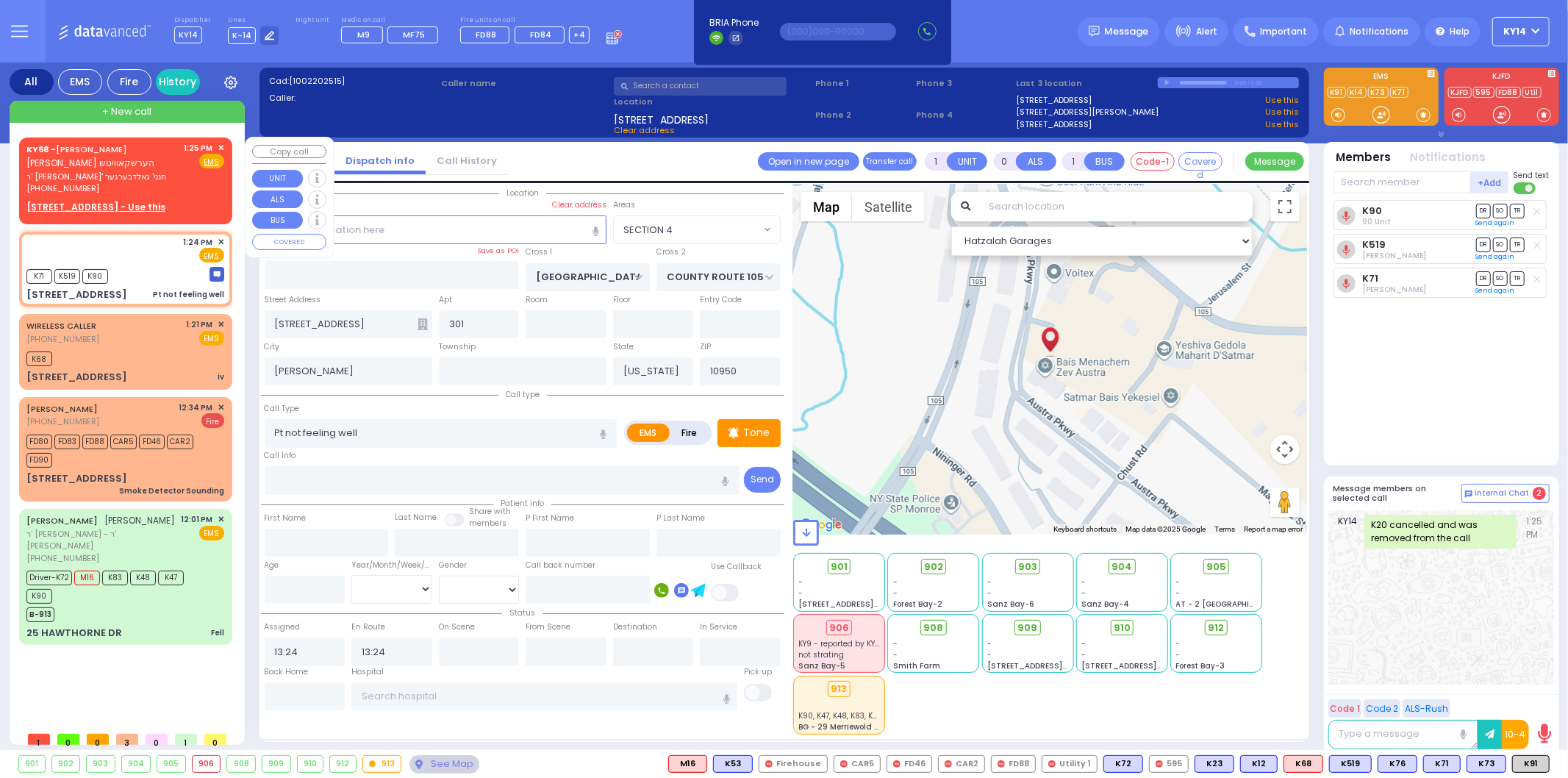
click at [221, 143] on span "✕" at bounding box center [221, 148] width 7 height 13
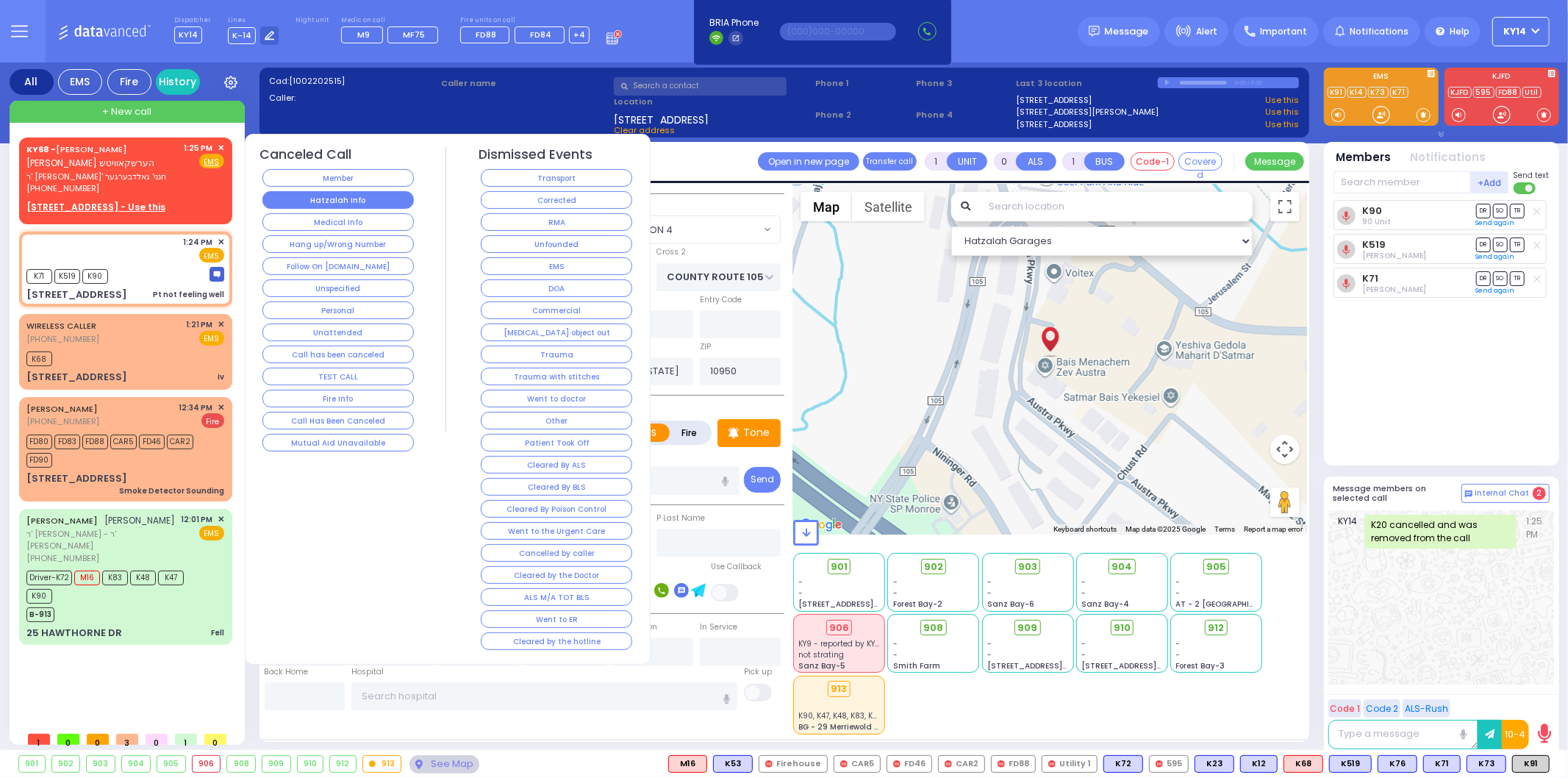
click at [346, 200] on button "Hatzalah Info" at bounding box center [338, 199] width 152 height 18
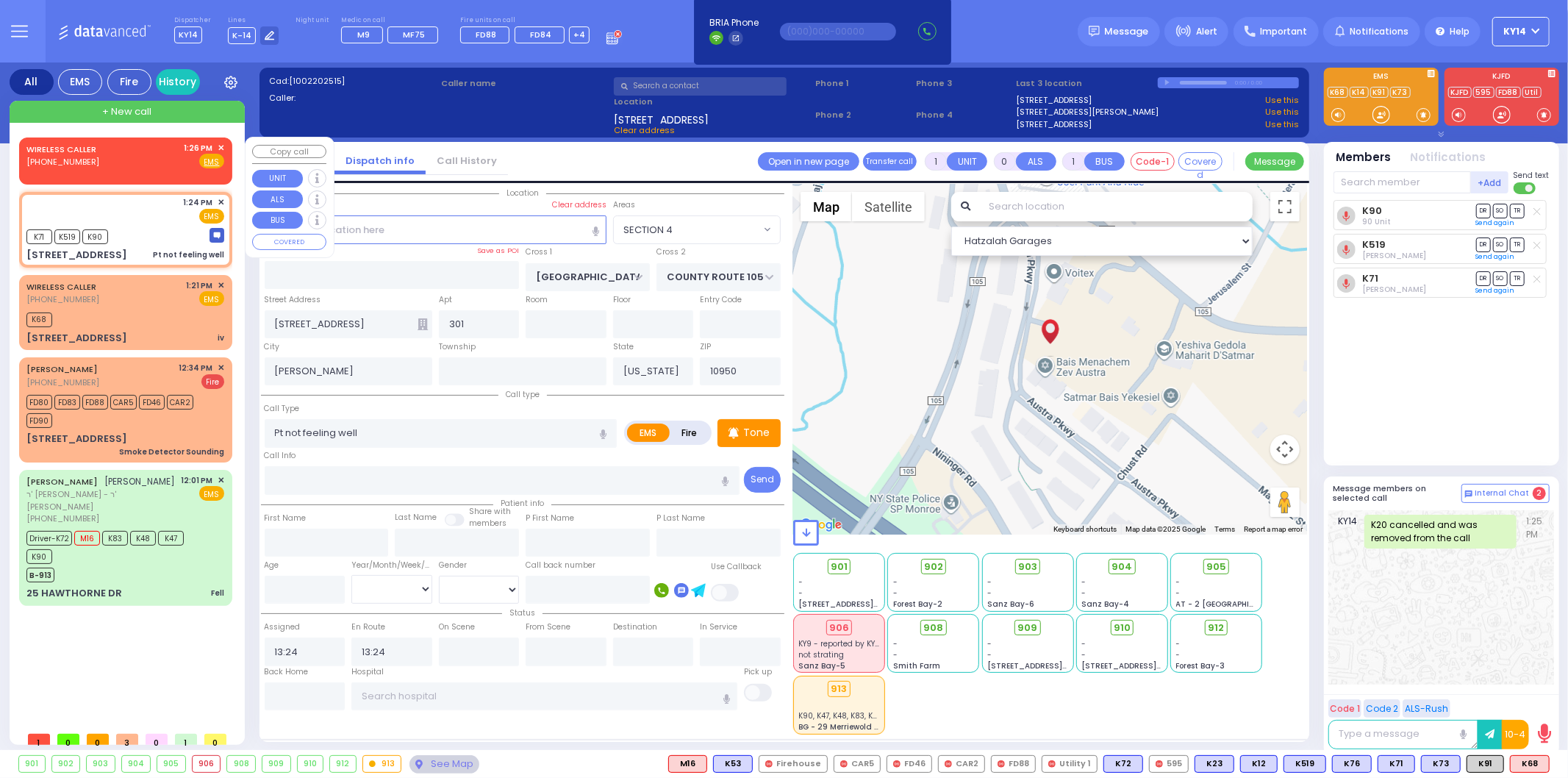
click at [223, 145] on span "✕" at bounding box center [221, 148] width 7 height 13
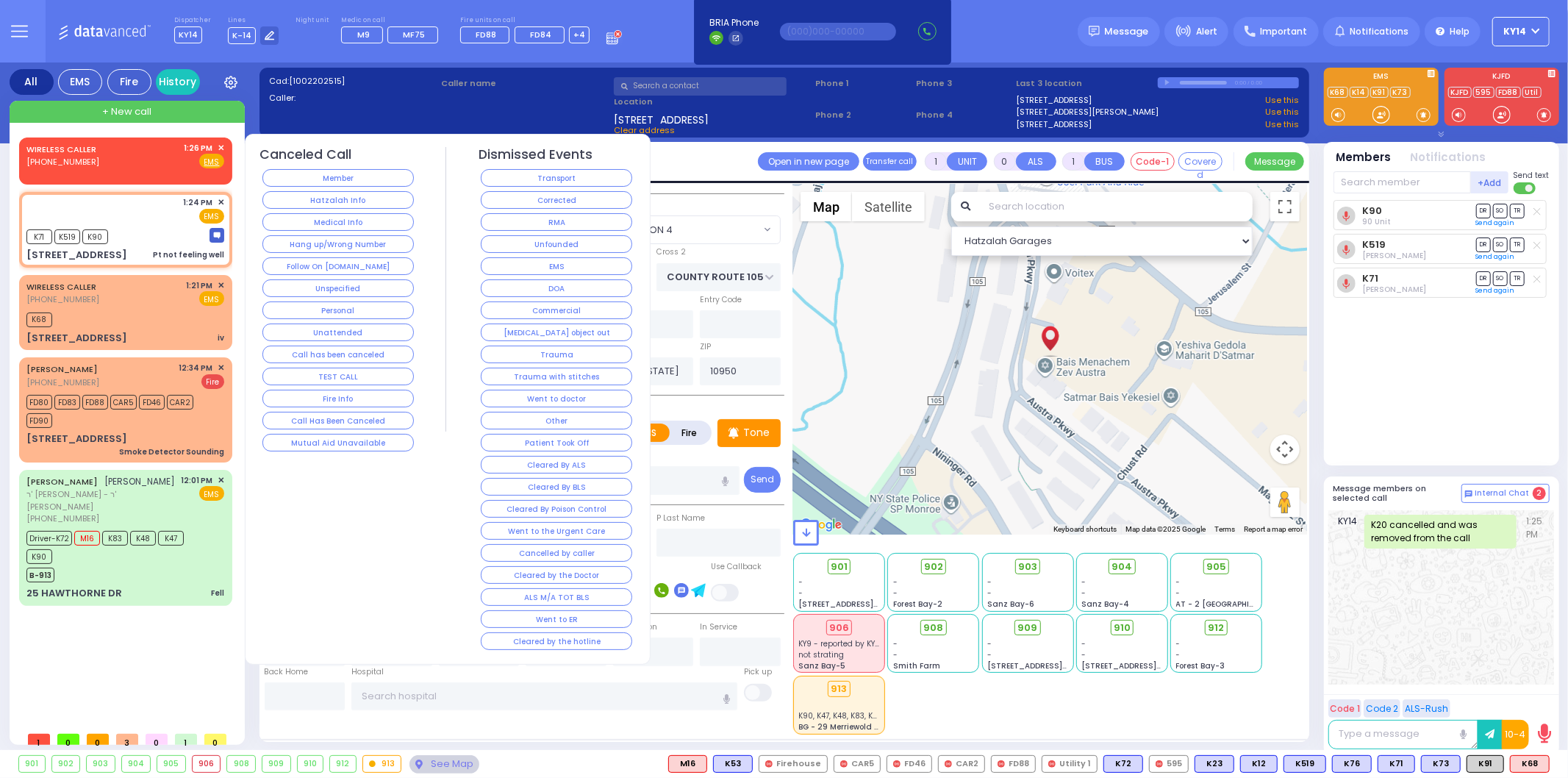
click at [334, 173] on button "Member" at bounding box center [338, 178] width 152 height 18
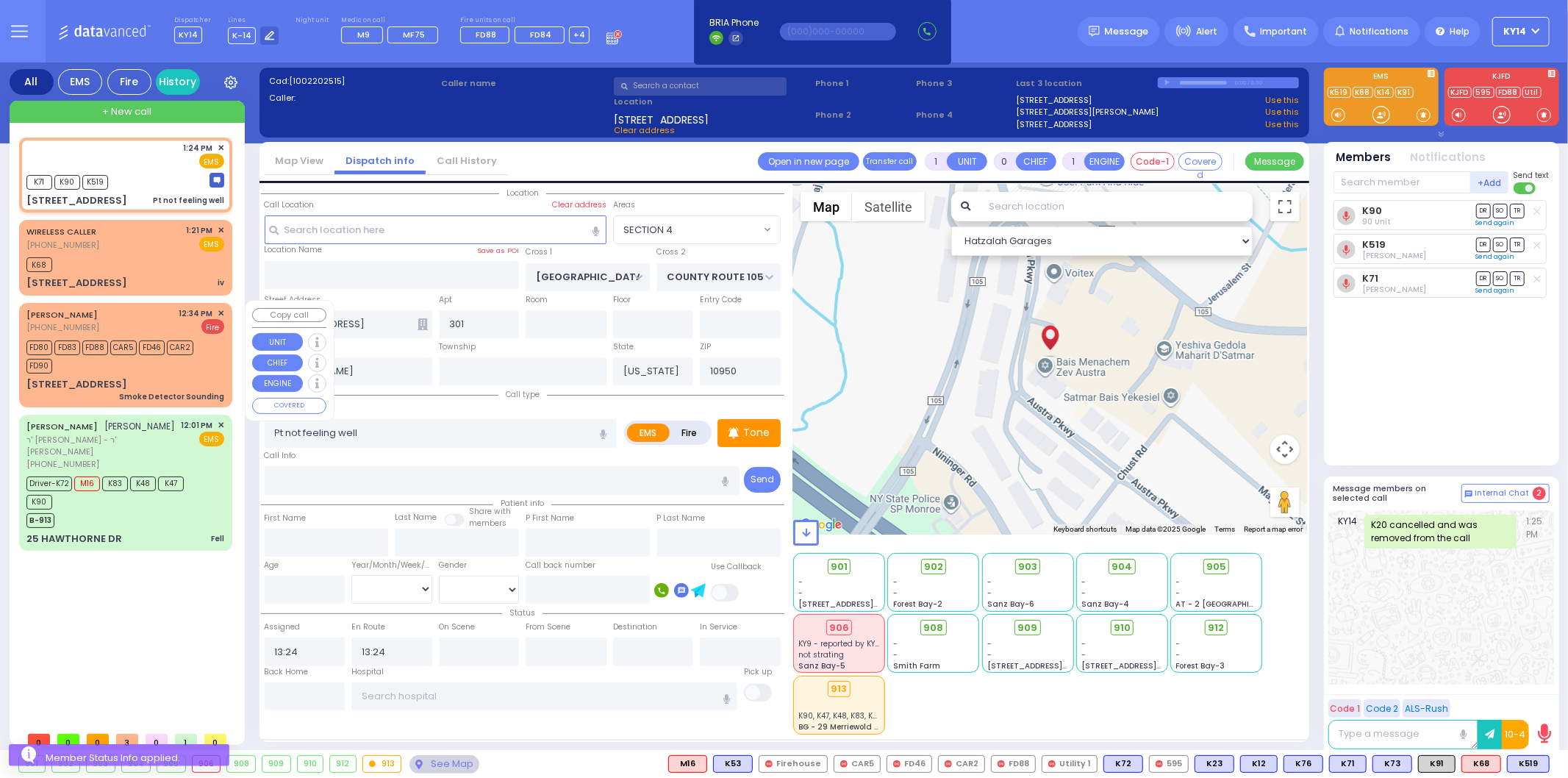
click at [219, 309] on span "✕" at bounding box center [221, 314] width 7 height 13
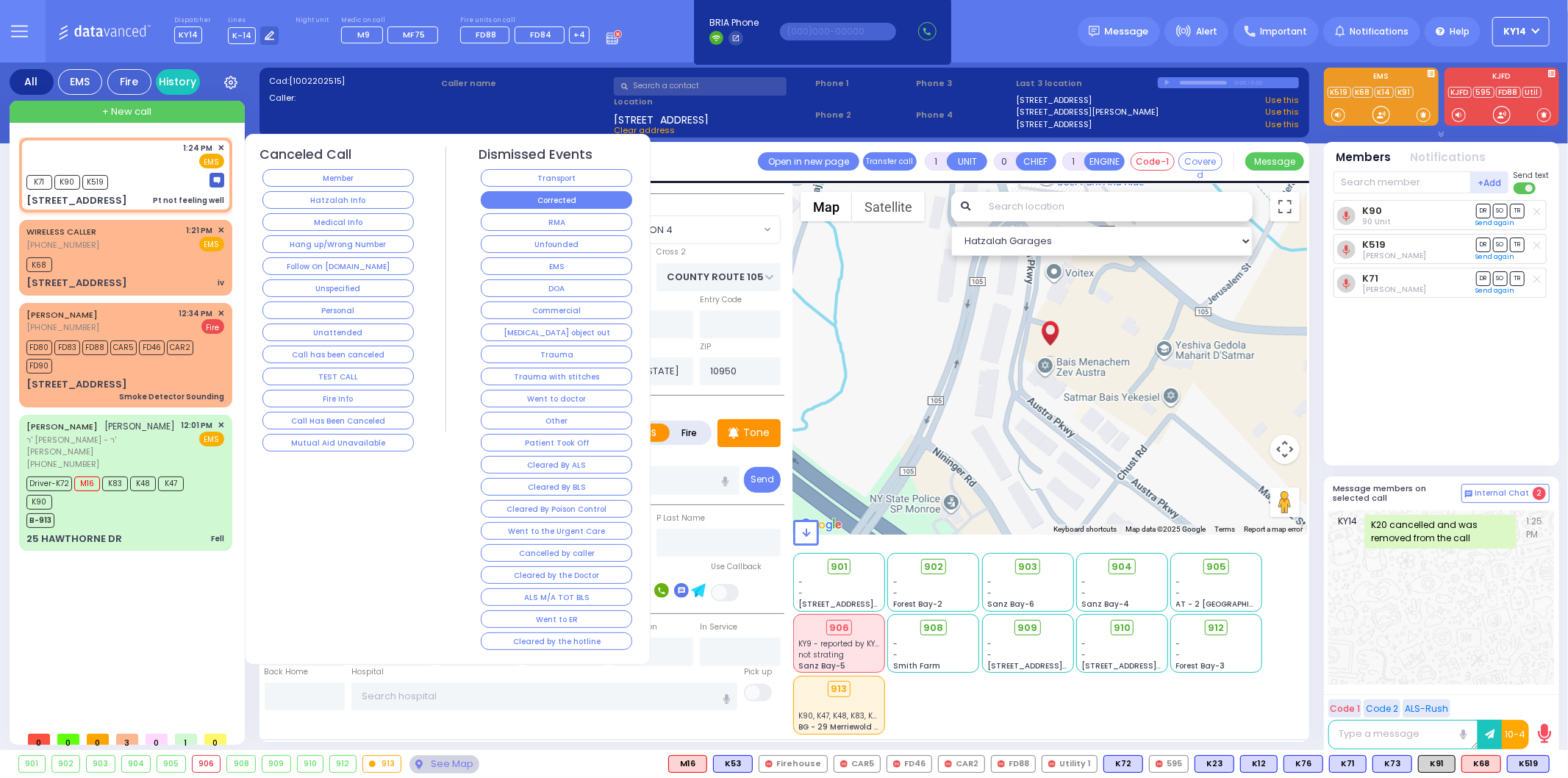
click at [558, 200] on button "Corrected" at bounding box center [557, 199] width 152 height 18
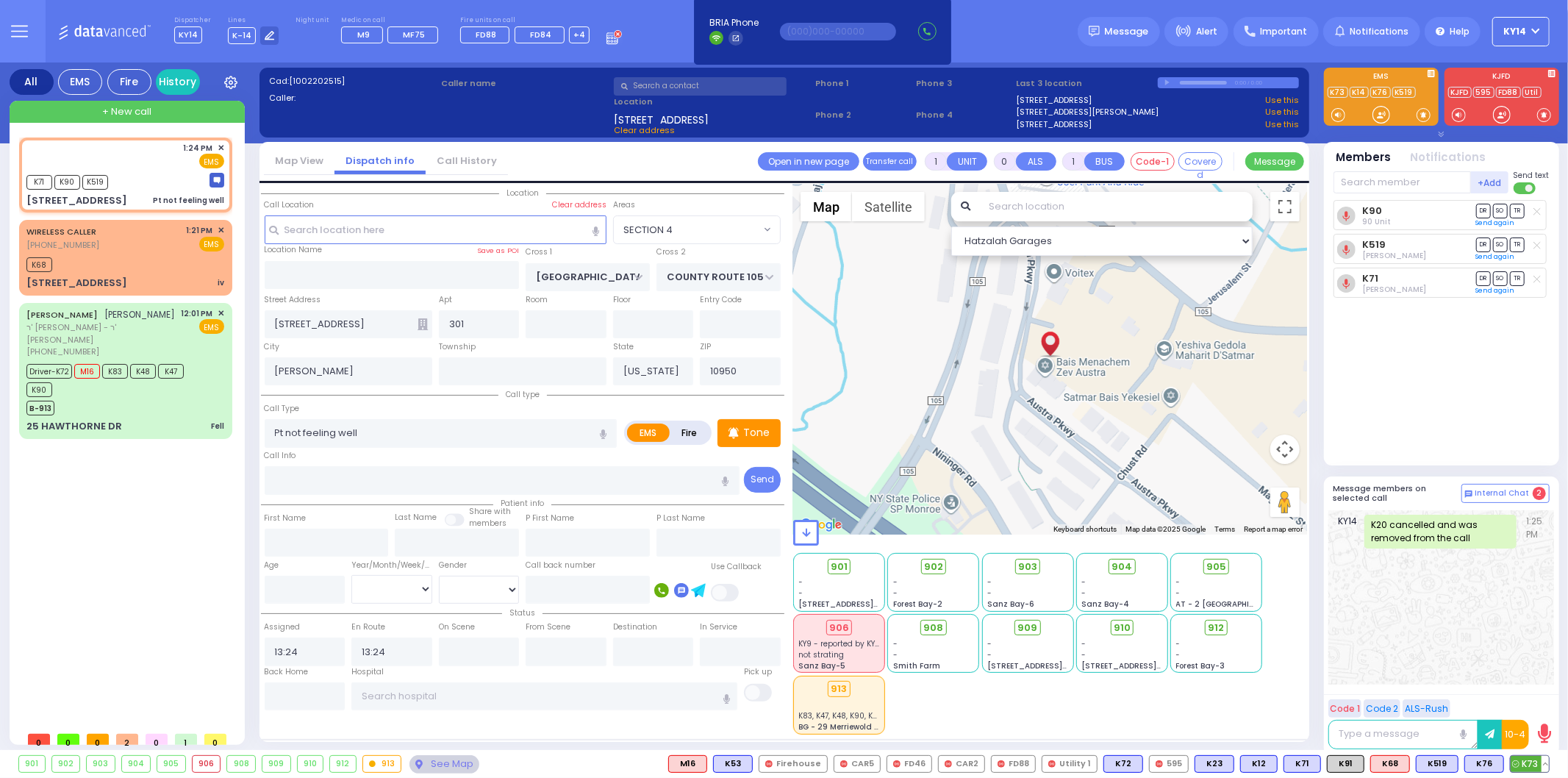
click at [1525, 760] on span "K73" at bounding box center [1530, 764] width 38 height 16
select select
radio input "true"
select select
select select "Hatzalah Garages"
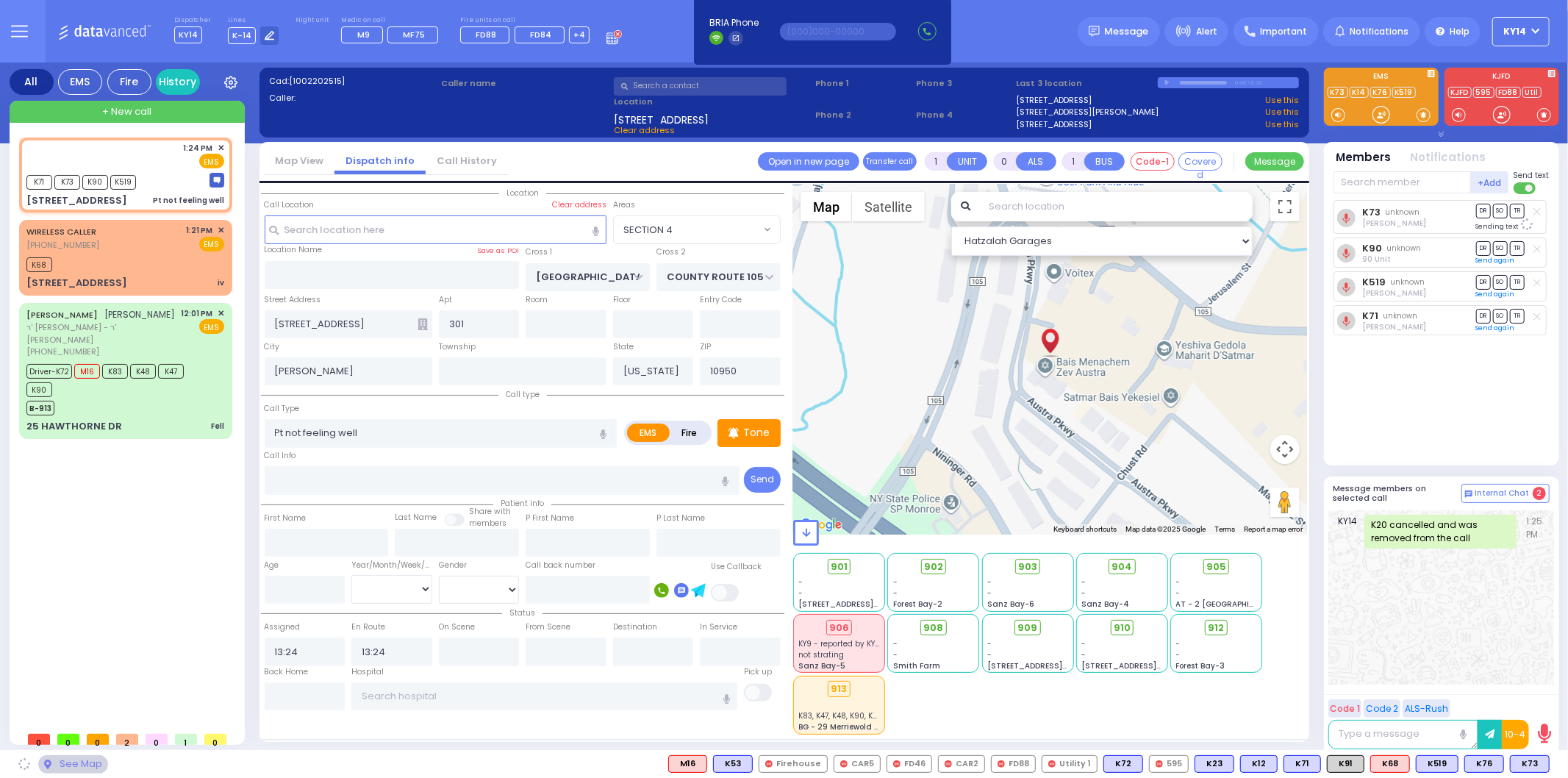
select select "SECTION 4"
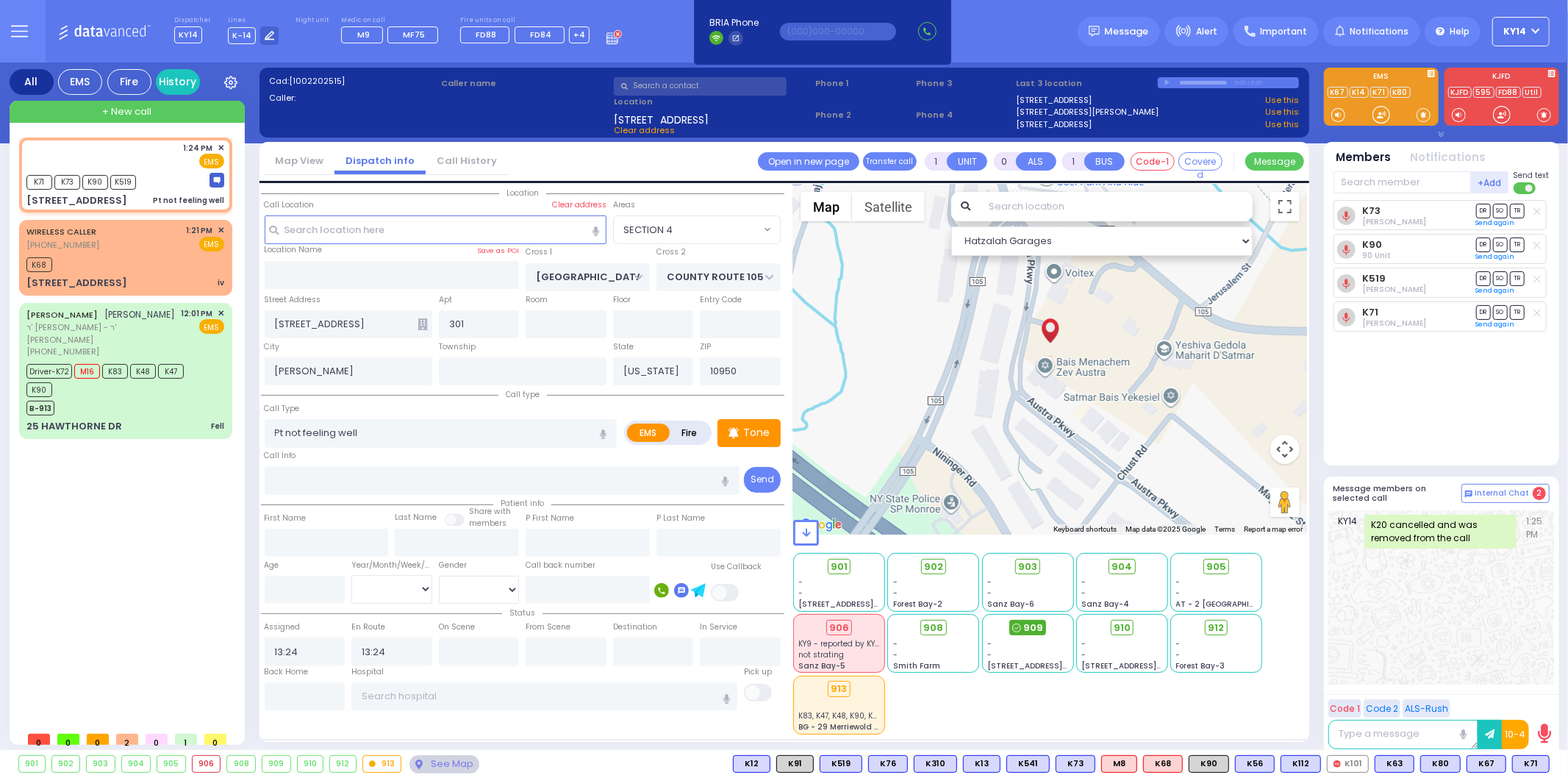
click at [1032, 627] on span "909" at bounding box center [1034, 628] width 20 height 15
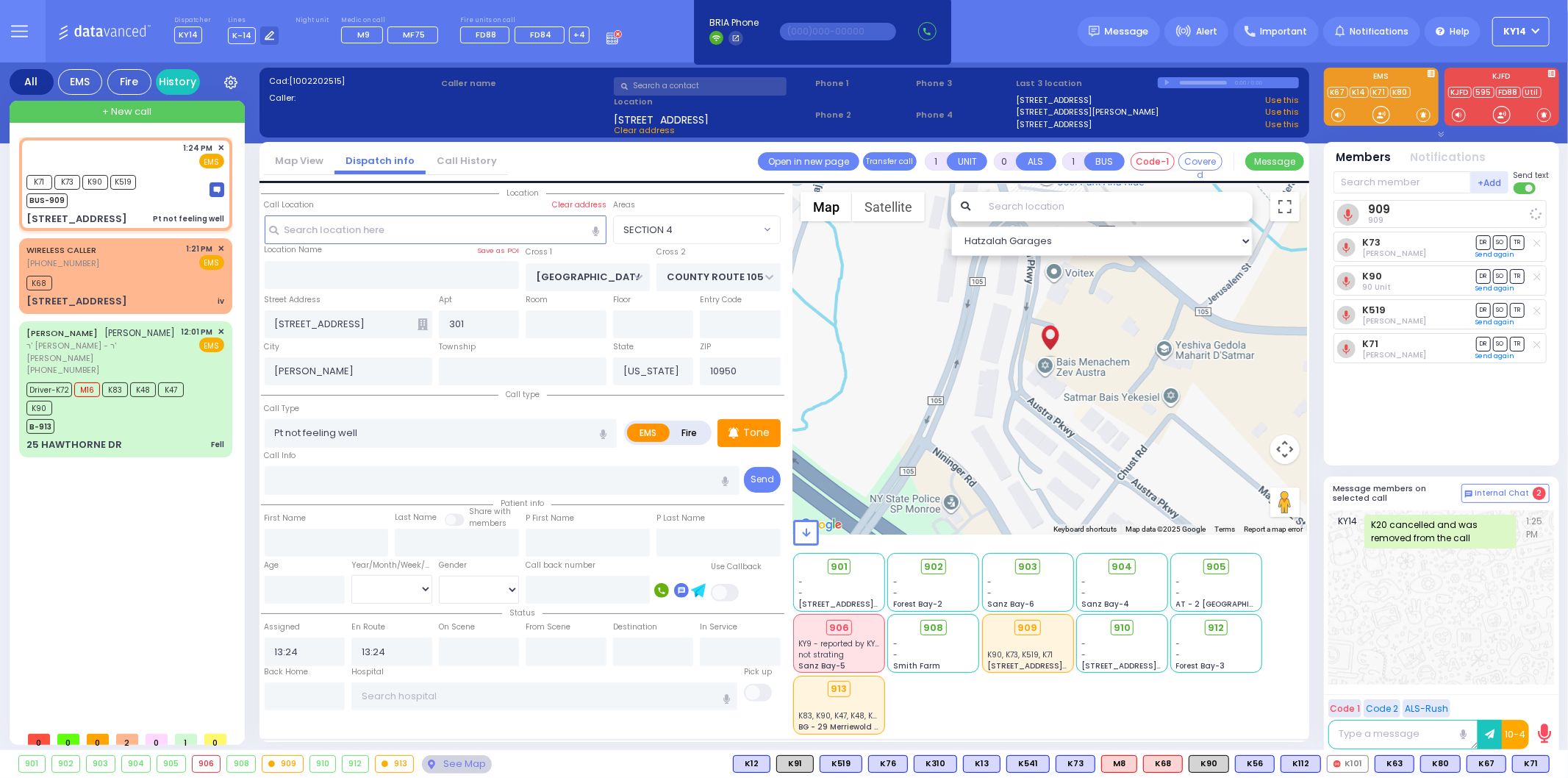
select select
radio input "true"
select select
select select "Hatzalah Garages"
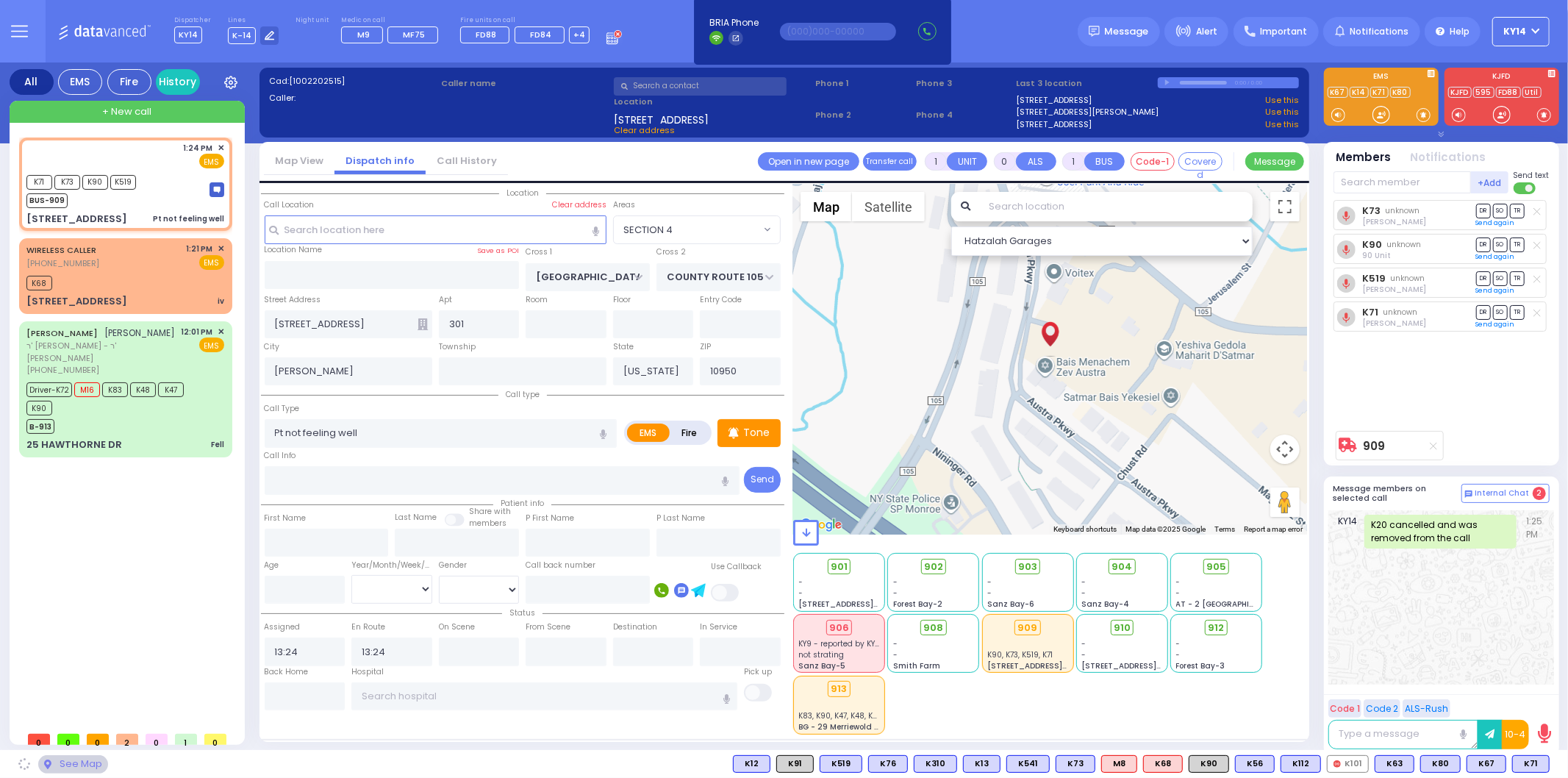
select select "SECTION 4"
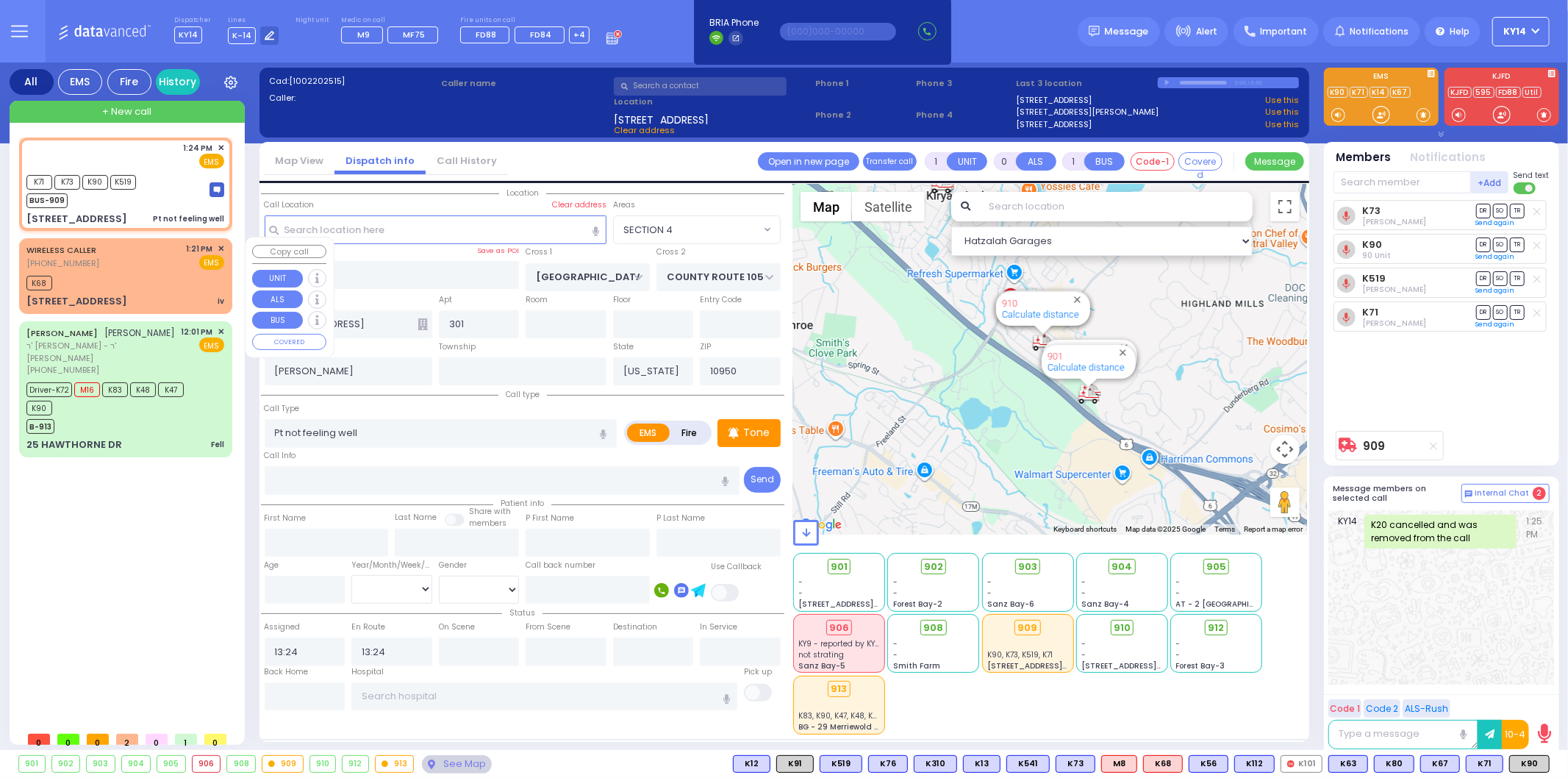
click at [108, 277] on div "K68" at bounding box center [125, 281] width 198 height 18
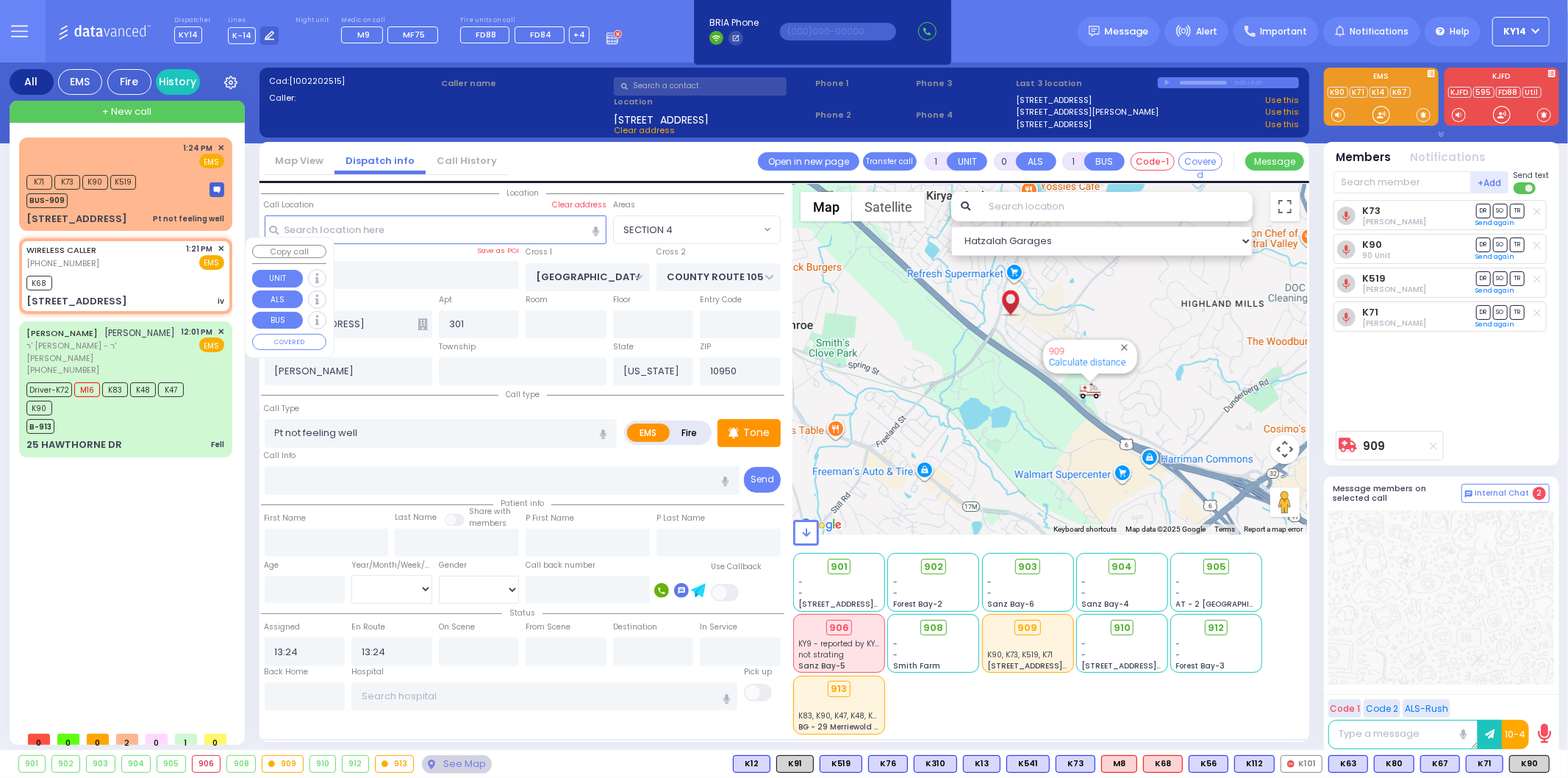
type input "2"
type input "1"
select select
type input "iv"
radio input "true"
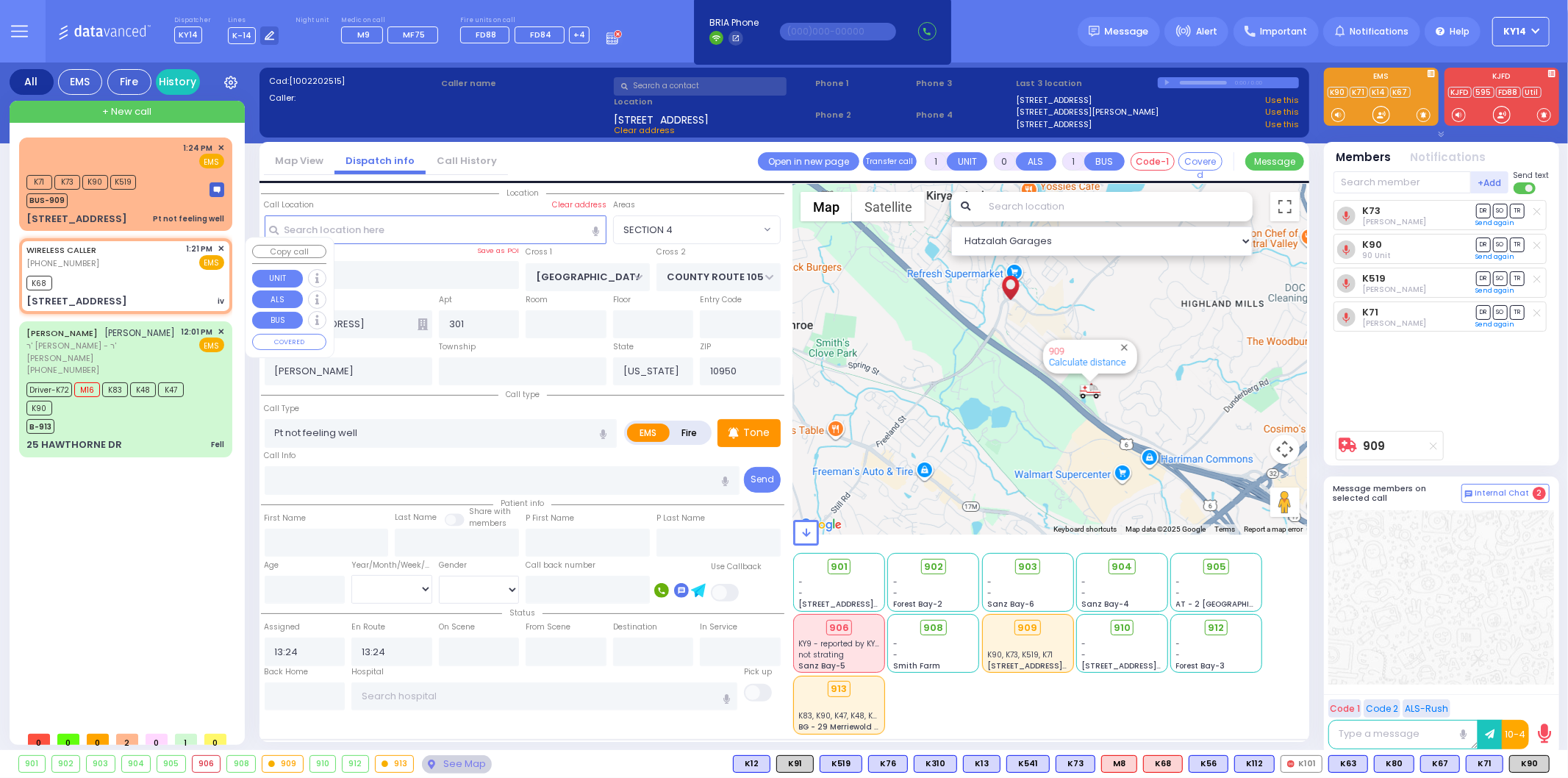
select select
type input "13:21"
type input "13:22"
type input "ROVNA COURT"
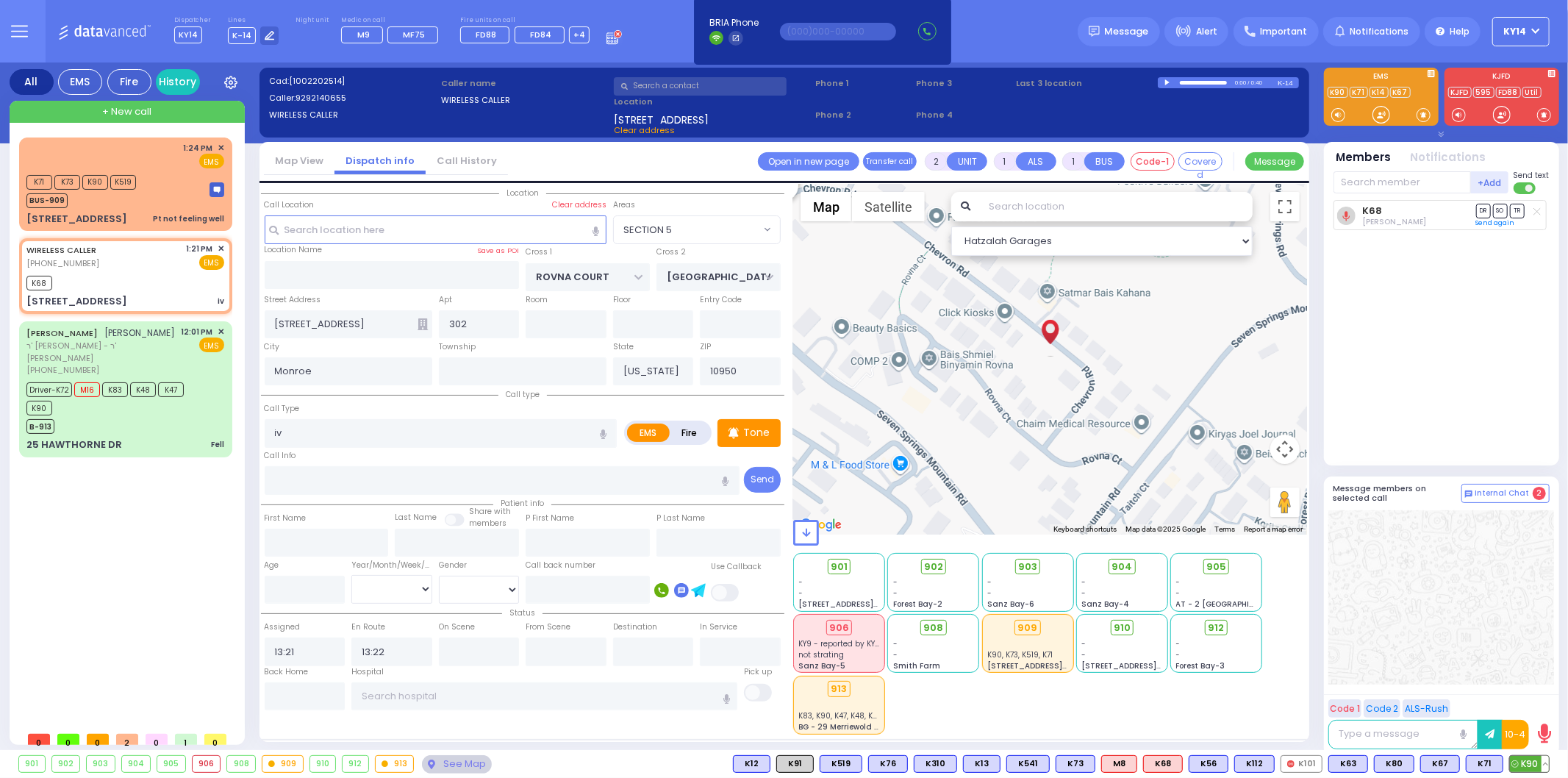
click at [1526, 763] on span "K90" at bounding box center [1529, 764] width 39 height 16
drag, startPoint x: 167, startPoint y: 304, endPoint x: 148, endPoint y: 264, distance: 44.3
click at [148, 264] on div "WIRELESS CALLER [PHONE_NUMBER] 1:21 PM ✕ EMS" at bounding box center [125, 256] width 198 height 28
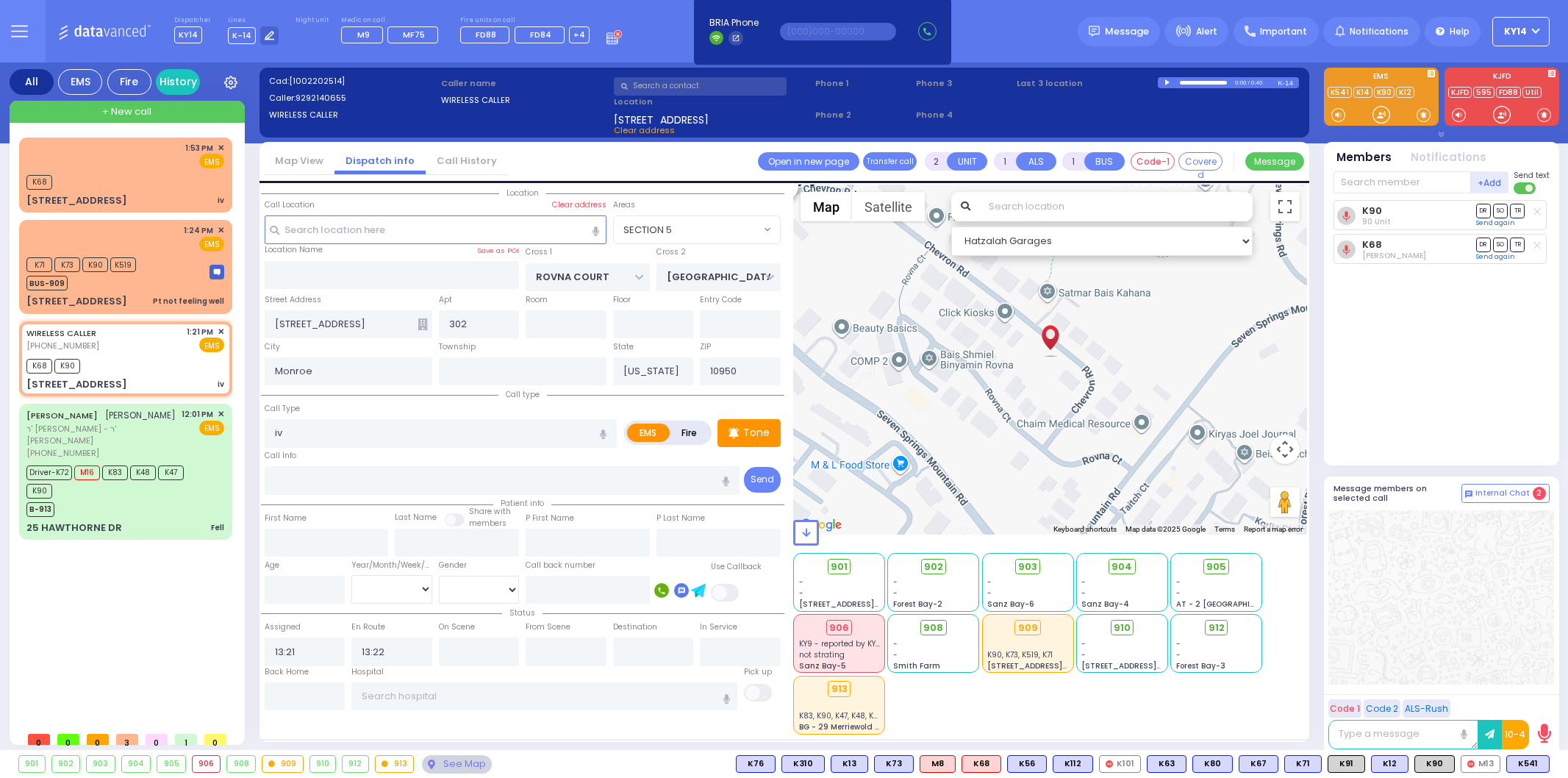
select select "SECTION 5"
select select
